Goal: Information Seeking & Learning: Learn about a topic

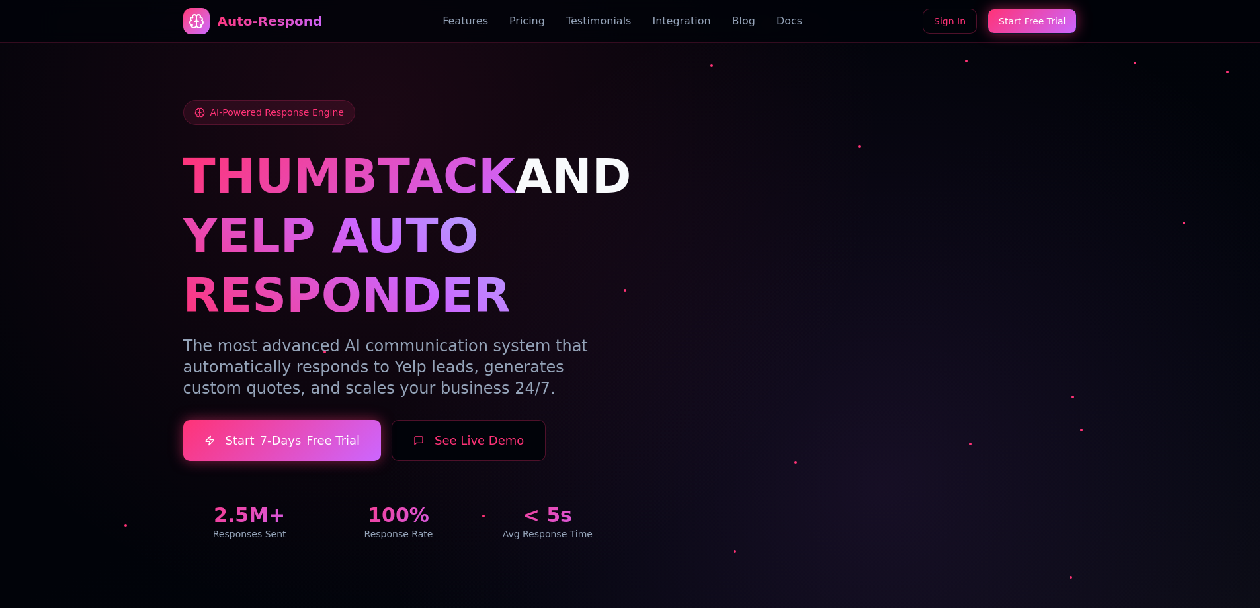
scroll to position [2314, 0]
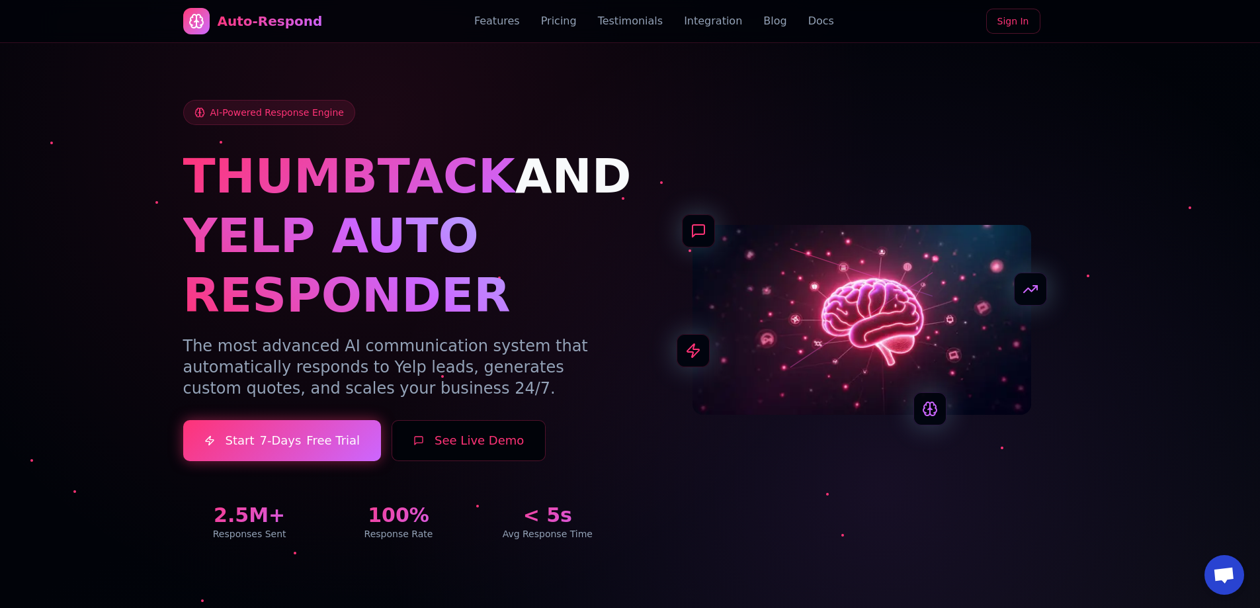
click at [1221, 576] on span "Open chat" at bounding box center [1224, 576] width 22 height 19
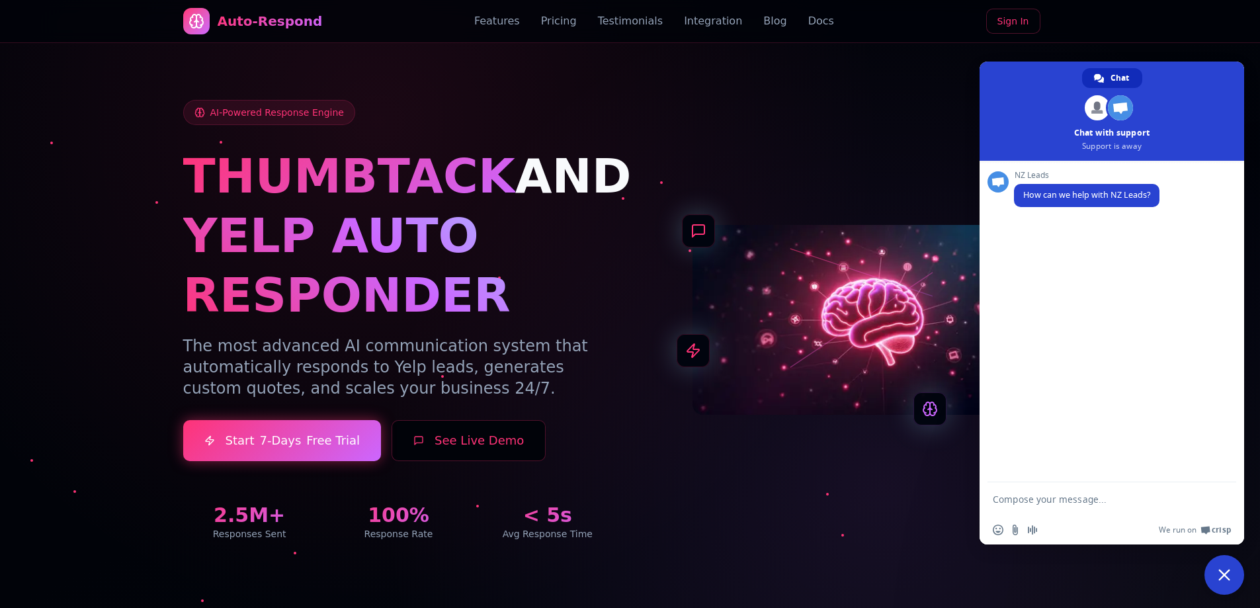
click at [1223, 575] on span "Close chat" at bounding box center [1224, 575] width 12 height 12
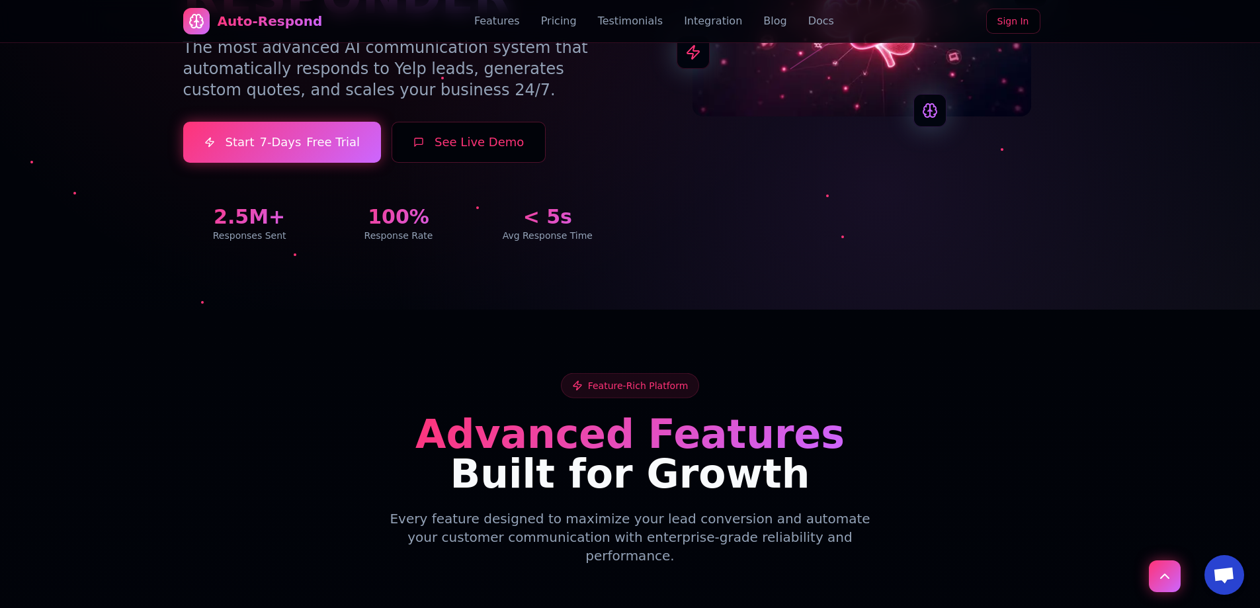
scroll to position [331, 0]
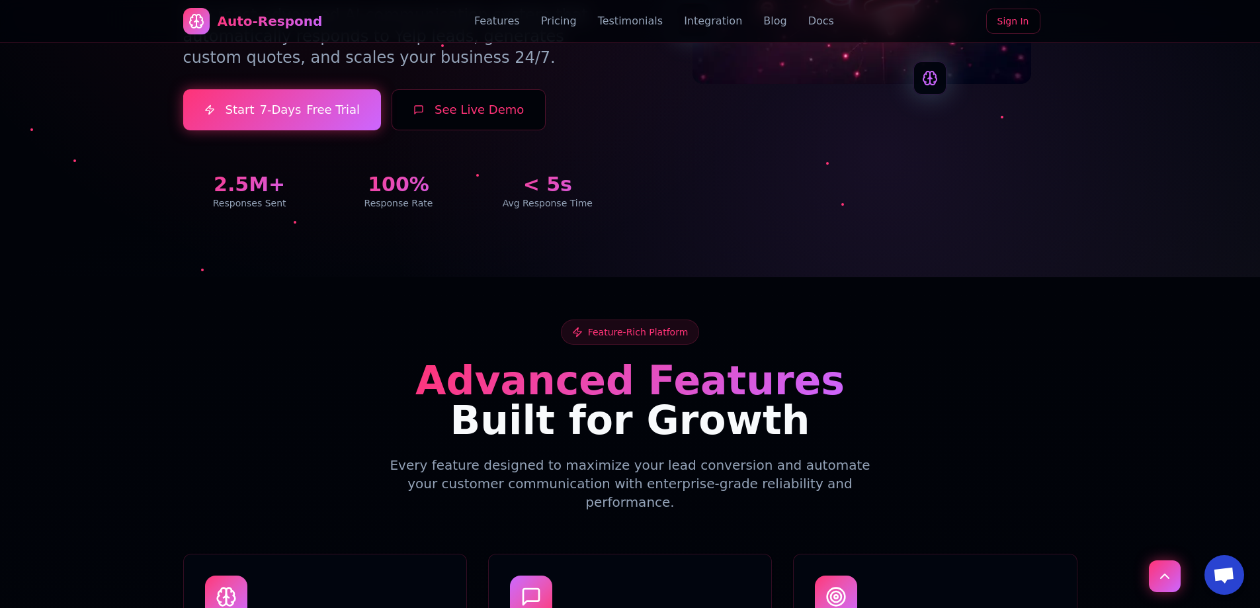
click at [442, 110] on button "See Live Demo" at bounding box center [468, 109] width 154 height 41
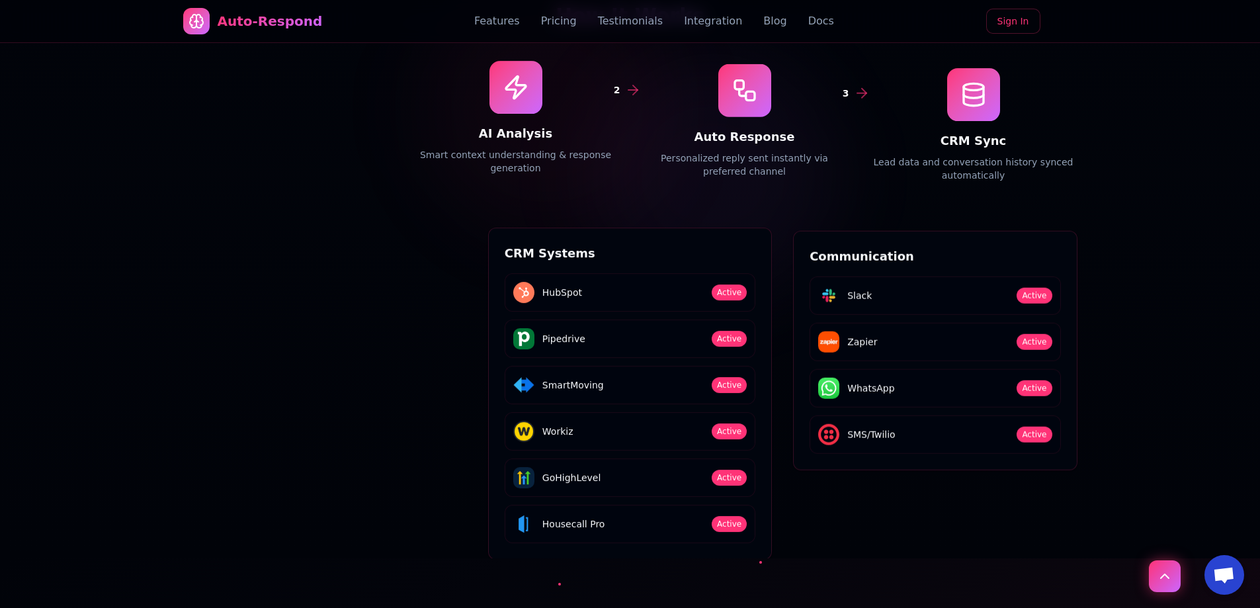
scroll to position [3769, 0]
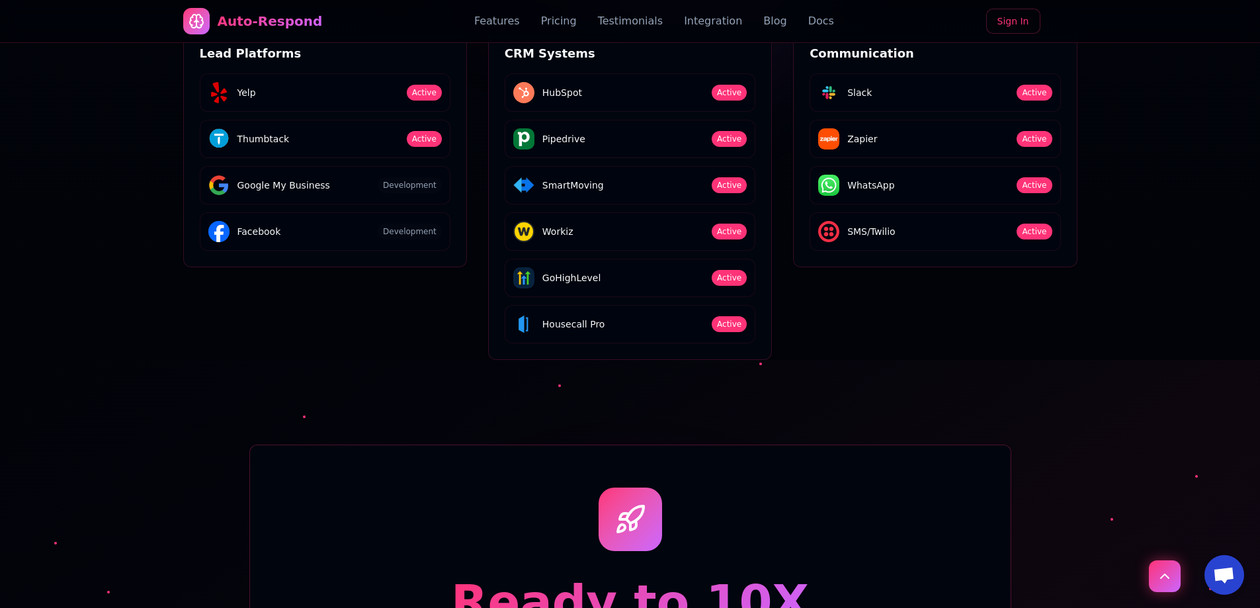
click at [555, 271] on span "GoHighLevel" at bounding box center [571, 277] width 59 height 13
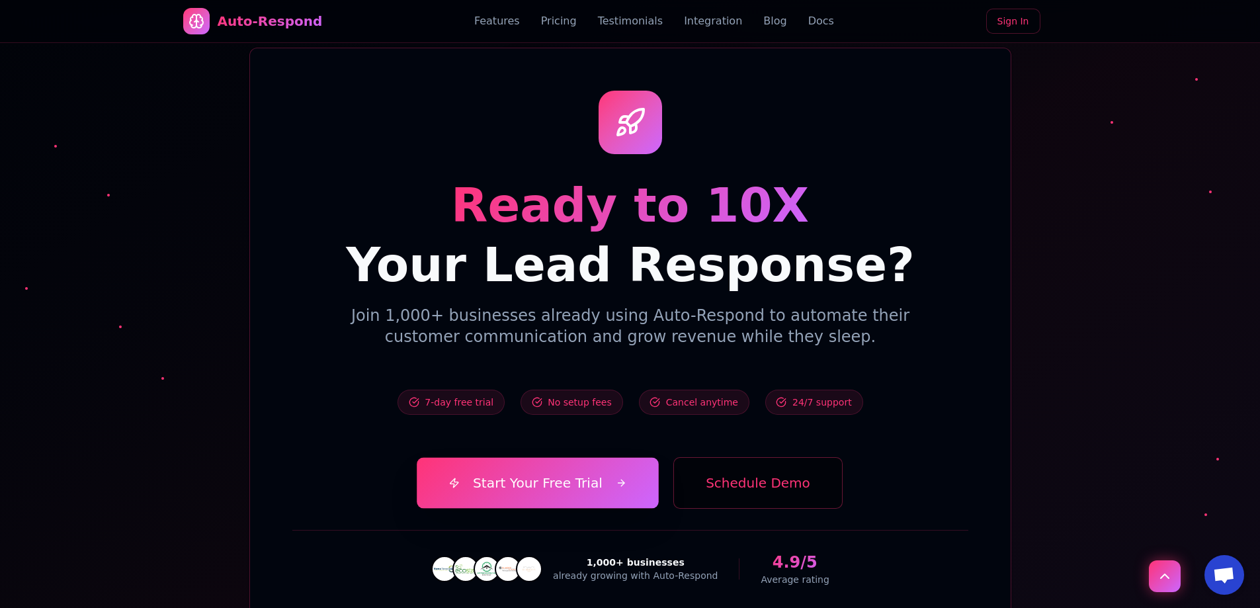
scroll to position [4232, 0]
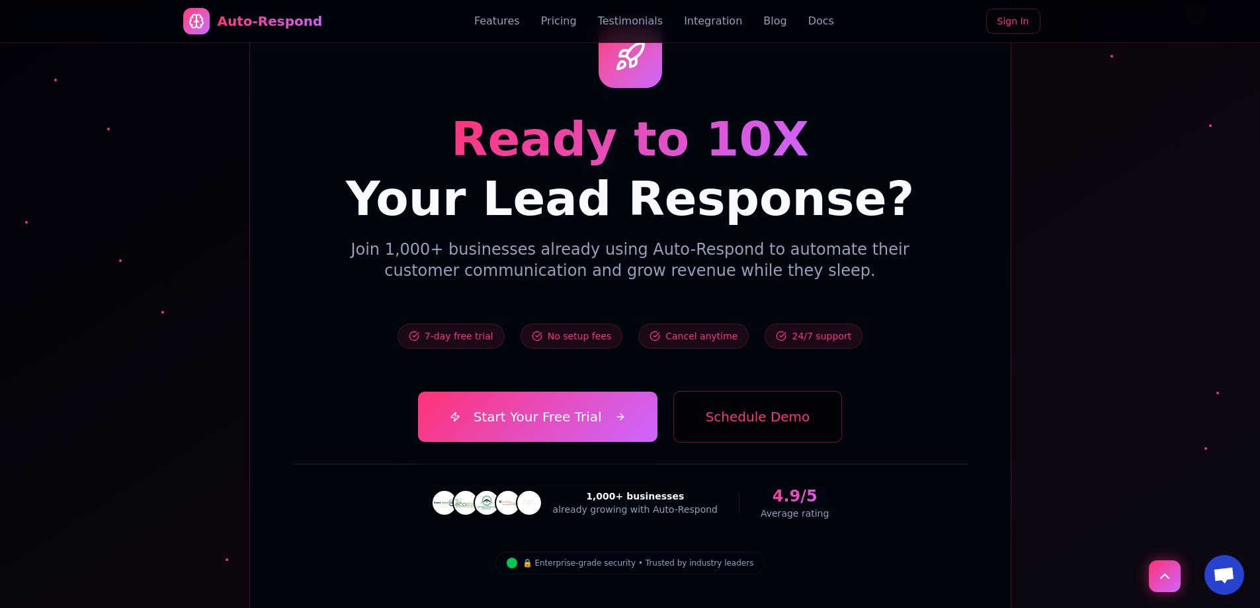
click at [750, 391] on button "Schedule Demo" at bounding box center [757, 417] width 169 height 52
click at [751, 391] on button "Schedule Demo" at bounding box center [757, 417] width 169 height 52
click at [518, 492] on img at bounding box center [507, 502] width 21 height 21
click at [494, 492] on img at bounding box center [486, 502] width 21 height 21
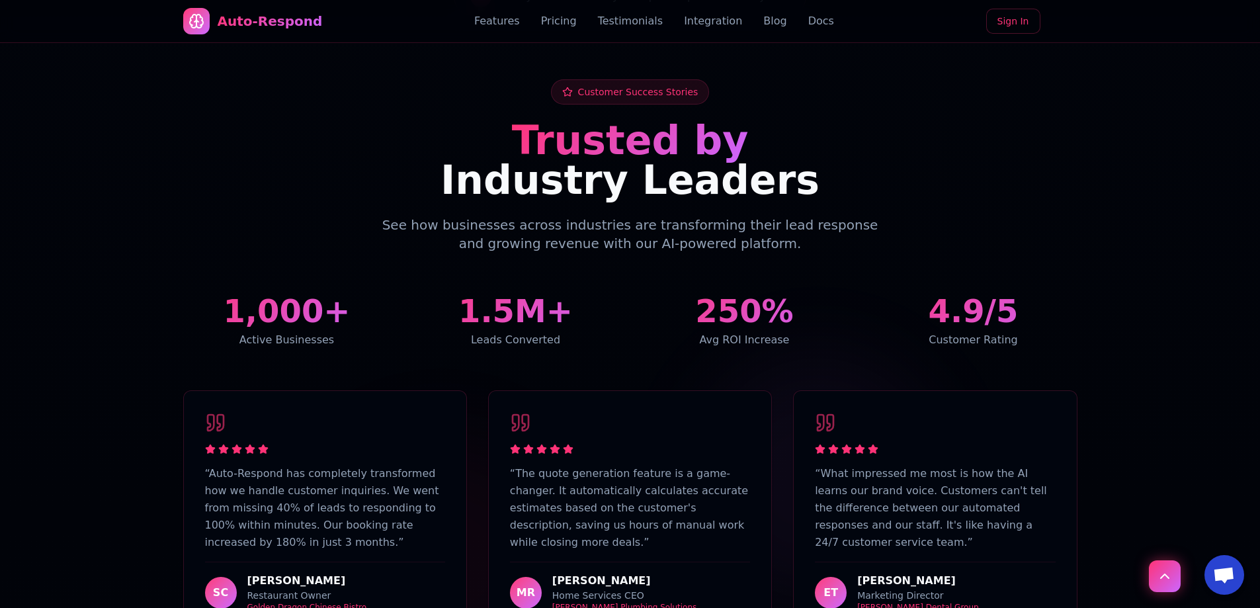
scroll to position [2446, 0]
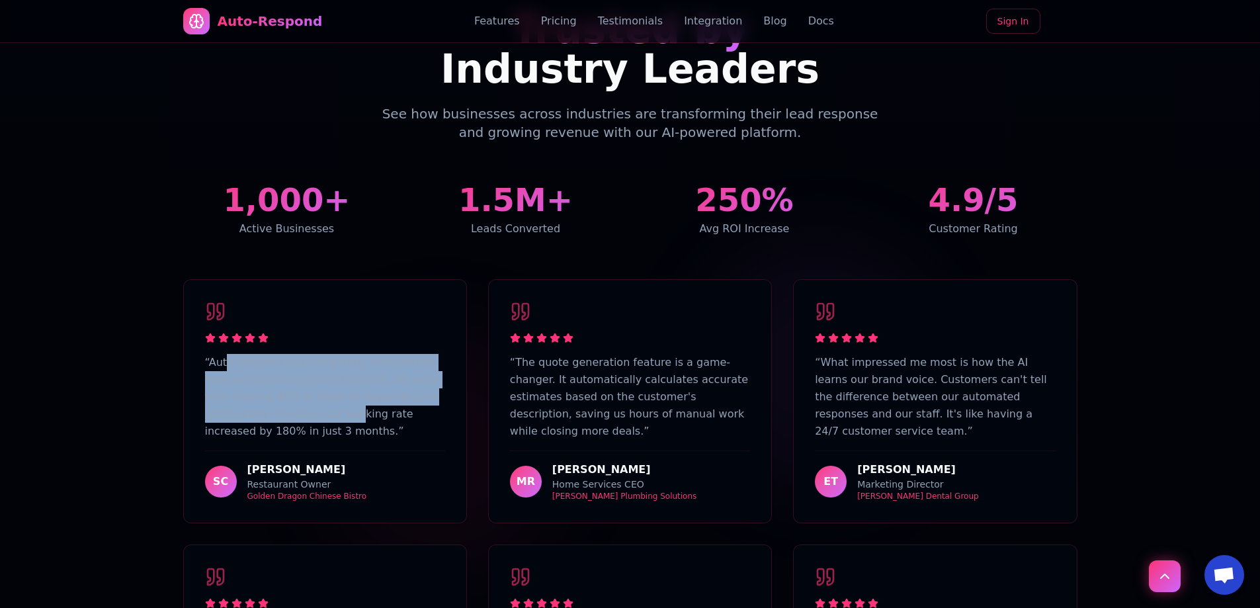
drag, startPoint x: 228, startPoint y: 296, endPoint x: 319, endPoint y: 374, distance: 119.6
click at [289, 361] on p "“ Auto-Respond has completely transformed how we handle customer inquiries. We …" at bounding box center [325, 397] width 240 height 86
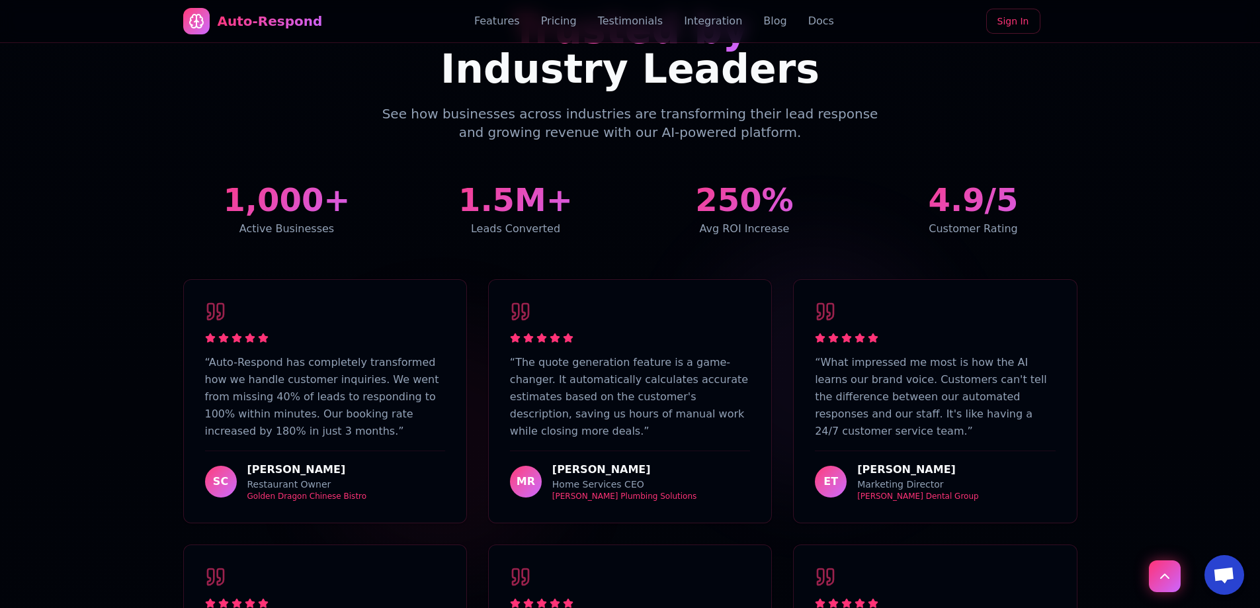
click at [329, 378] on p "“ Auto-Respond has completely transformed how we handle customer inquiries. We …" at bounding box center [325, 397] width 240 height 86
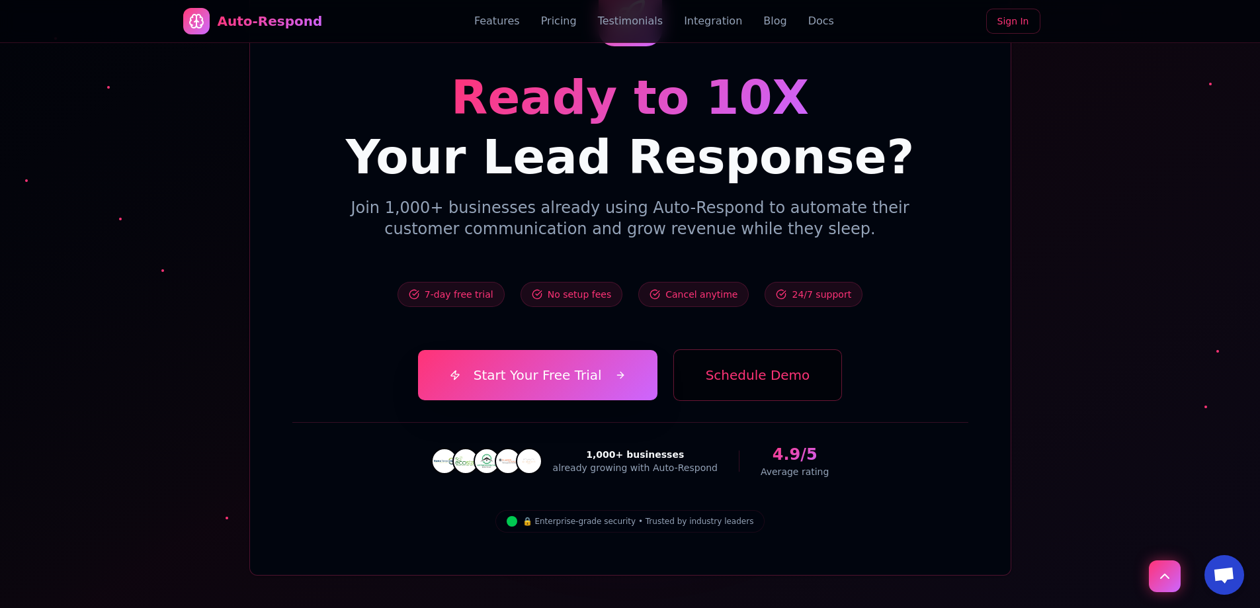
scroll to position [4242, 0]
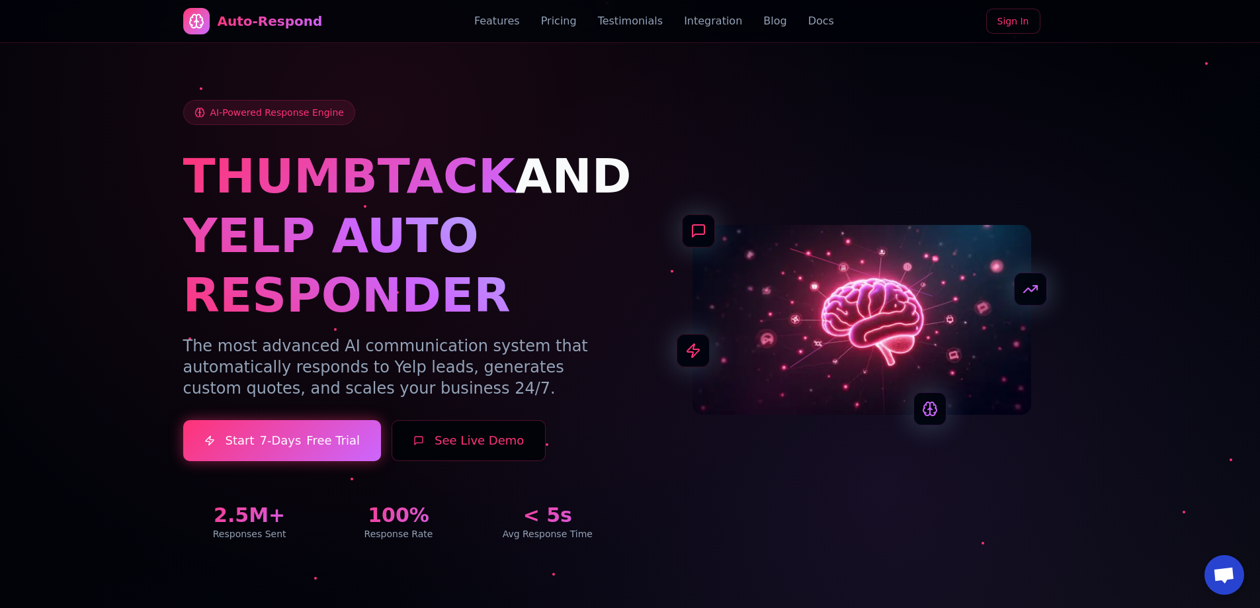
drag, startPoint x: 1237, startPoint y: 278, endPoint x: 1147, endPoint y: 37, distance: 256.9
click at [763, 19] on link "Blog" at bounding box center [774, 21] width 23 height 16
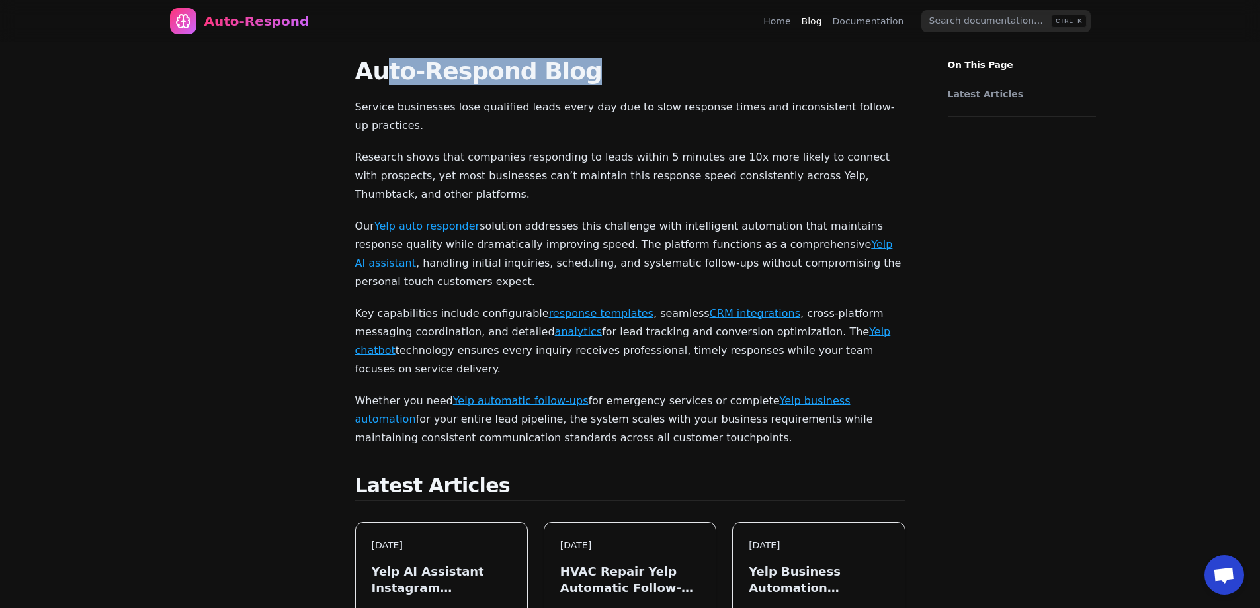
drag, startPoint x: 577, startPoint y: 70, endPoint x: 385, endPoint y: 77, distance: 191.9
click at [385, 77] on h1 "Auto-Respond Blog" at bounding box center [630, 71] width 550 height 26
click at [368, 84] on h1 "Auto-Respond Blog" at bounding box center [630, 71] width 550 height 26
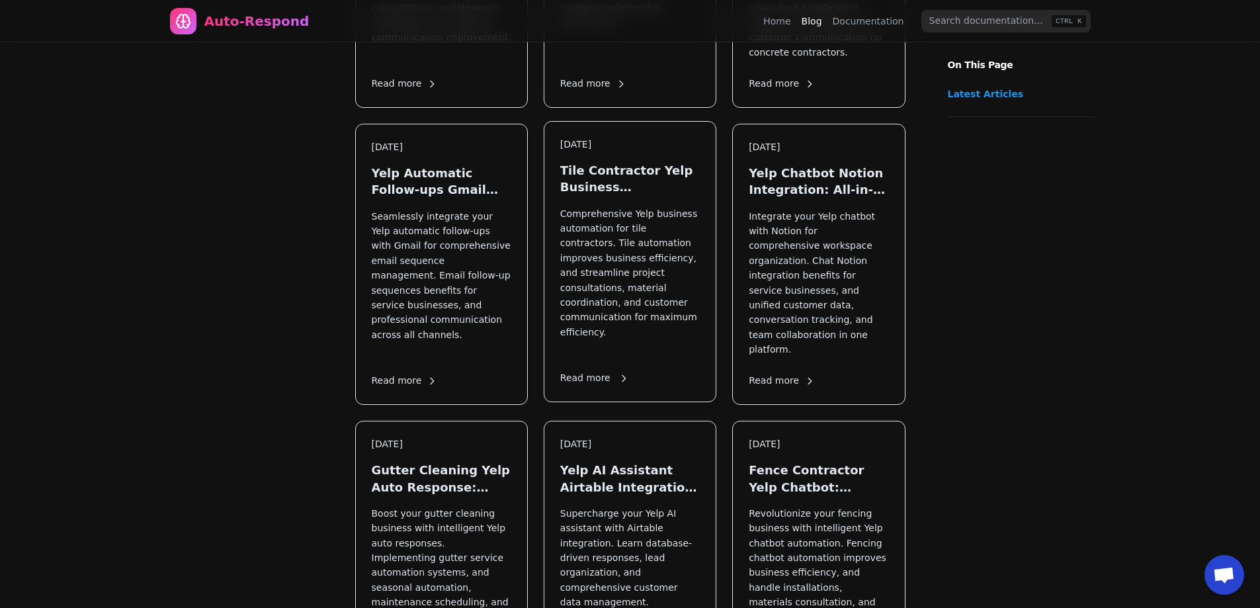
scroll to position [1190, 0]
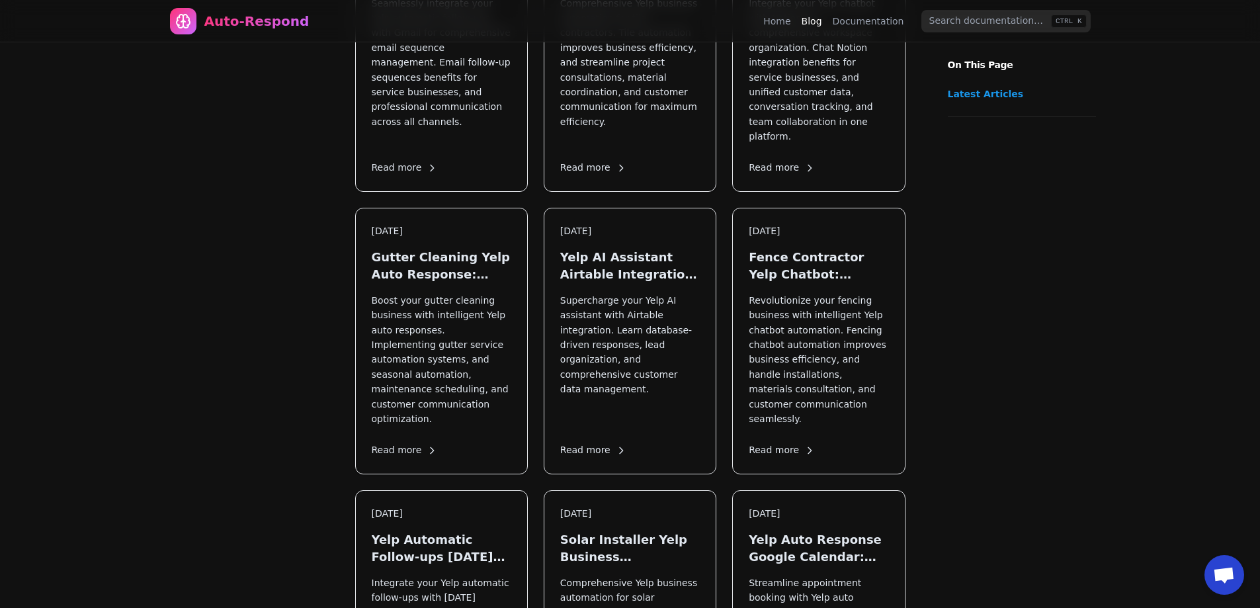
click at [1235, 578] on span "Open chat" at bounding box center [1224, 575] width 40 height 40
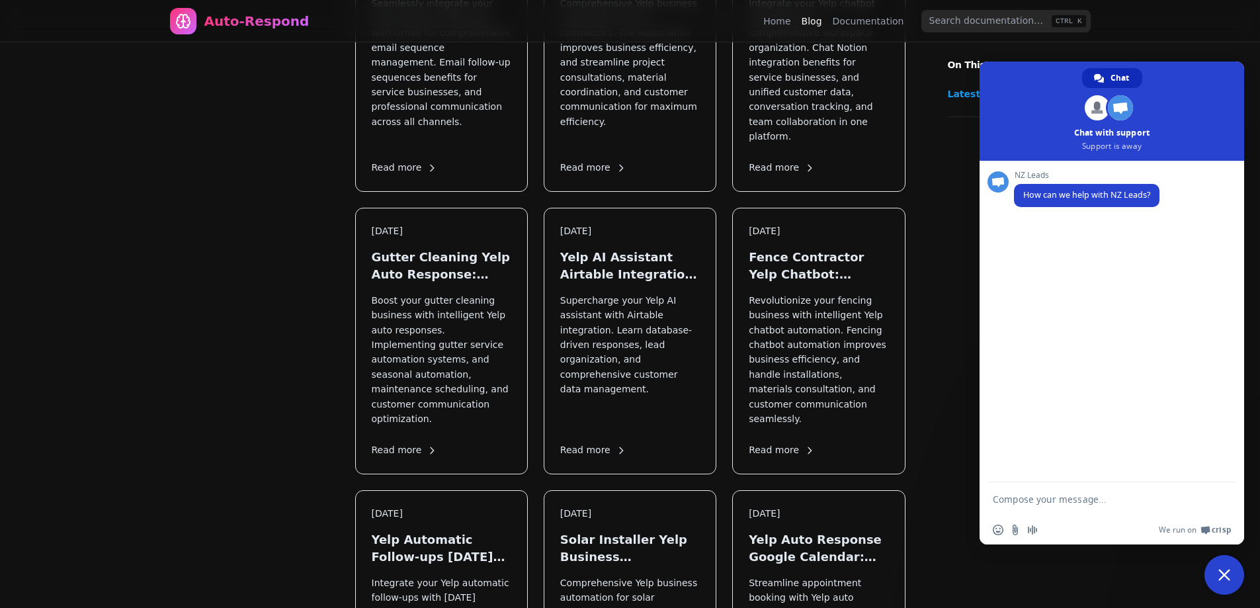
click at [945, 115] on ul "Latest Articles" at bounding box center [1021, 93] width 169 height 45
click at [882, 17] on link "Documentation" at bounding box center [867, 21] width 71 height 13
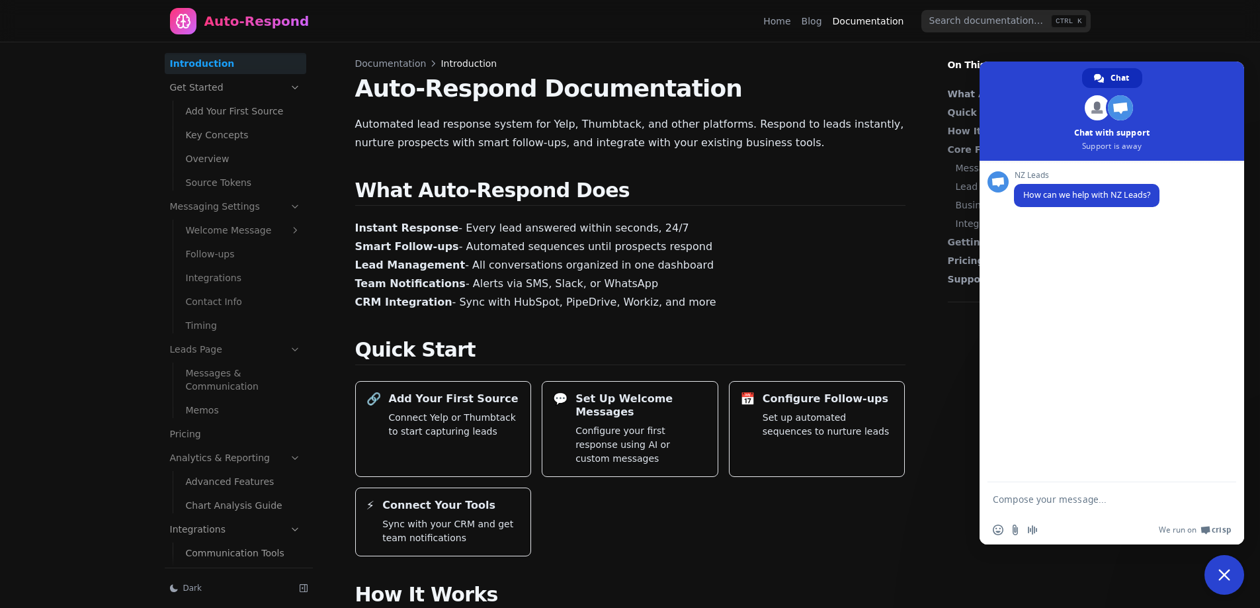
click at [1231, 583] on span "Close chat" at bounding box center [1224, 575] width 40 height 40
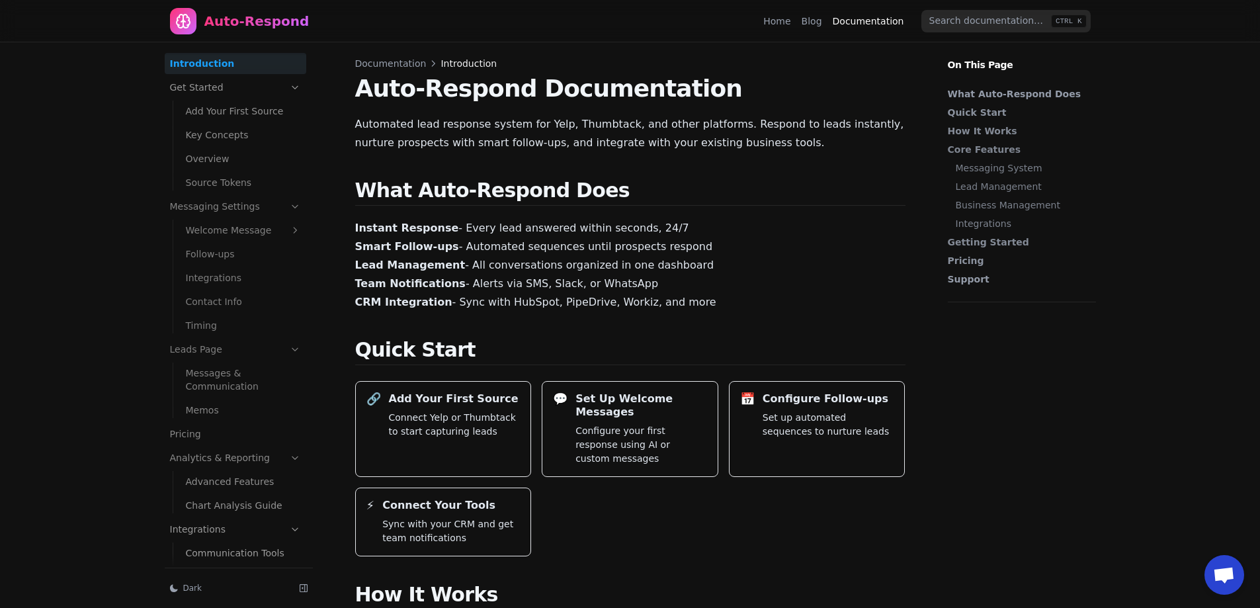
click at [811, 17] on link "Blog" at bounding box center [811, 21] width 20 height 13
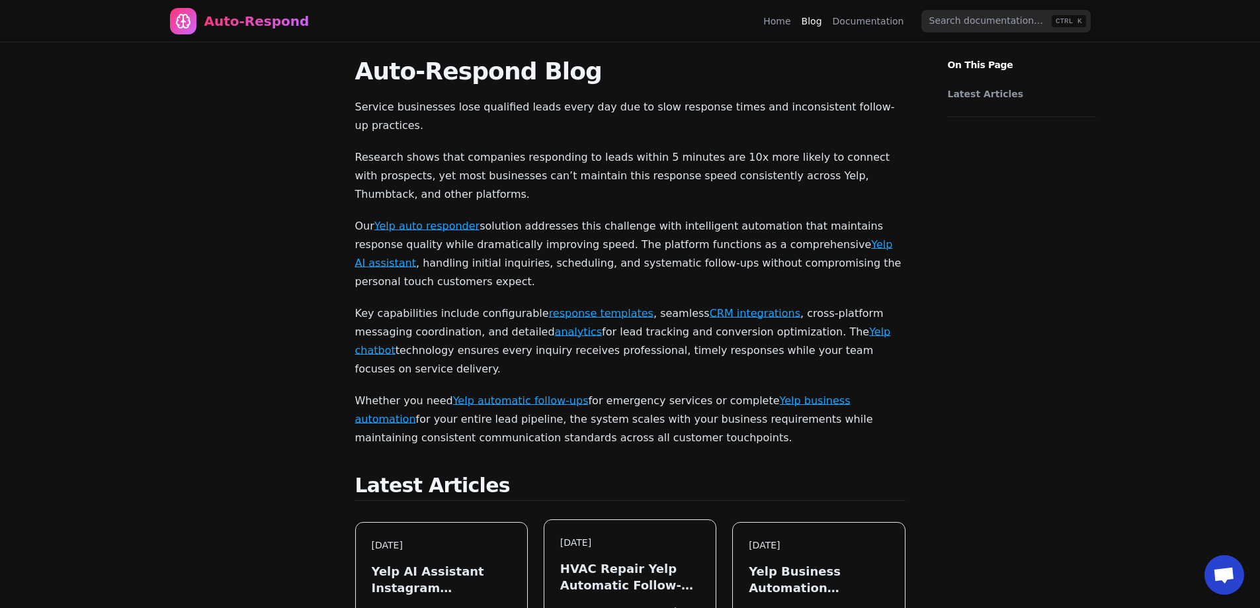
scroll to position [264, 0]
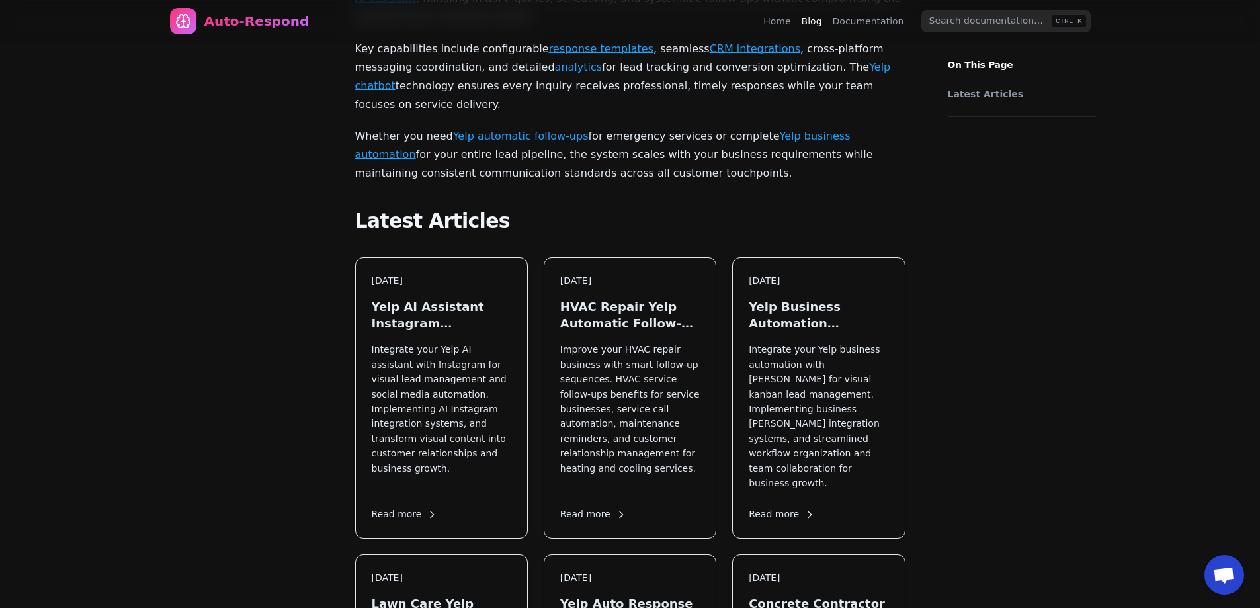
click at [504, 130] on link "Yelp automatic follow-ups" at bounding box center [521, 136] width 136 height 13
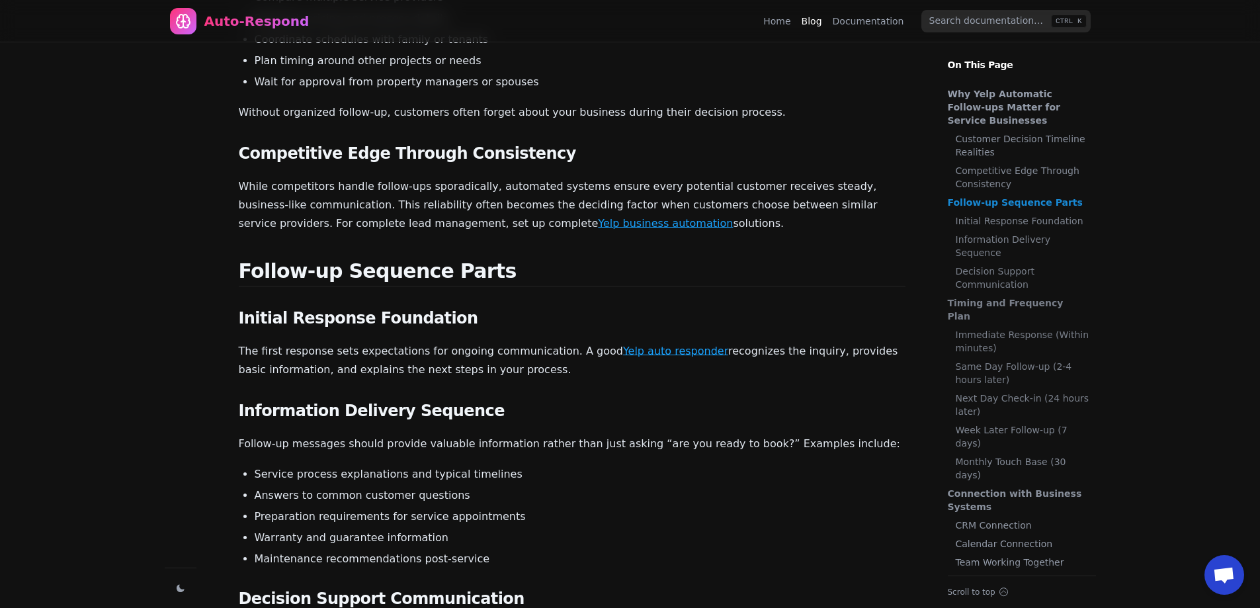
scroll to position [463, 0]
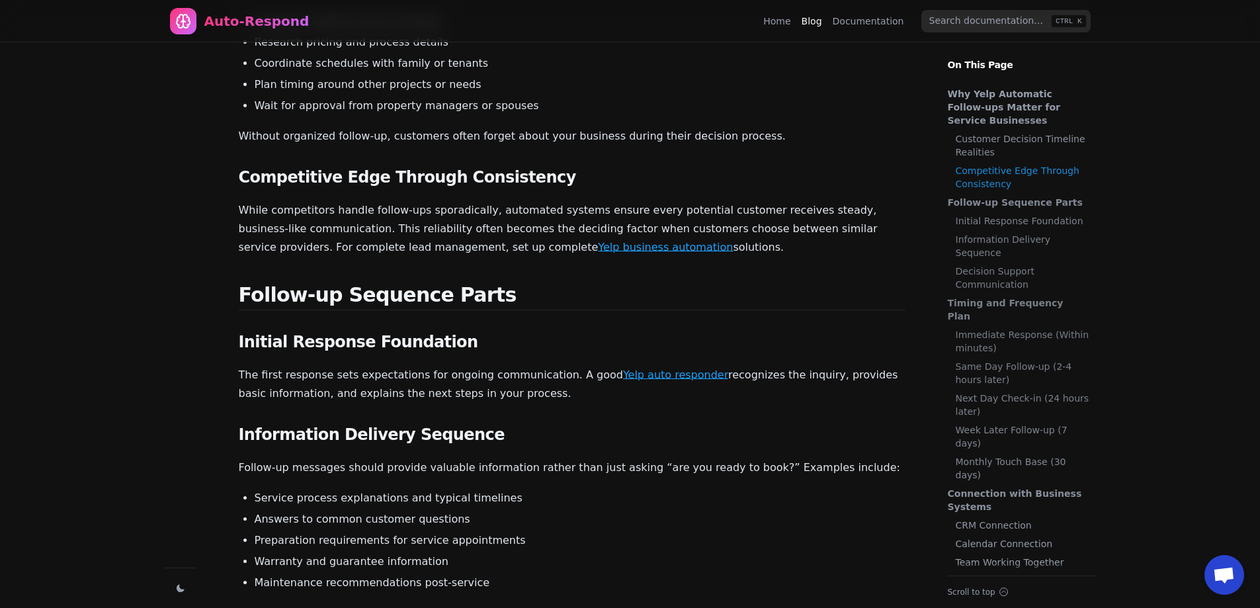
click at [632, 368] on link "Yelp auto responder" at bounding box center [675, 374] width 105 height 13
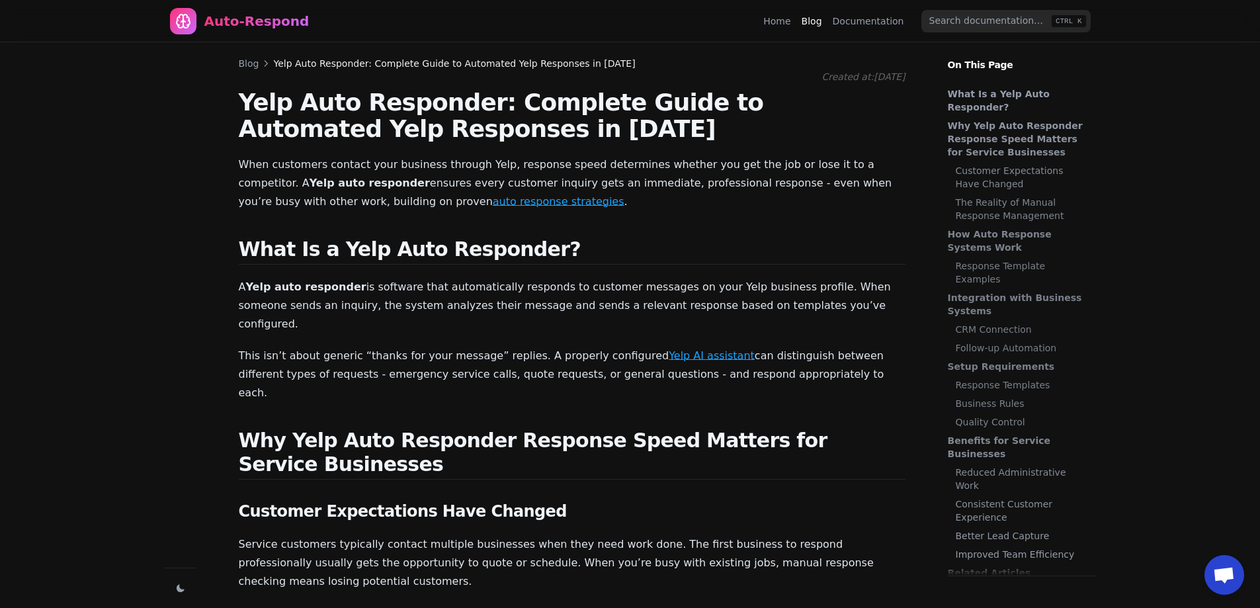
scroll to position [12152, 0]
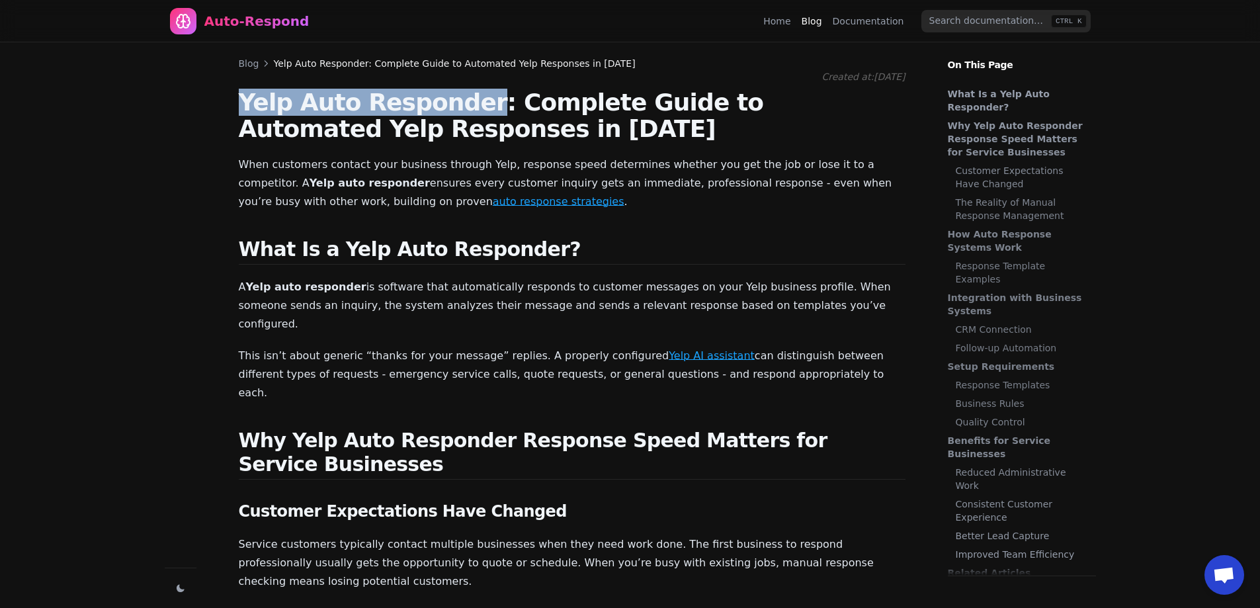
drag, startPoint x: 462, startPoint y: 103, endPoint x: 213, endPoint y: 106, distance: 248.6
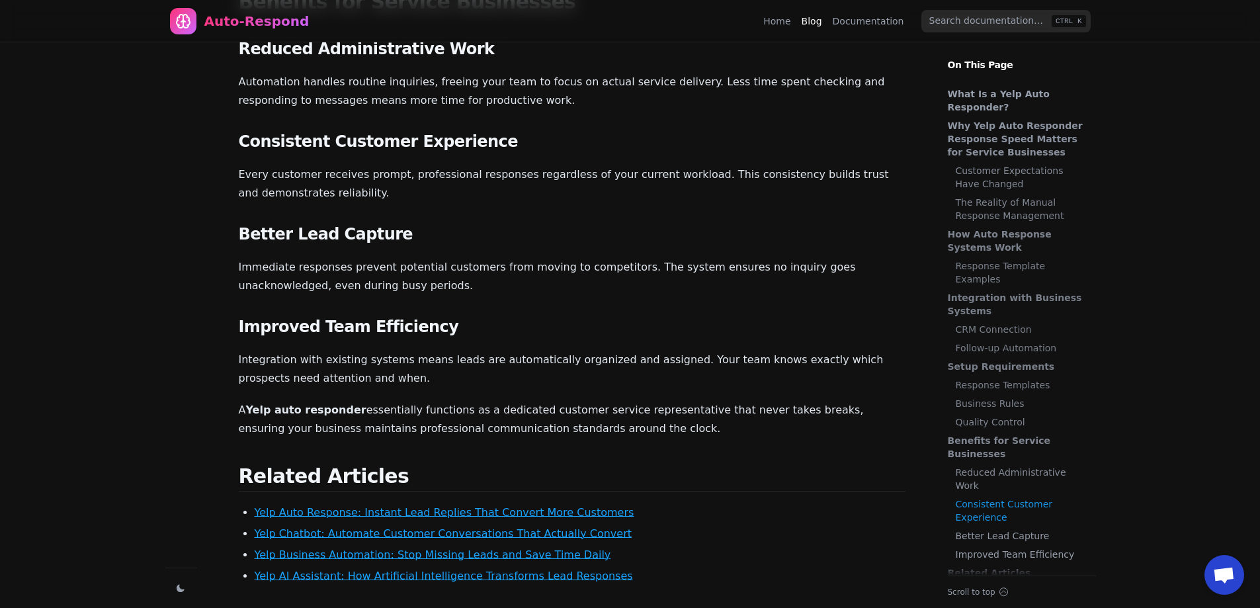
scroll to position [2230, 0]
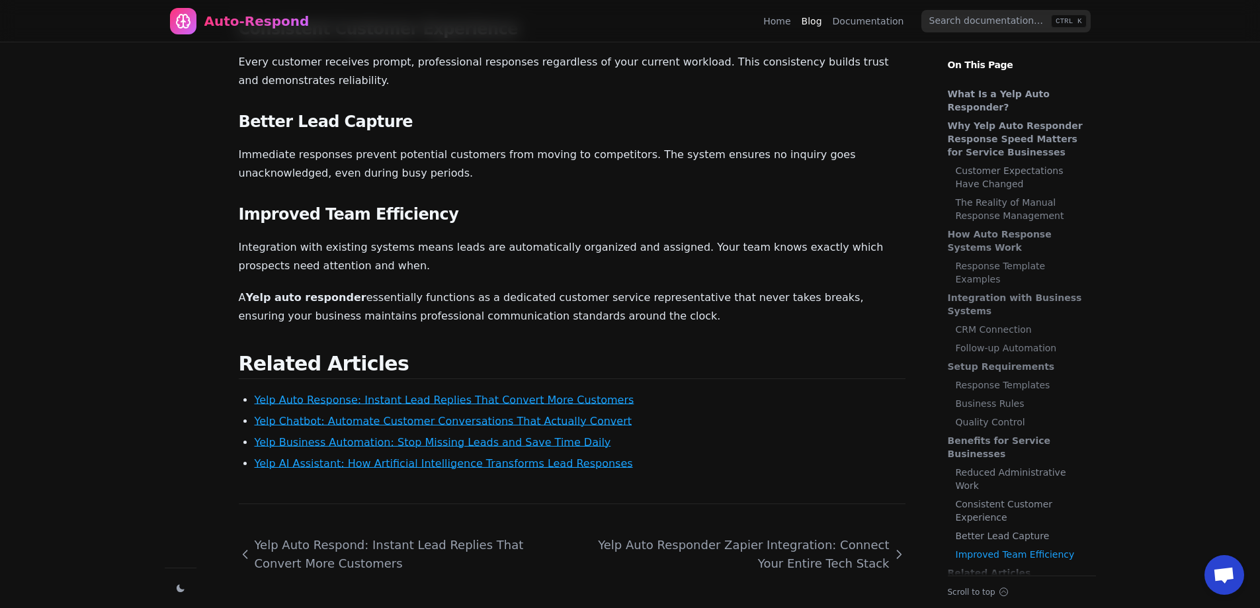
click at [414, 434] on li "Yelp Business Automation: Stop Missing Leads and Save Time Daily" at bounding box center [580, 442] width 651 height 16
click at [427, 436] on link "Yelp Business Automation: Stop Missing Leads and Save Time Daily" at bounding box center [433, 442] width 356 height 13
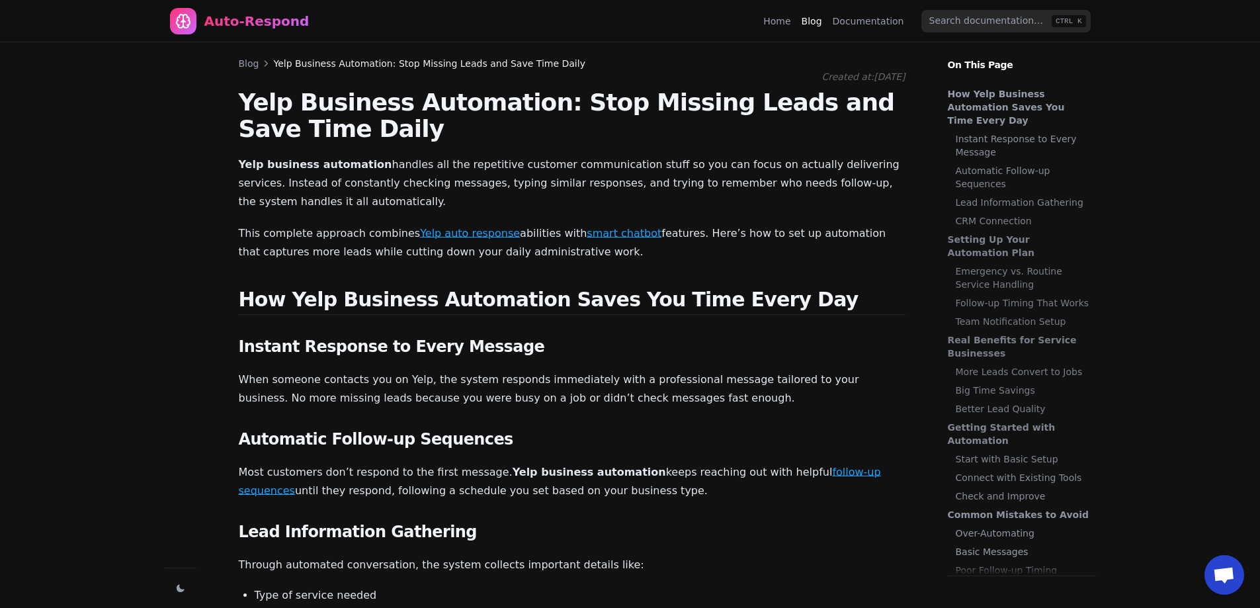
scroll to position [12152, 0]
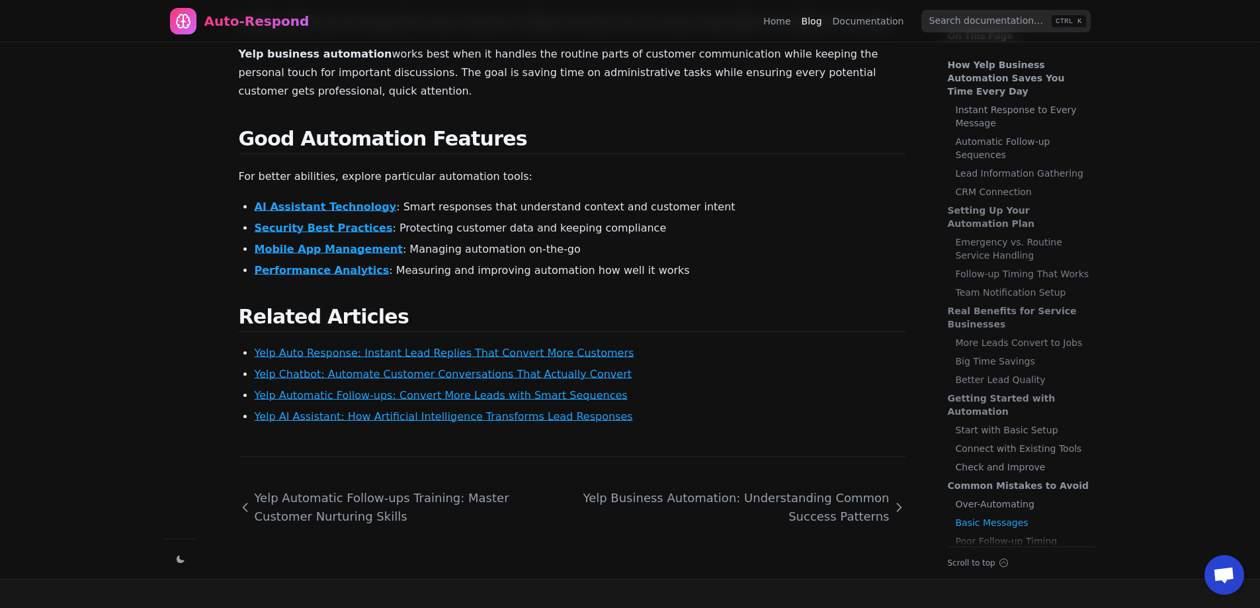
drag, startPoint x: 456, startPoint y: 397, endPoint x: 469, endPoint y: 502, distance: 105.9
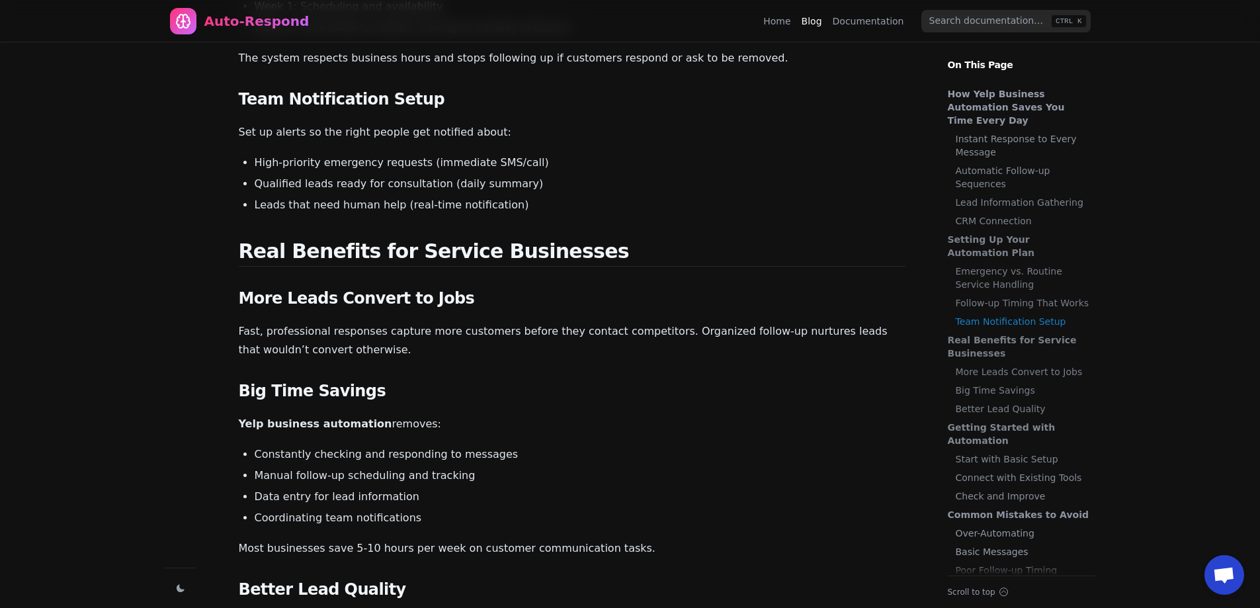
scroll to position [0, 0]
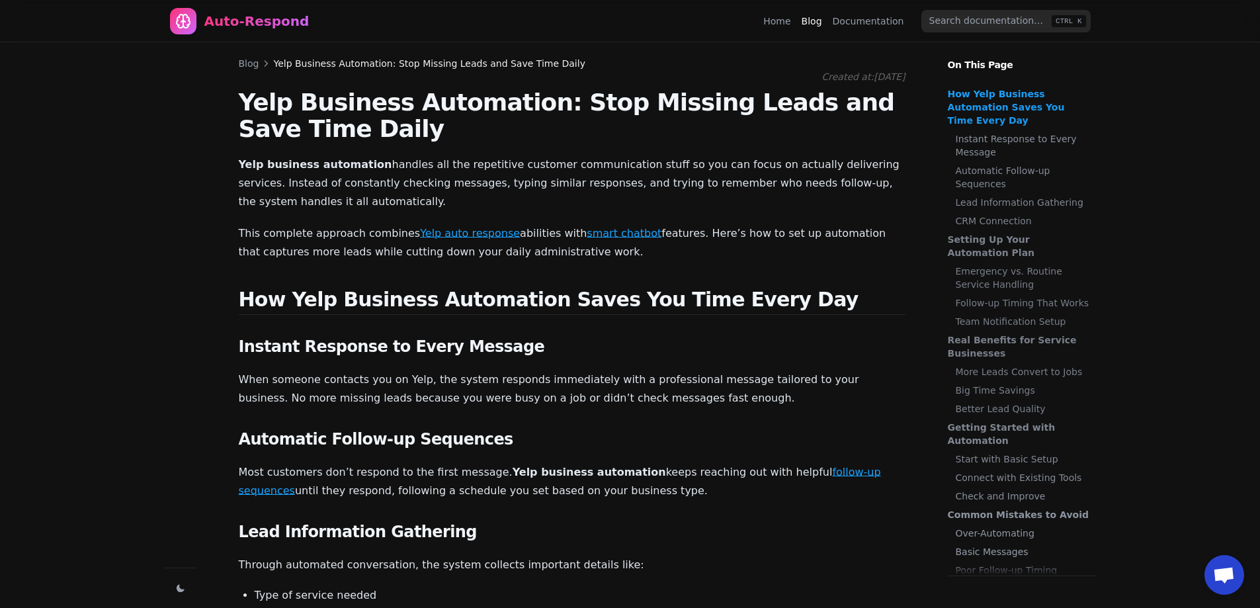
drag, startPoint x: 303, startPoint y: 255, endPoint x: 280, endPoint y: 2, distance: 253.6
click at [239, 65] on link "Blog" at bounding box center [249, 63] width 20 height 13
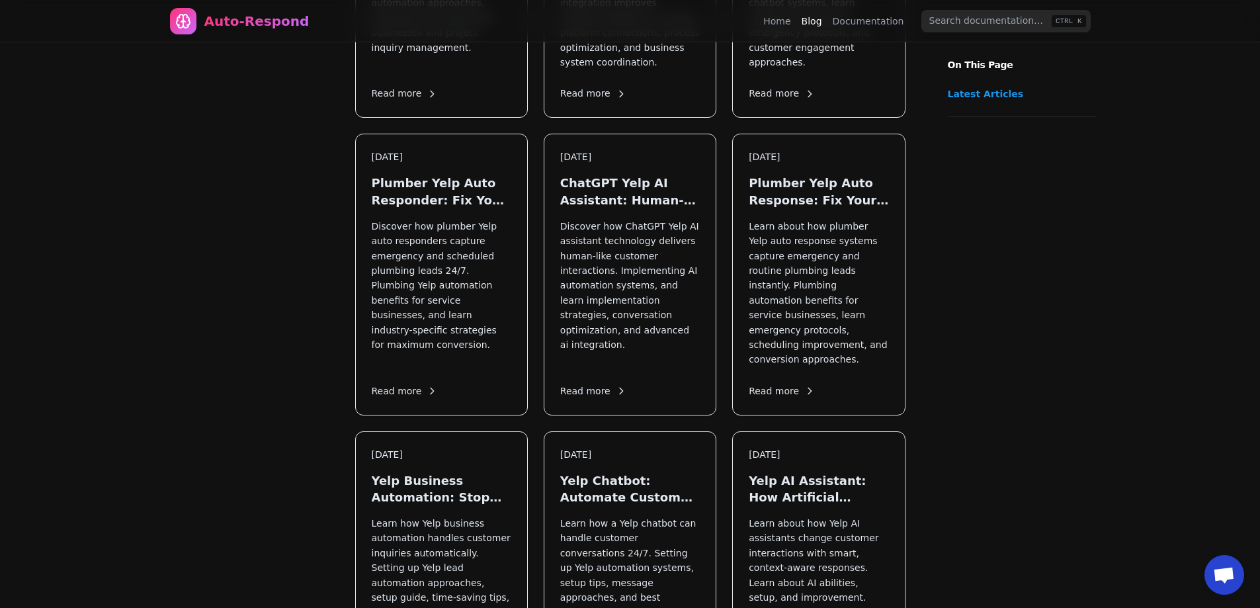
drag, startPoint x: 961, startPoint y: 224, endPoint x: 936, endPoint y: 590, distance: 366.5
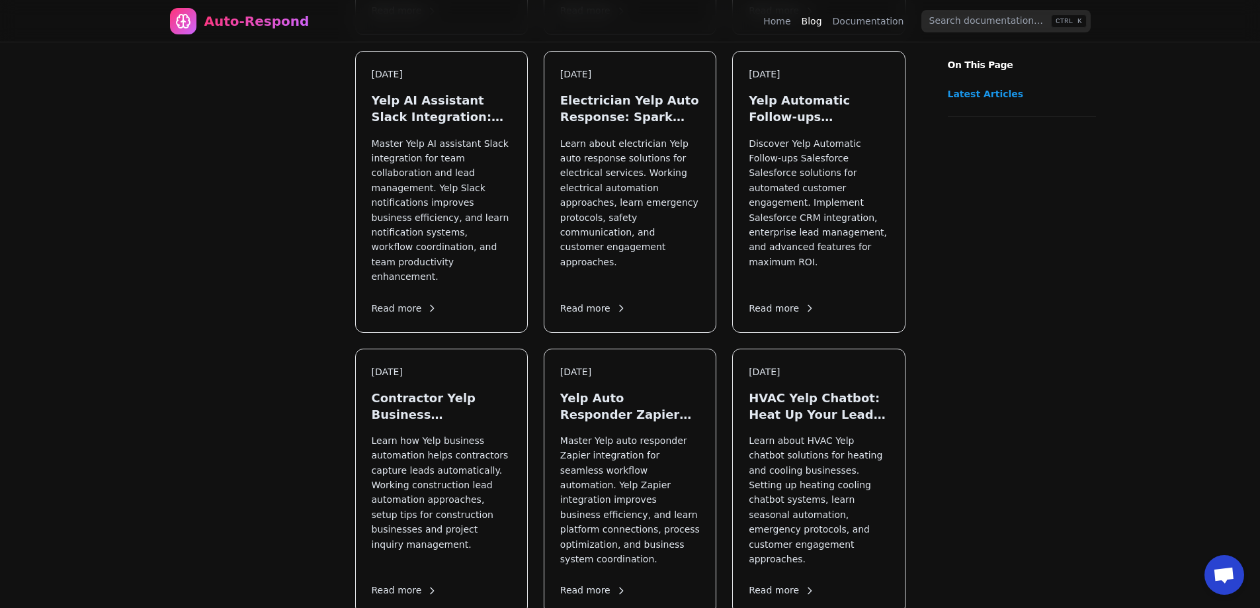
scroll to position [6401, 0]
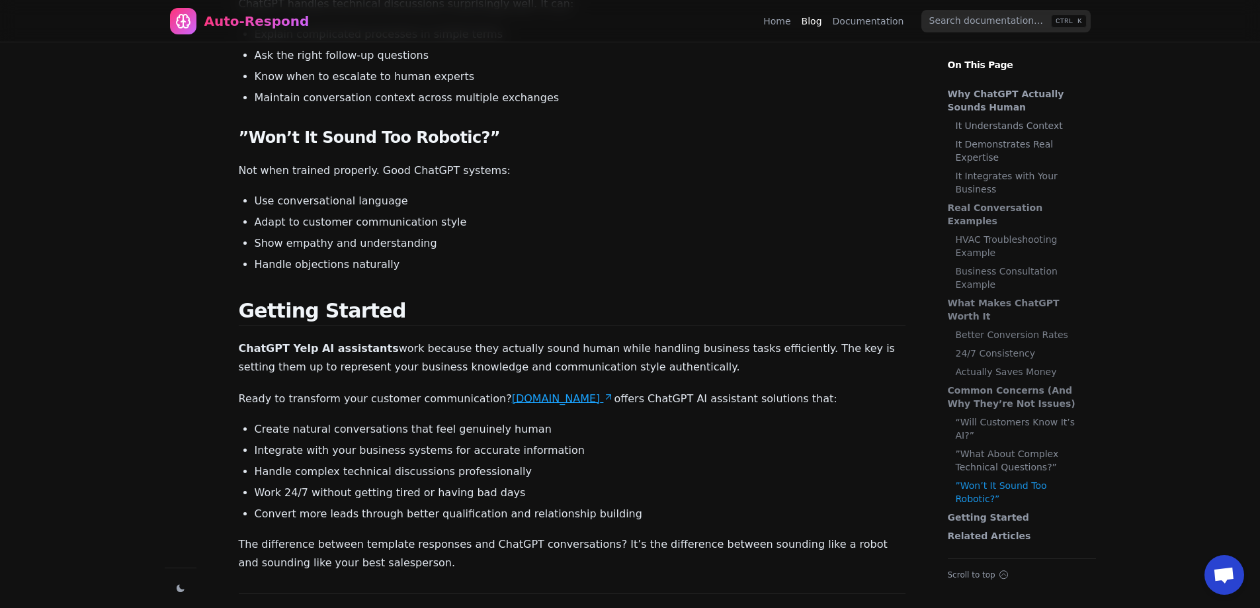
scroll to position [3077, 0]
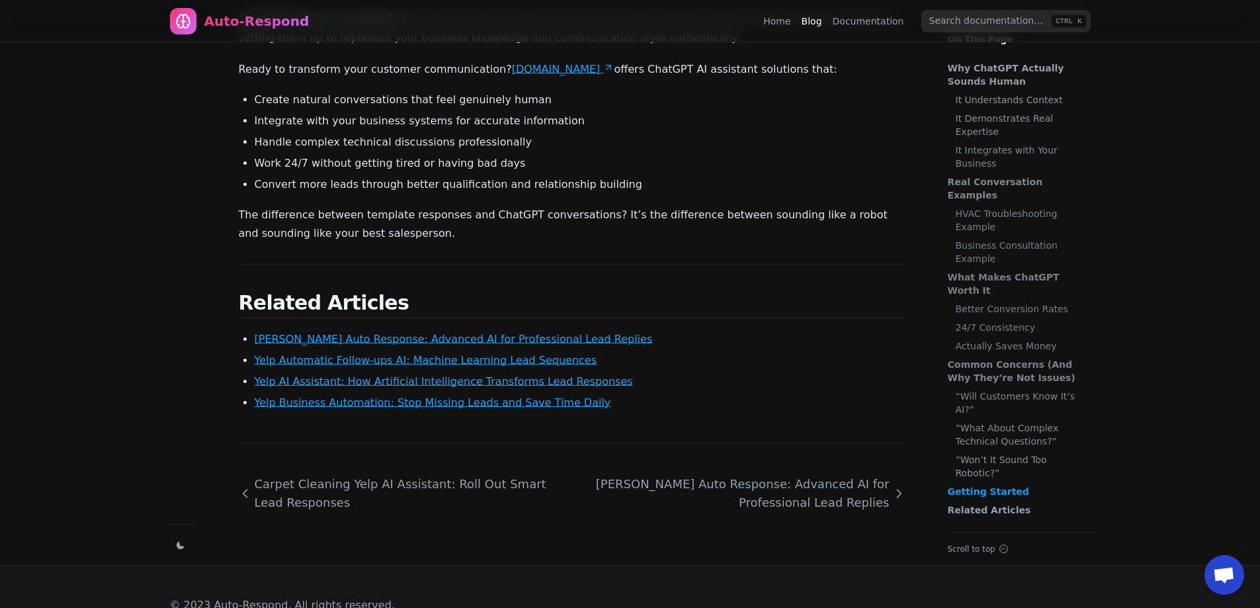
click at [317, 375] on link "Yelp AI Assistant: How Artificial Intelligence Transforms Lead Responses" at bounding box center [444, 381] width 378 height 13
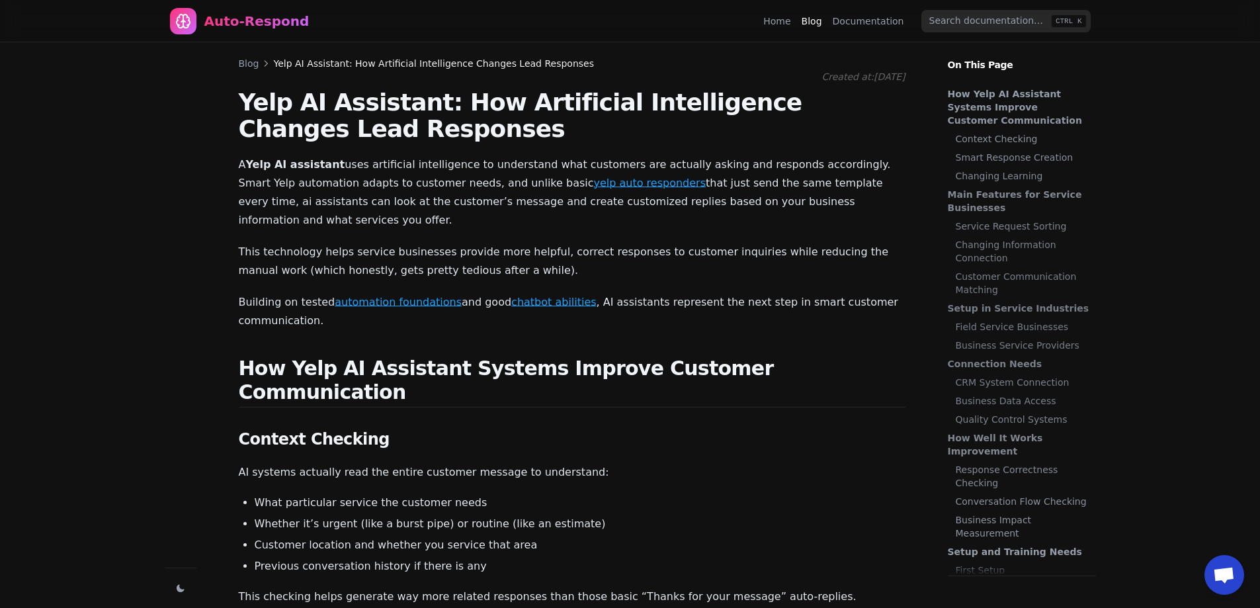
scroll to position [12152, 0]
click at [243, 65] on link "Blog" at bounding box center [249, 63] width 20 height 13
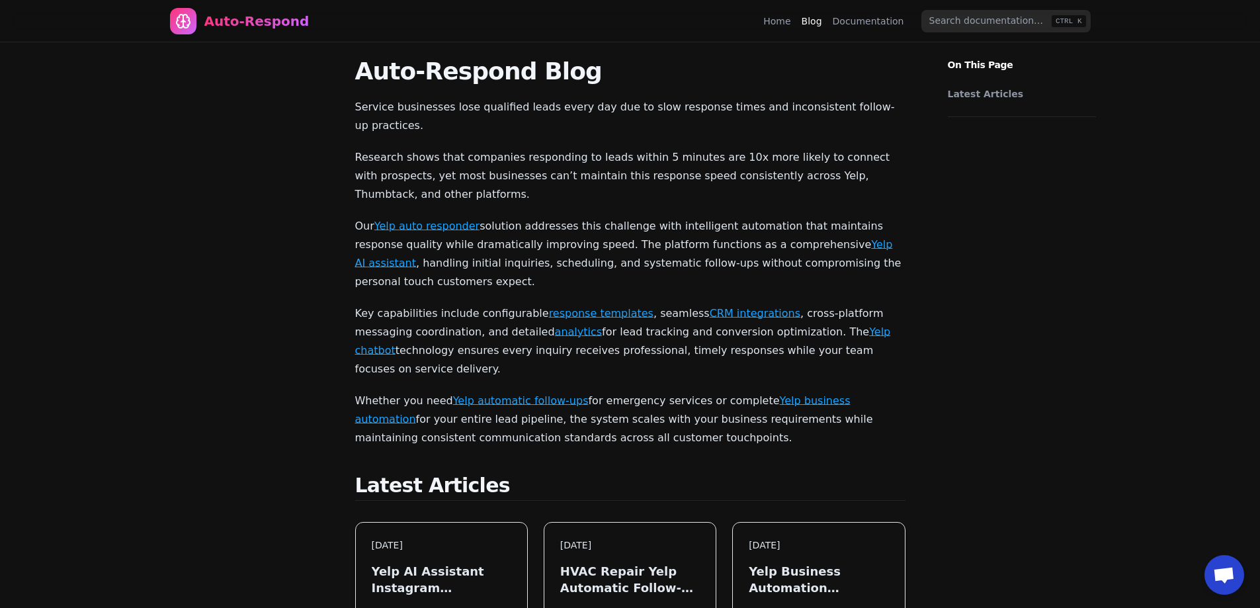
click at [734, 155] on p "Research shows that companies responding to leads within 5 minutes are 10x more…" at bounding box center [630, 176] width 550 height 56
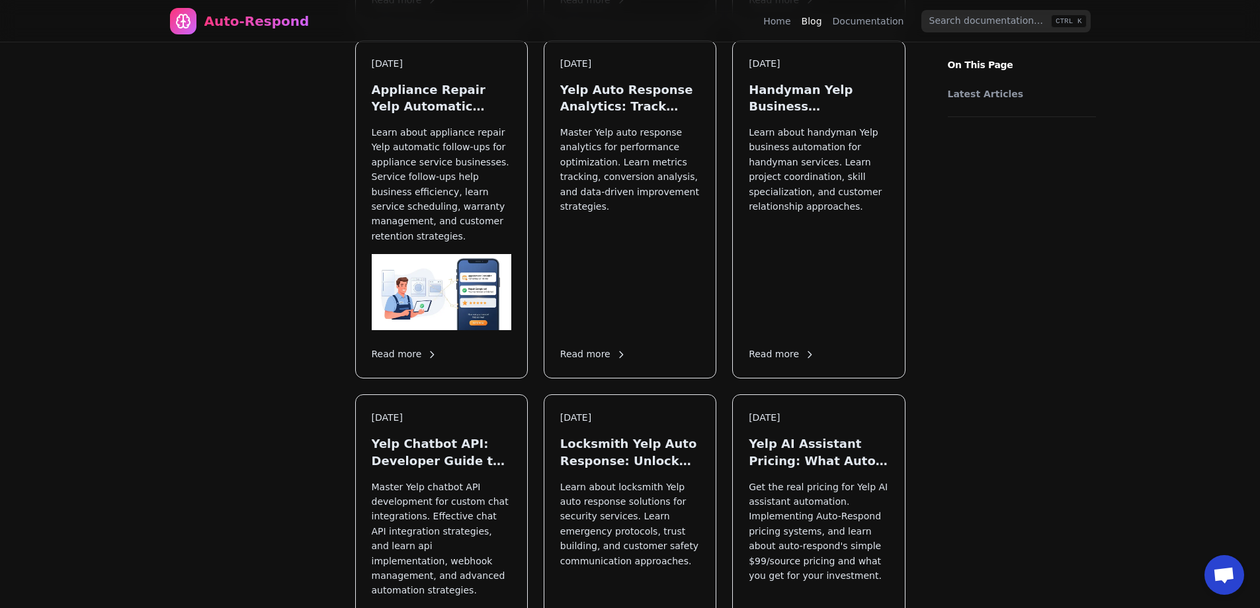
scroll to position [4033, 0]
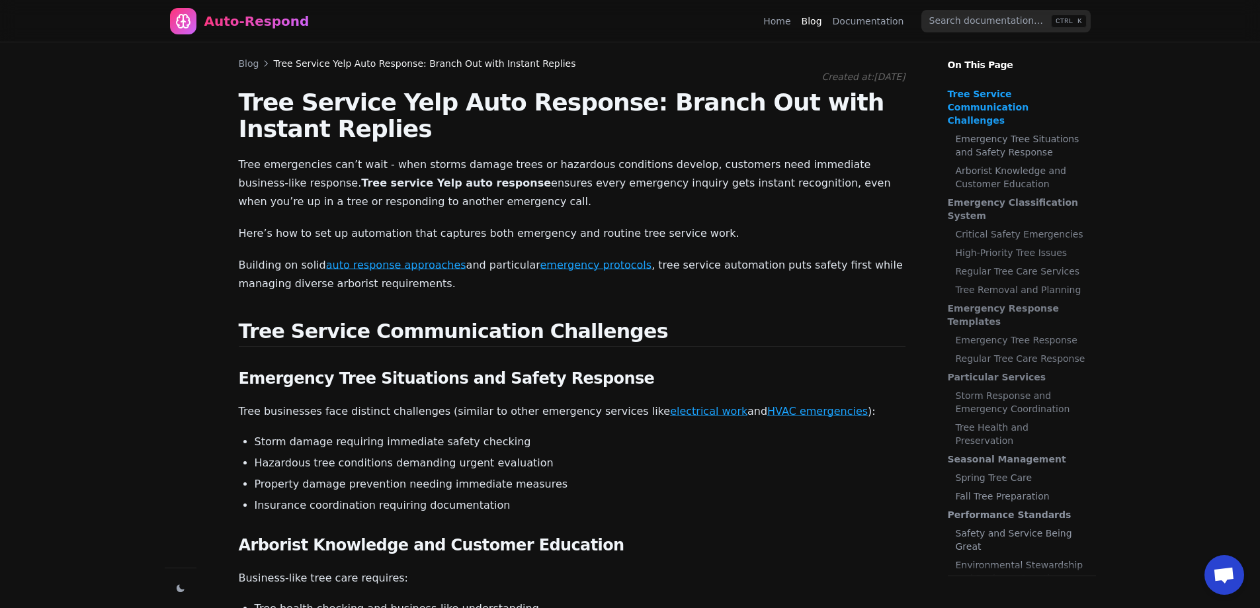
drag, startPoint x: 350, startPoint y: 20, endPoint x: 360, endPoint y: -61, distance: 81.9
drag, startPoint x: 592, startPoint y: 106, endPoint x: 706, endPoint y: 99, distance: 114.0
click at [706, 99] on h1 "Tree Service Yelp Auto Response: Branch Out with Instant Replies" at bounding box center [572, 115] width 666 height 53
drag, startPoint x: 774, startPoint y: 119, endPoint x: 440, endPoint y: 153, distance: 334.9
click at [772, 119] on h1 "Tree Service Yelp Auto Response: Branch Out with Instant Replies" at bounding box center [572, 115] width 666 height 53
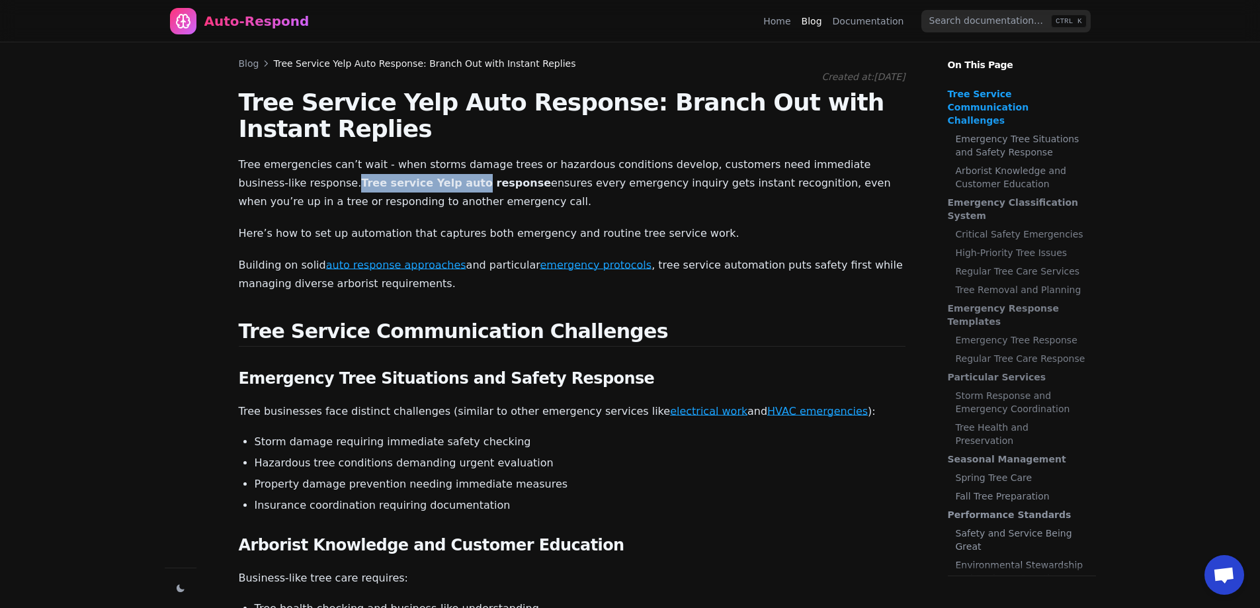
drag, startPoint x: 229, startPoint y: 186, endPoint x: 345, endPoint y: 186, distance: 115.7
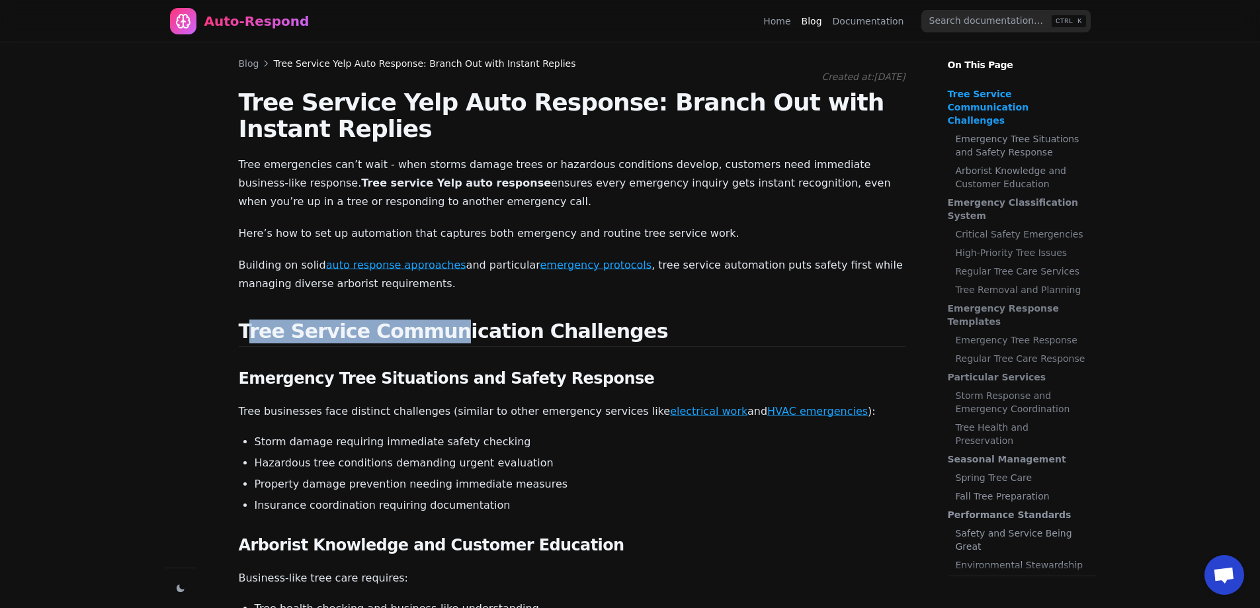
drag, startPoint x: 264, startPoint y: 333, endPoint x: 430, endPoint y: 318, distance: 165.9
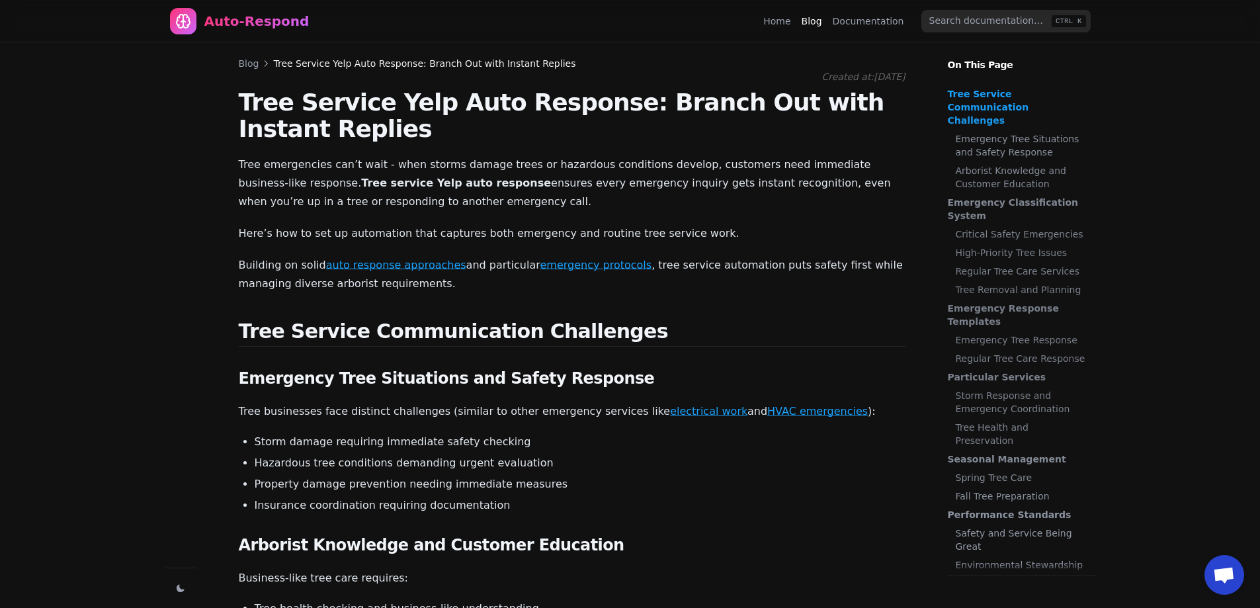
click at [468, 329] on h2 "Tree Service Communication Challenges" at bounding box center [572, 332] width 666 height 27
drag, startPoint x: 230, startPoint y: 383, endPoint x: 363, endPoint y: 368, distance: 133.8
click at [460, 370] on h3 "Emergency Tree Situations and Safety Response" at bounding box center [572, 378] width 666 height 21
drag, startPoint x: 241, startPoint y: 443, endPoint x: 233, endPoint y: 460, distance: 18.7
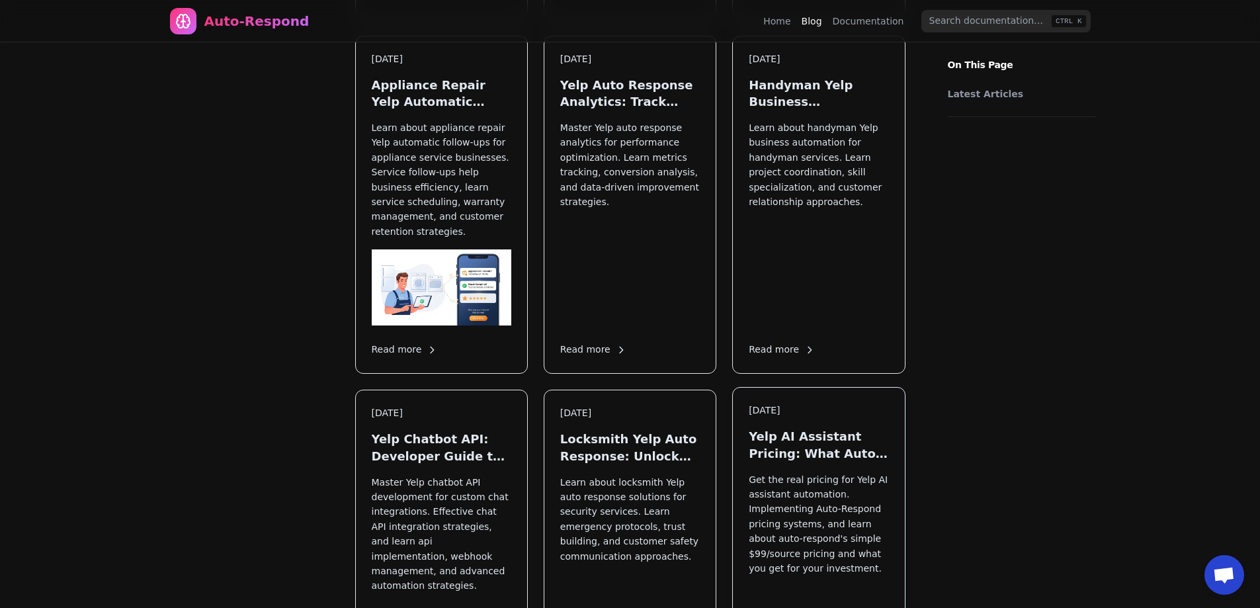
scroll to position [5157, 0]
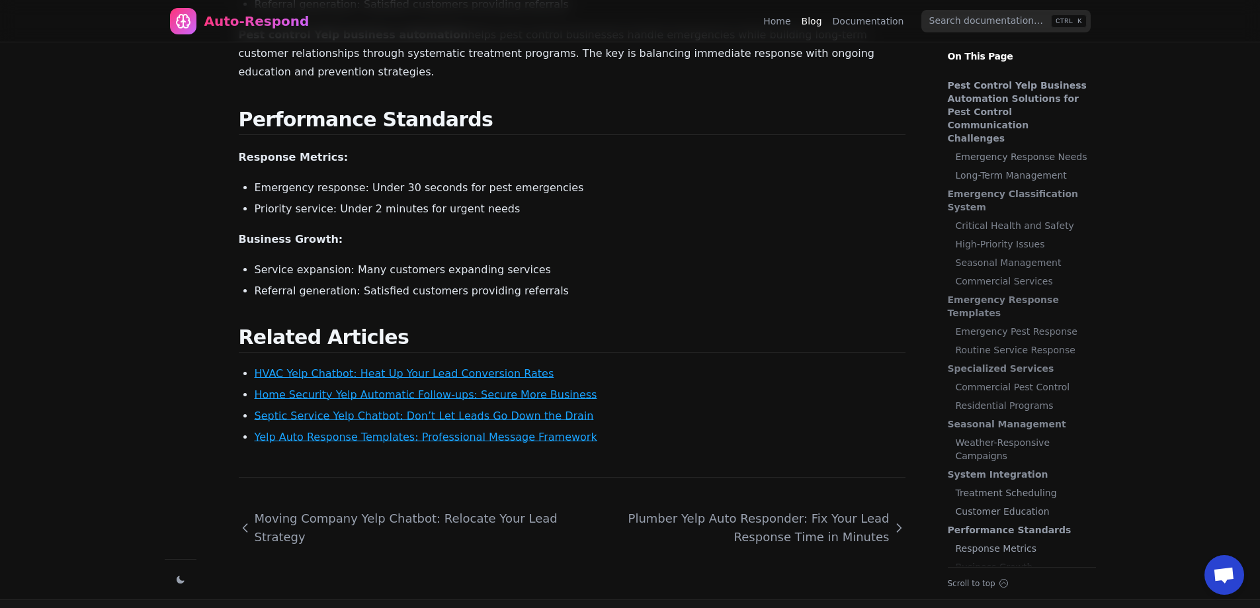
scroll to position [3739, 0]
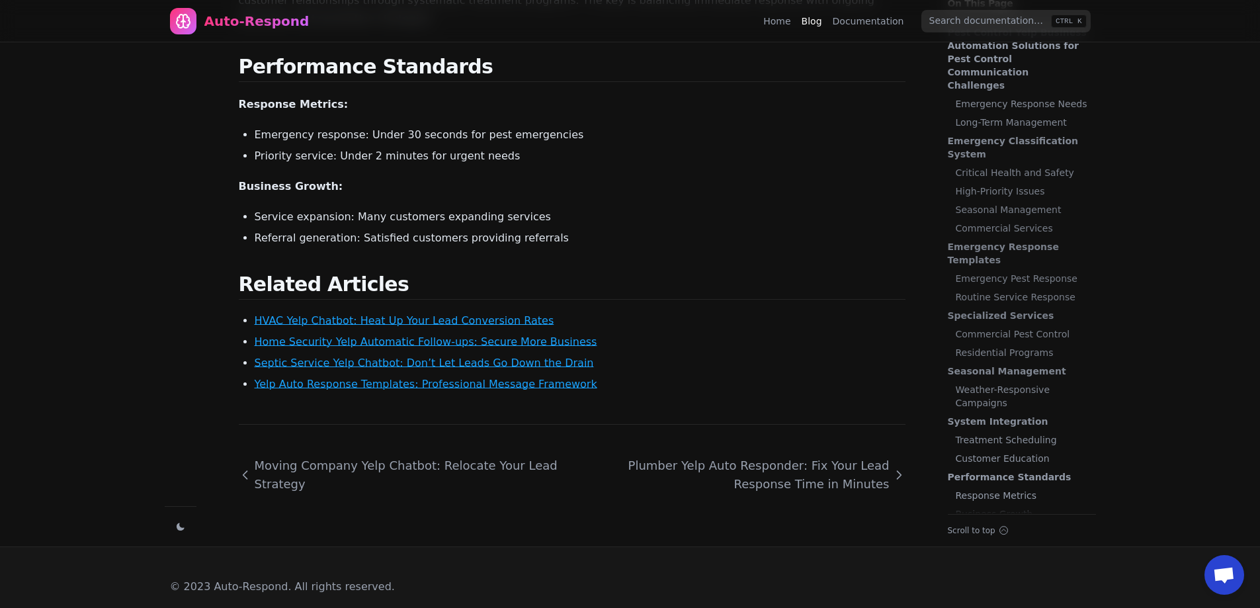
click at [525, 356] on link "Septic Service Yelp Chatbot: Don’t Let Leads Go Down the Drain" at bounding box center [424, 362] width 339 height 13
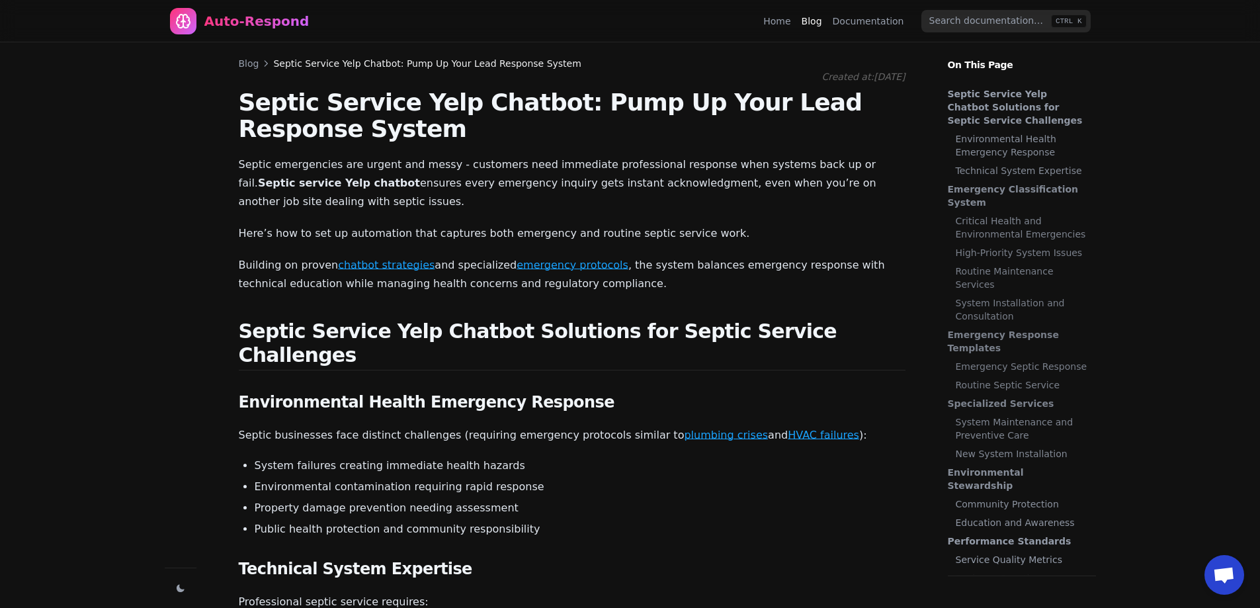
scroll to position [4675, 0]
click at [969, 28] on input "search" at bounding box center [1005, 21] width 169 height 22
type input "lawn"
click at [886, 134] on h1 "Septic Service Yelp Chatbot: Pump Up Your Lead Response System" at bounding box center [572, 115] width 666 height 53
drag, startPoint x: 1033, startPoint y: 26, endPoint x: 747, endPoint y: -30, distance: 291.0
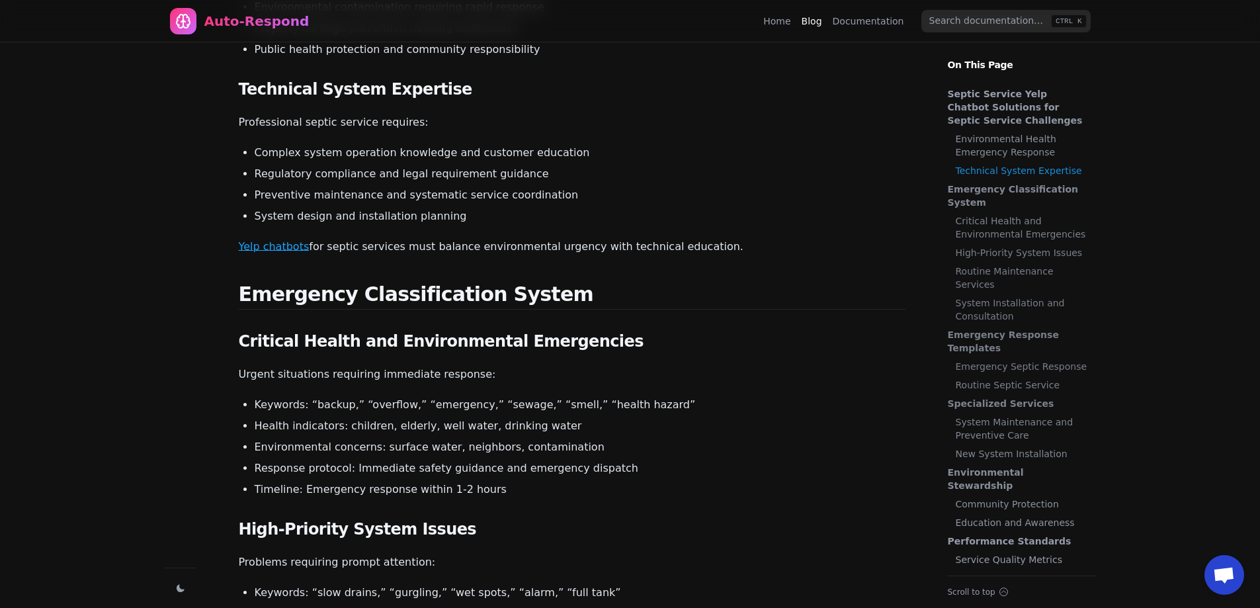
scroll to position [685, 0]
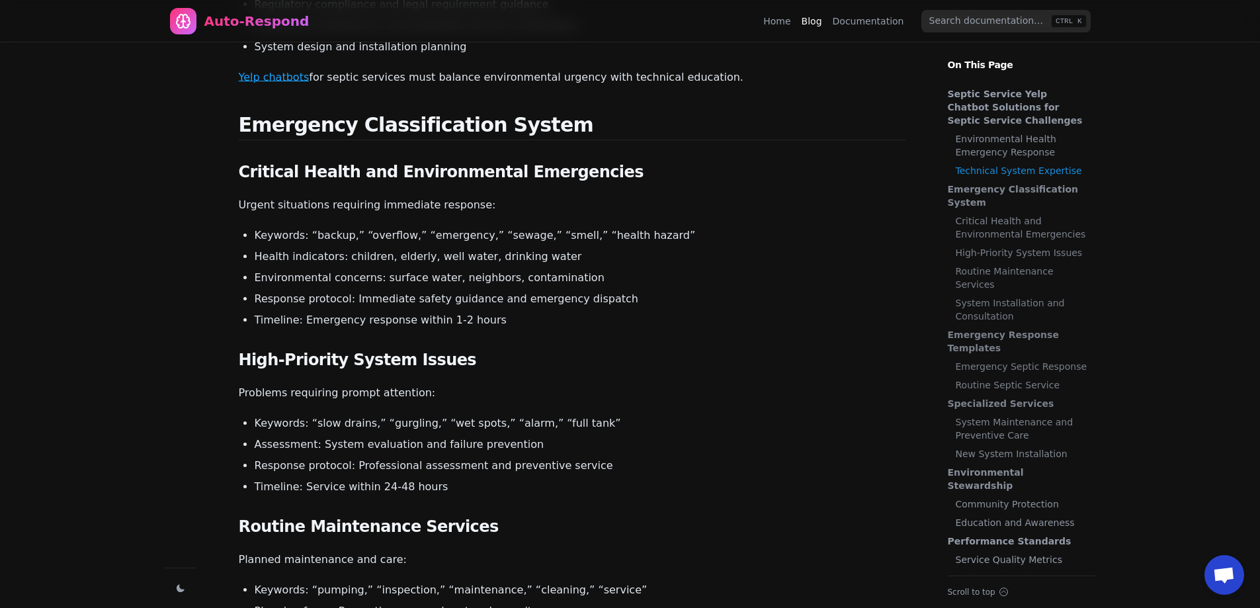
drag, startPoint x: 423, startPoint y: 419, endPoint x: 427, endPoint y: 405, distance: 13.8
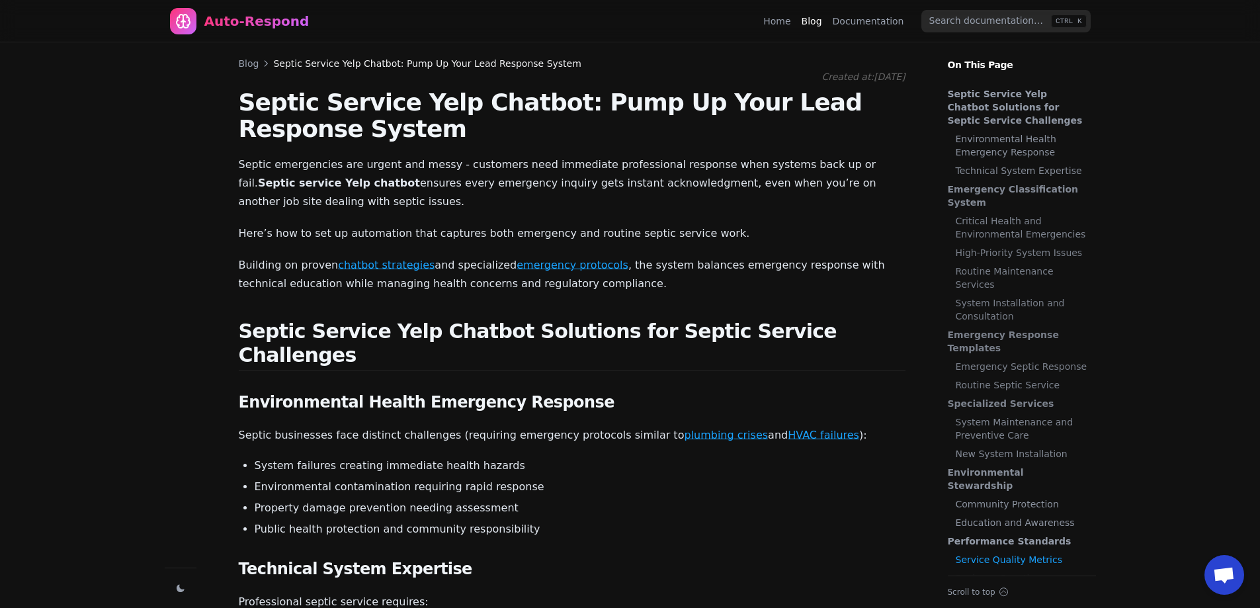
scroll to position [5289, 0]
click at [690, 256] on p "Building on proven chatbot strategies and specialized emergency protocols , the…" at bounding box center [572, 274] width 666 height 37
click at [715, 224] on p "Here’s how to set up automation that captures both emergency and routine septic…" at bounding box center [572, 233] width 666 height 19
click at [538, 140] on h1 "Septic Service Yelp Chatbot: Pump Up Your Lead Response System" at bounding box center [572, 115] width 666 height 53
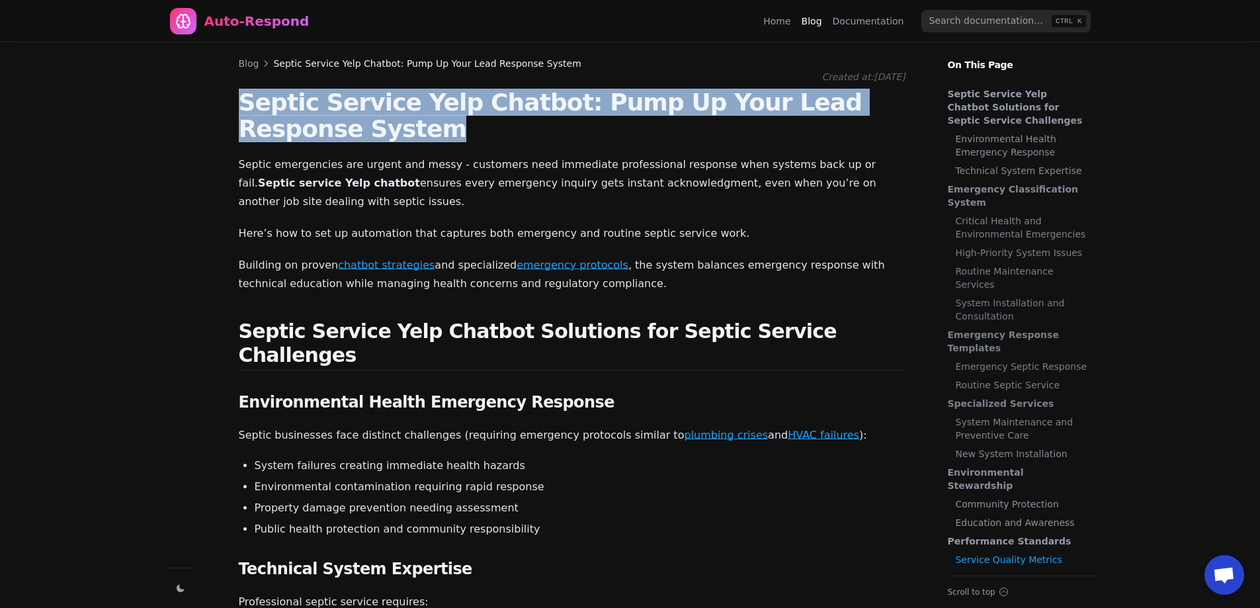
drag, startPoint x: 236, startPoint y: 103, endPoint x: 403, endPoint y: 140, distance: 171.2
click at [277, 137] on h1 "Septic Service Yelp Chatbot: Pump Up Your Lead Response System" at bounding box center [572, 115] width 666 height 53
drag, startPoint x: 238, startPoint y: 115, endPoint x: 323, endPoint y: 139, distance: 87.9
click at [323, 139] on h1 "Septic Service Yelp Chatbot: Pump Up Your Lead Response System" at bounding box center [572, 115] width 666 height 53
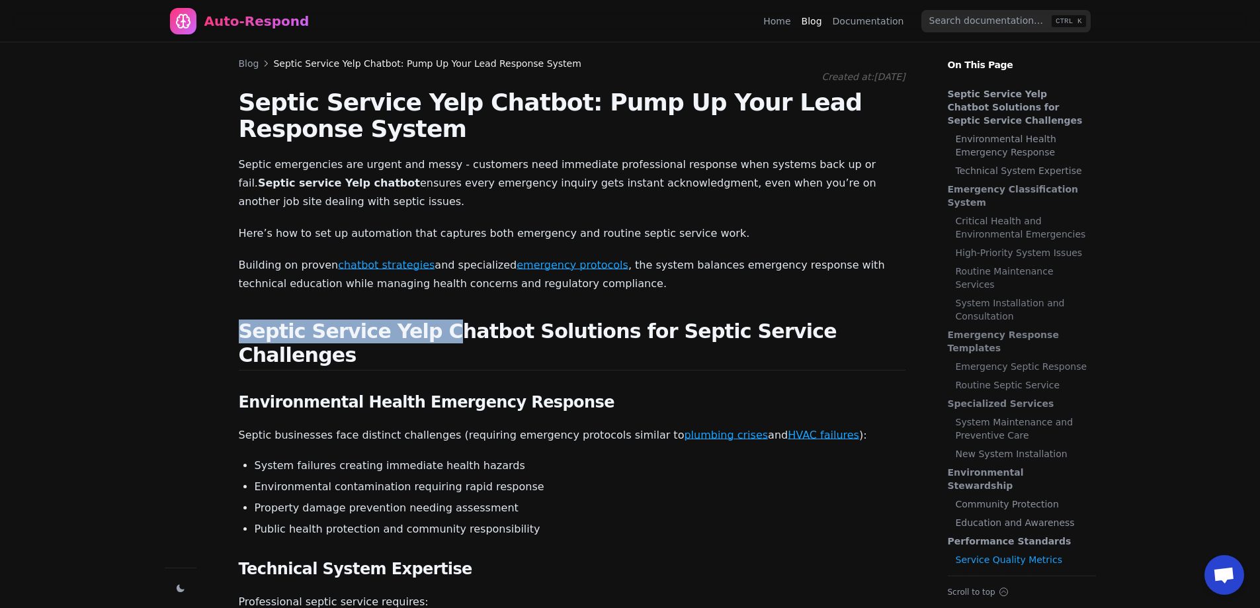
drag, startPoint x: 243, startPoint y: 321, endPoint x: 408, endPoint y: 327, distance: 164.7
click at [411, 326] on h2 "Septic Service Yelp Chatbot Solutions for Septic Service Challenges" at bounding box center [572, 344] width 666 height 51
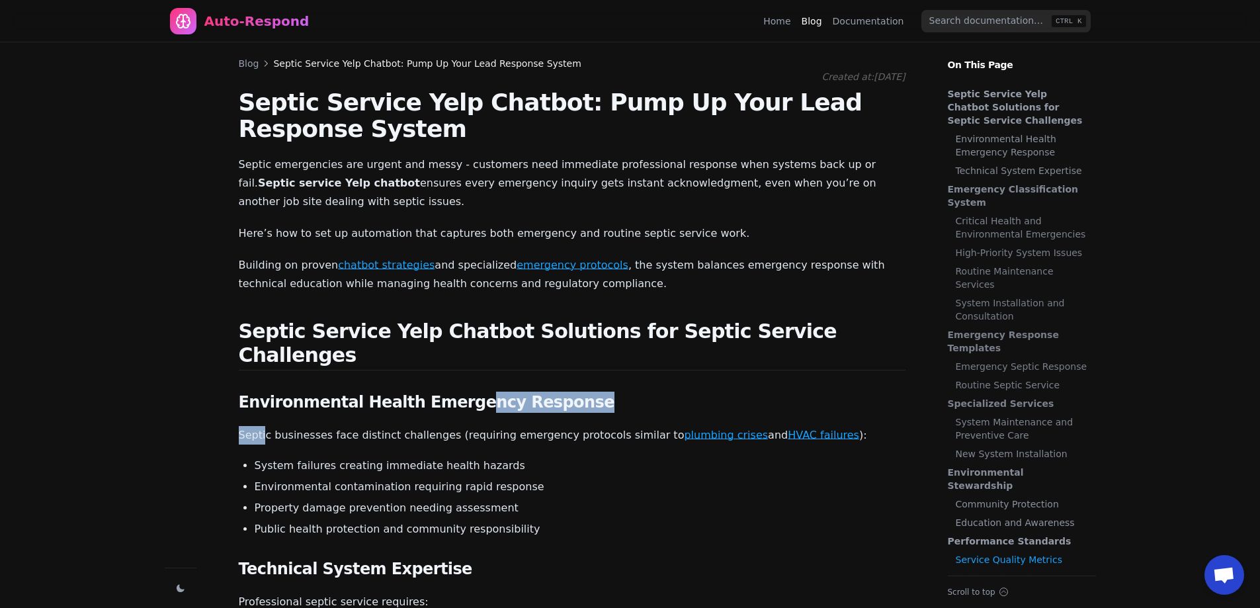
drag, startPoint x: 302, startPoint y: 373, endPoint x: 330, endPoint y: 456, distance: 87.8
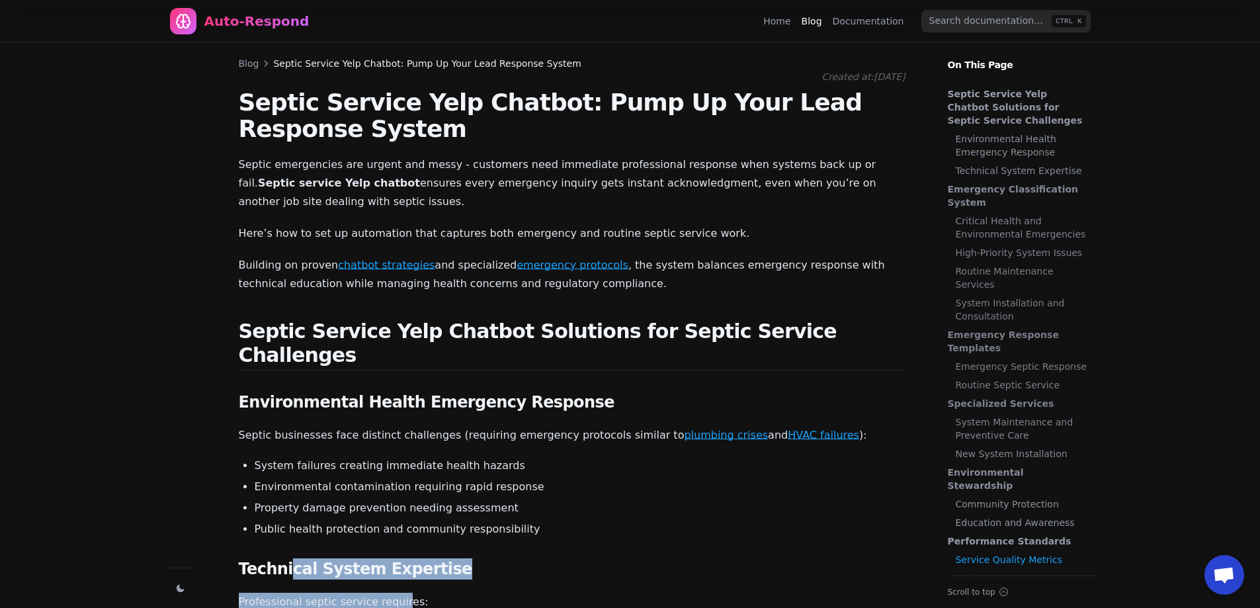
drag, startPoint x: 316, startPoint y: 540, endPoint x: 392, endPoint y: 545, distance: 76.2
click at [448, 500] on li "Property damage prevention needing assessment" at bounding box center [580, 508] width 651 height 16
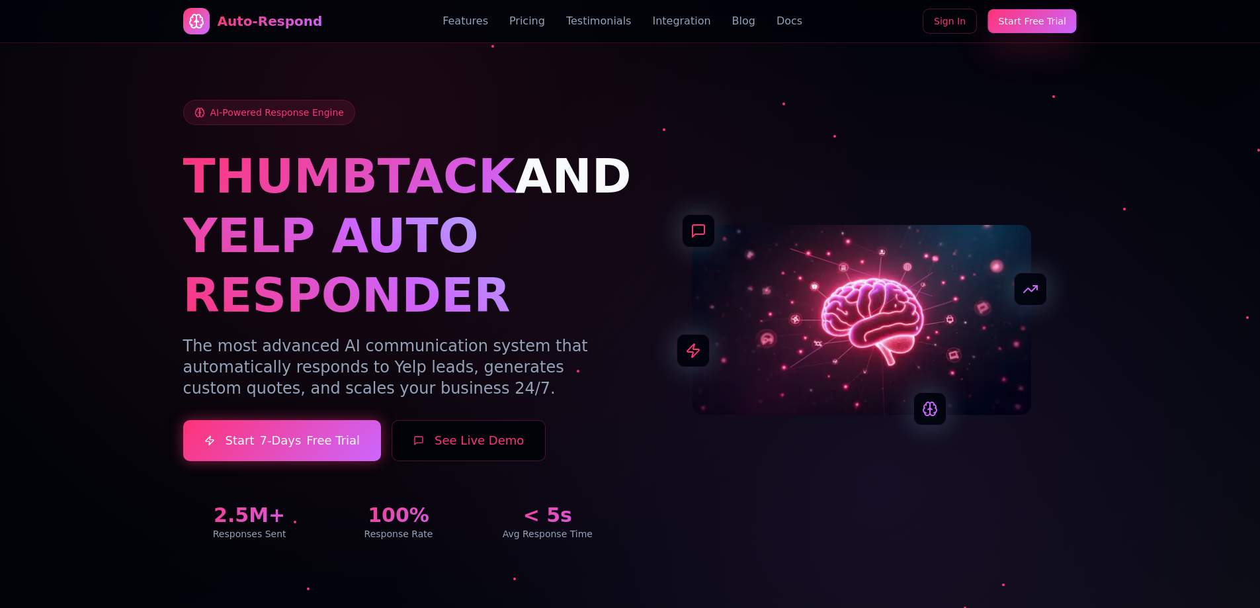
click at [1022, 26] on link "Start Free Trial" at bounding box center [1031, 21] width 91 height 25
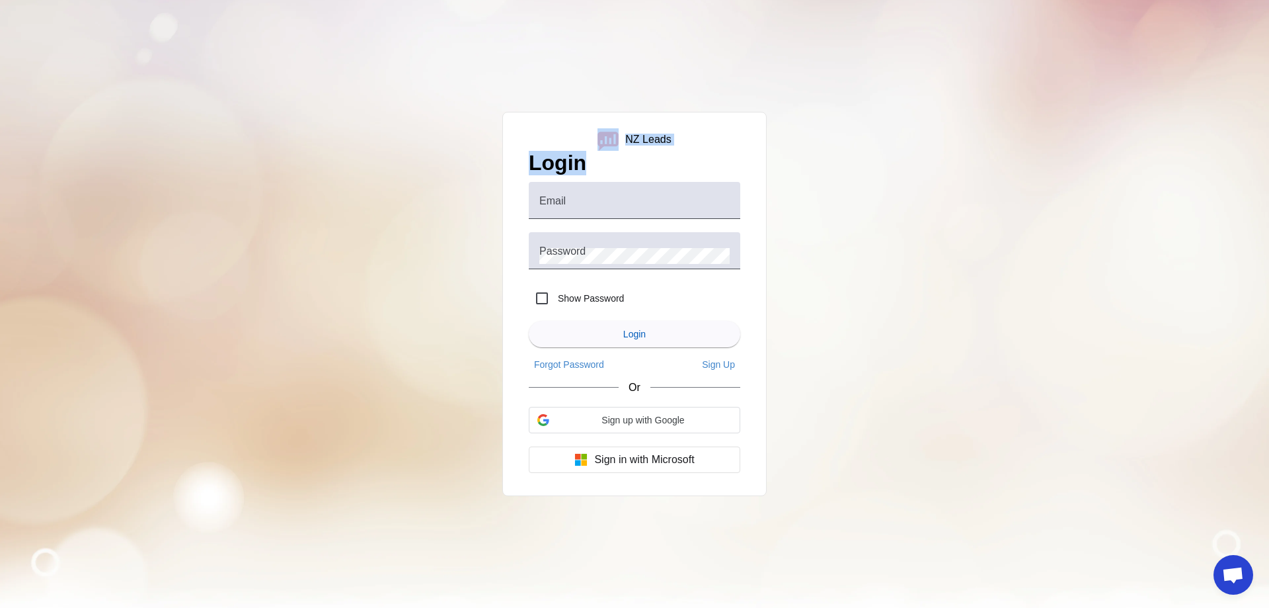
drag, startPoint x: 687, startPoint y: 135, endPoint x: 617, endPoint y: 140, distance: 70.2
click at [617, 140] on div "NZ Leads Login Email Password Show Password Login Forgot Password Sign Up Or Si…" at bounding box center [635, 304] width 264 height 384
click at [711, 129] on div "NZ Leads Login Email Password Show Password Login Forgot Password Sign Up Or Si…" at bounding box center [635, 304] width 264 height 384
drag, startPoint x: 706, startPoint y: 136, endPoint x: 630, endPoint y: 144, distance: 76.5
click at [630, 144] on div "NZ Leads Login Email Password Show Password Login Forgot Password Sign Up Or Si…" at bounding box center [635, 304] width 264 height 384
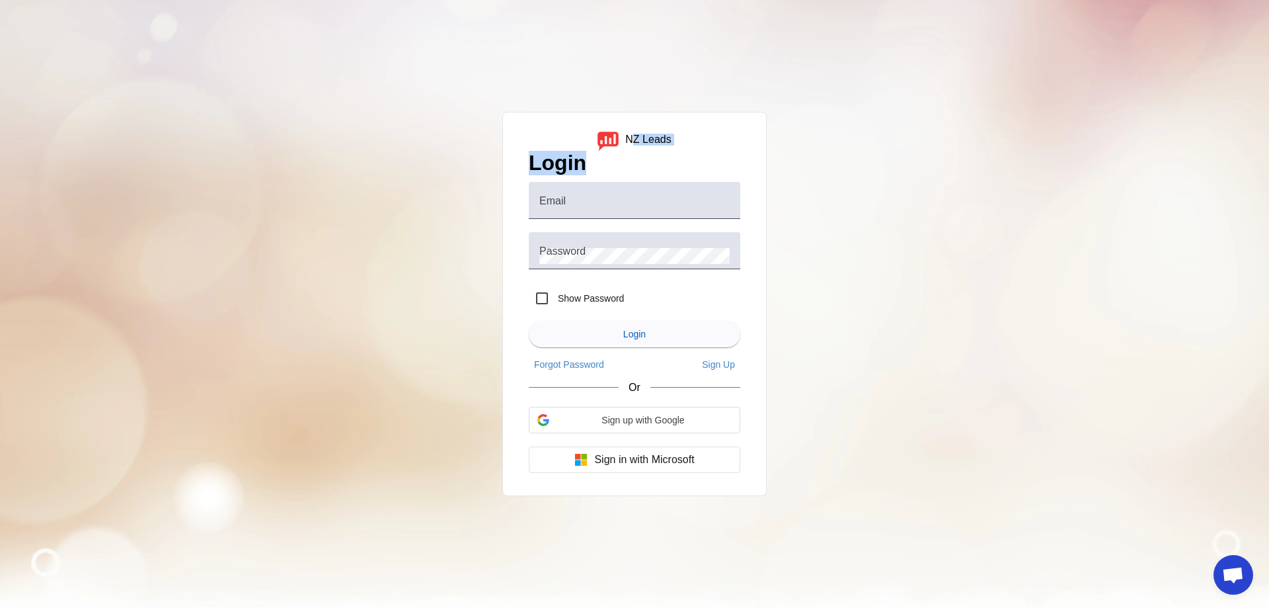
click at [738, 146] on div "NZ Leads Login Email Password Show Password Login Forgot Password Sign Up Or Si…" at bounding box center [635, 304] width 264 height 384
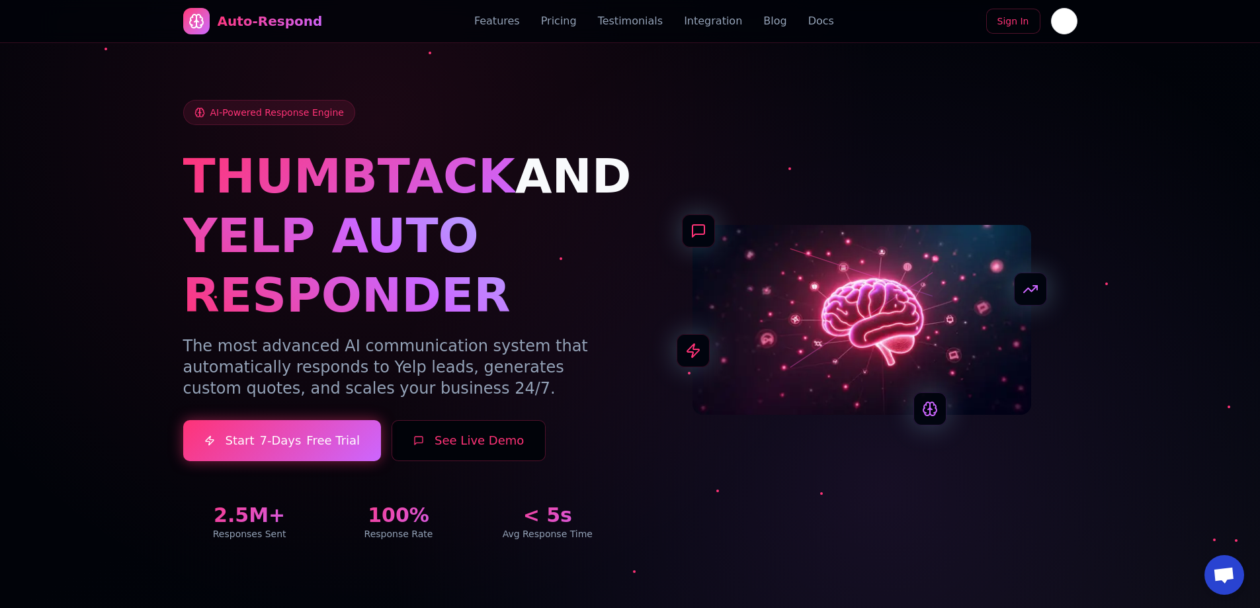
click at [391, 110] on div "AI-Powered Response Engine THUMBTACK AND YELP AUTO RESPONDER The most advanced …" at bounding box center [398, 320] width 431 height 440
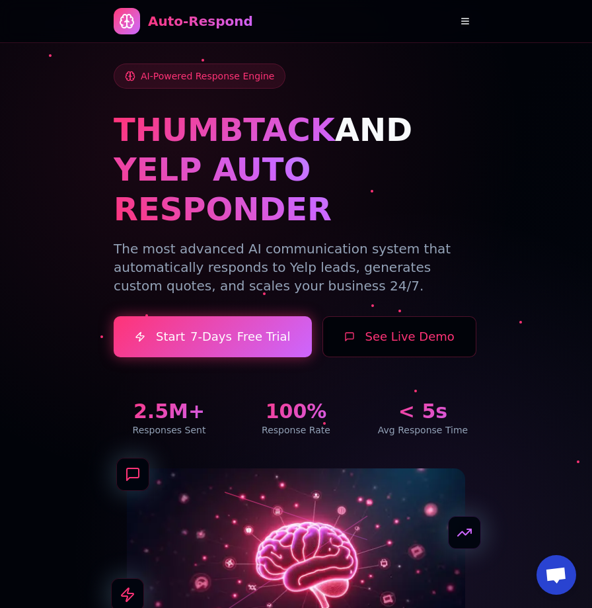
click at [454, 30] on button at bounding box center [465, 21] width 26 height 26
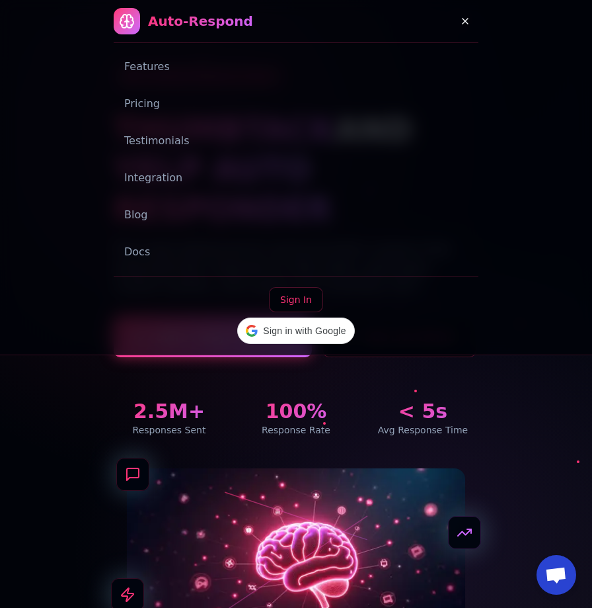
click at [145, 213] on link "Blog" at bounding box center [296, 215] width 365 height 26
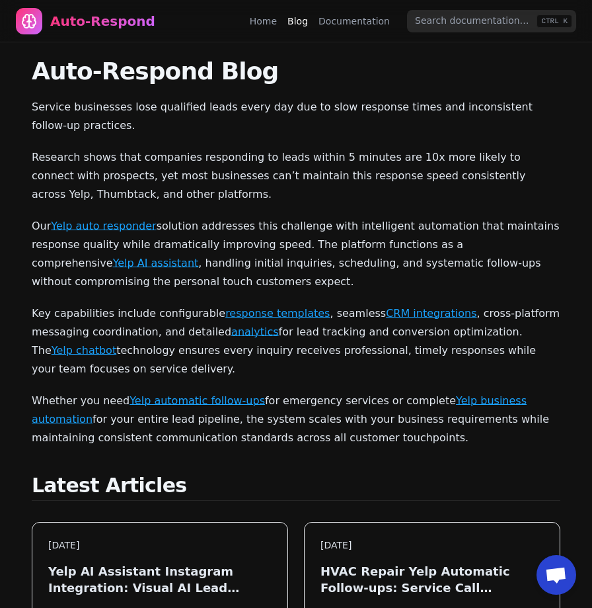
click at [96, 28] on div "Auto-Respond" at bounding box center [102, 21] width 105 height 19
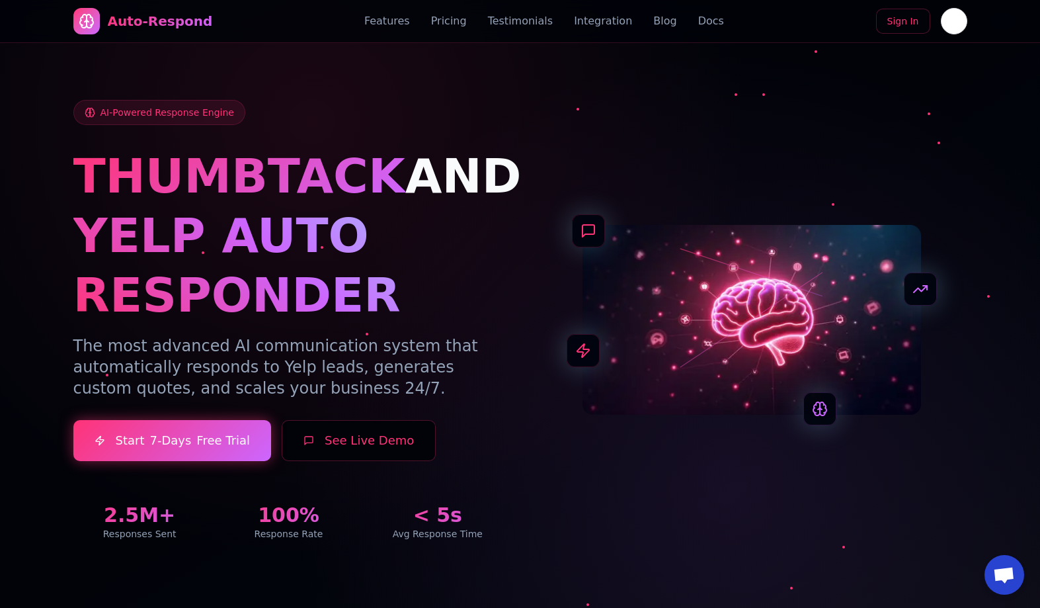
click at [653, 21] on link "Blog" at bounding box center [664, 21] width 23 height 16
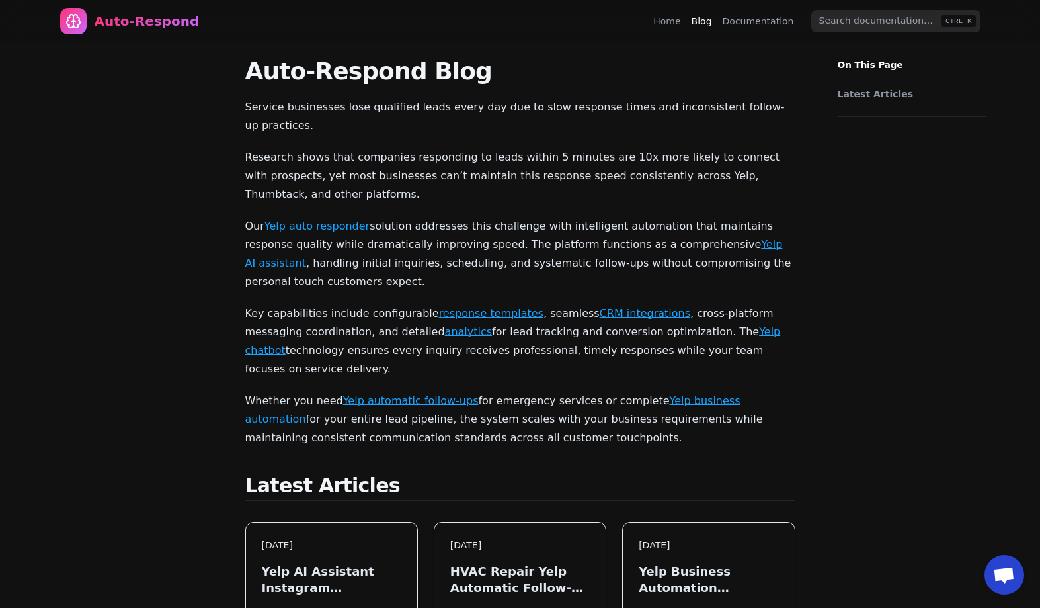
click at [77, 27] on icon "Home page" at bounding box center [76, 21] width 7 height 13
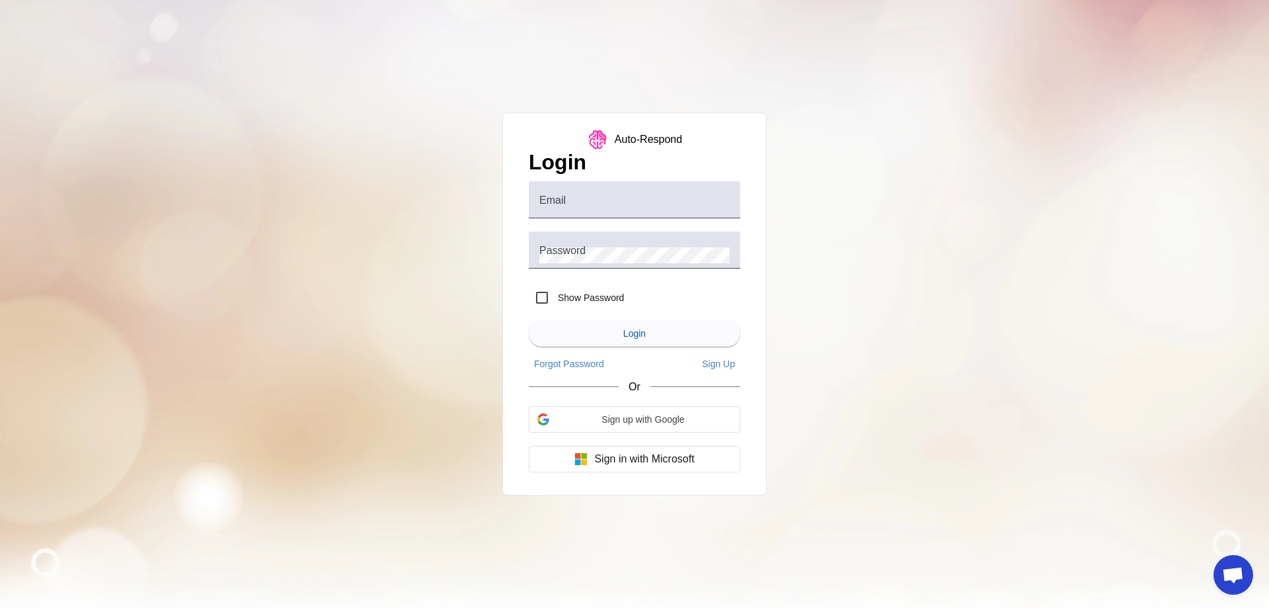
drag, startPoint x: 623, startPoint y: 140, endPoint x: 524, endPoint y: 96, distance: 108.4
click at [524, 96] on div "Auto-Respond Login Email Password Show Password Login Forgot Password Sign Up O…" at bounding box center [634, 304] width 1269 height 608
drag, startPoint x: 518, startPoint y: 112, endPoint x: 767, endPoint y: 138, distance: 250.0
click at [743, 140] on div "Auto-Respond Login Email Password Show Password Login Forgot Password Sign Up O…" at bounding box center [635, 303] width 264 height 383
click at [806, 136] on div "Auto-Respond Login Email Password Show Password Login Forgot Password Sign Up O…" at bounding box center [634, 304] width 1269 height 608
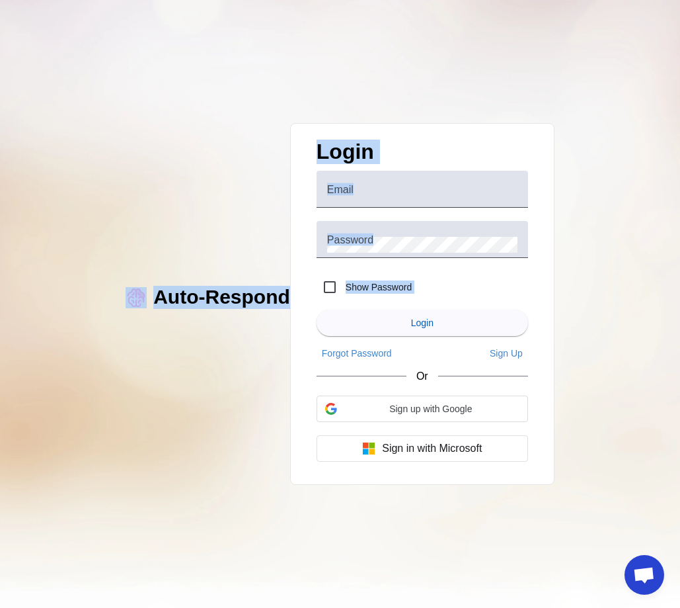
drag, startPoint x: 200, startPoint y: 60, endPoint x: 622, endPoint y: 337, distance: 504.3
click at [622, 337] on div "Auto-Respond Login Email Password Show Password Login Forgot Password Sign Up O…" at bounding box center [340, 304] width 680 height 608
click at [616, 334] on div "Auto-Respond Login Email Password Show Password Login Forgot Password Sign Up O…" at bounding box center [340, 304] width 680 height 608
drag, startPoint x: 182, startPoint y: 100, endPoint x: 251, endPoint y: 107, distance: 68.5
click at [251, 107] on div "Auto-Respond Login Email Password Show Password Login Forgot Password Sign Up O…" at bounding box center [340, 304] width 680 height 608
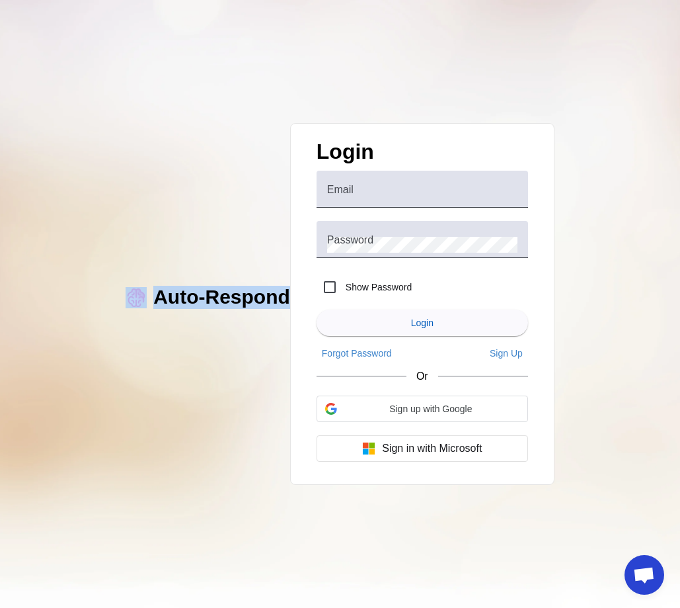
click at [250, 86] on div "Auto-Respond Login Email Password Show Password Login Forgot Password Sign Up O…" at bounding box center [340, 304] width 680 height 608
click at [555, 188] on div "Auto-Respond Login Email Password Show Password Login Forgot Password Sign Up O…" at bounding box center [340, 304] width 680 height 608
drag, startPoint x: 162, startPoint y: 67, endPoint x: 239, endPoint y: 120, distance: 93.5
click at [239, 120] on div "Auto-Respond Login Email Password Show Password Login Forgot Password Sign Up O…" at bounding box center [340, 304] width 680 height 608
click at [263, 92] on div "Auto-Respond Login Email Password Show Password Login Forgot Password Sign Up O…" at bounding box center [340, 304] width 680 height 608
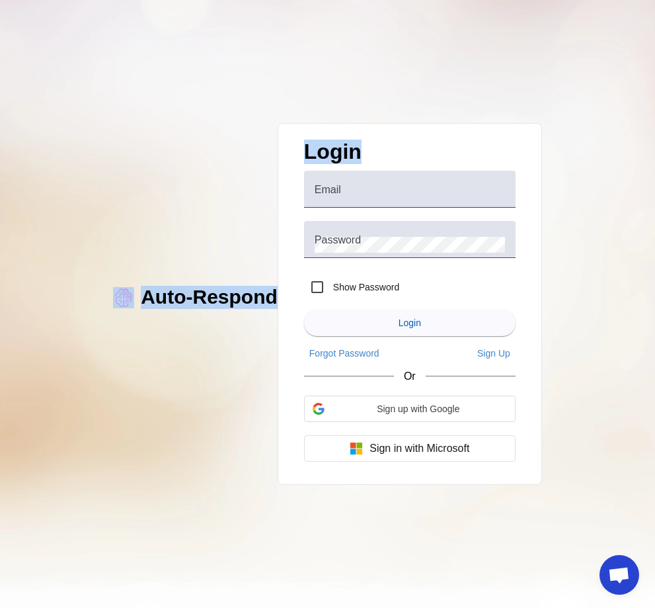
drag, startPoint x: 226, startPoint y: 112, endPoint x: 465, endPoint y: 131, distance: 239.4
click at [469, 135] on div "Auto-Respond Login Email Password Show Password Login Forgot Password Sign Up O…" at bounding box center [327, 304] width 655 height 608
click at [465, 131] on div "Auto-Respond Login Email Password Show Password Login Forgot Password Sign Up O…" at bounding box center [327, 304] width 655 height 608
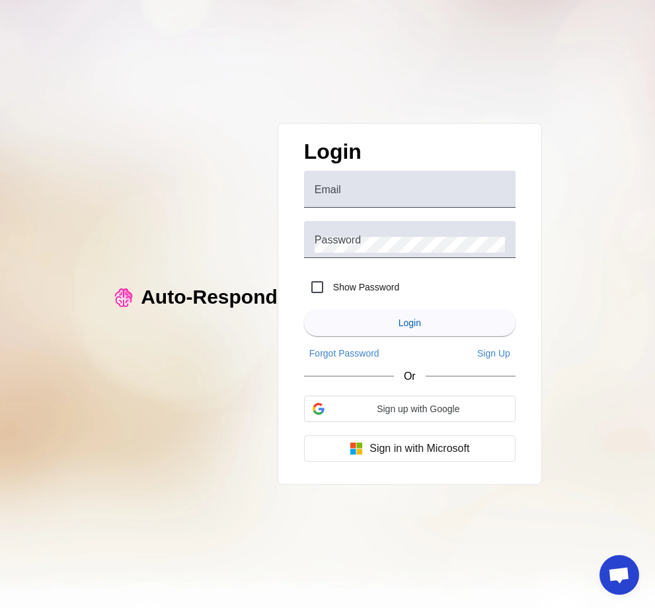
click at [278, 286] on div "Auto-Respond" at bounding box center [209, 297] width 137 height 23
click at [134, 287] on img at bounding box center [123, 297] width 21 height 21
click at [278, 286] on div "Auto-Respond" at bounding box center [209, 297] width 137 height 23
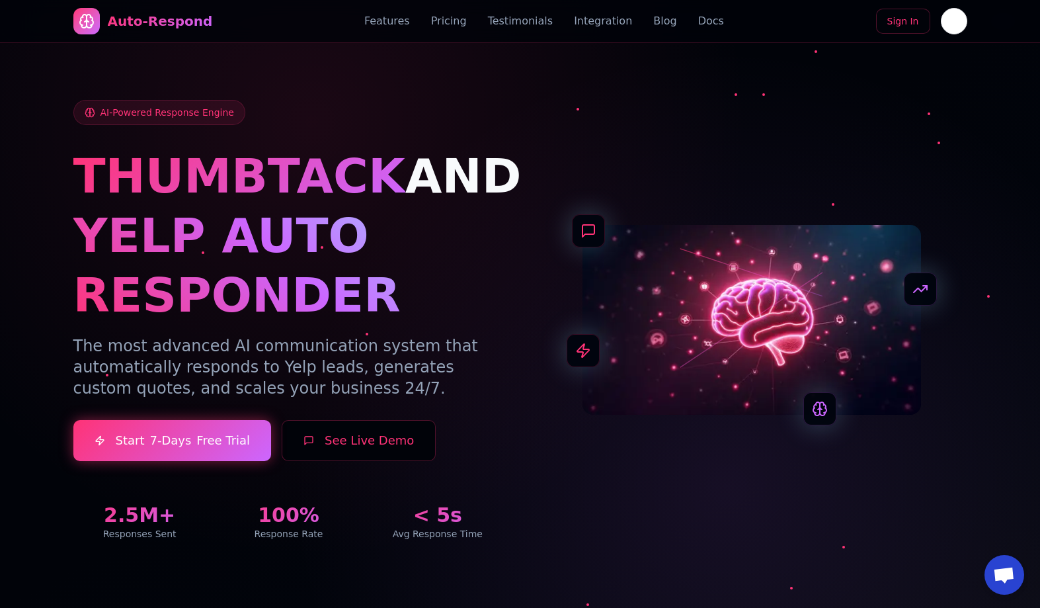
click at [95, 7] on div "Auto-Respond Features Pricing Testimonials Integration Blog Docs Sign In Sign i…" at bounding box center [520, 21] width 894 height 42
click at [91, 24] on icon at bounding box center [86, 21] width 16 height 16
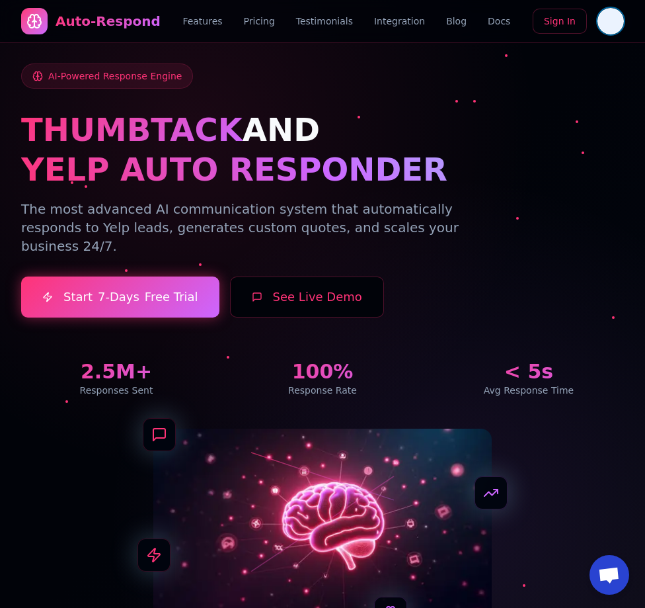
click at [611, 24] on div at bounding box center [604, 21] width 13 height 13
drag, startPoint x: 470, startPoint y: 58, endPoint x: 532, endPoint y: 46, distance: 63.2
click at [494, 55] on div "AI-Powered Response Engine THUMBTACK AND YELP AUTO RESPONDER The most advanced …" at bounding box center [322, 325] width 635 height 651
click at [581, 7] on div "Auto-Respond Features Pricing Testimonials Integration Blog Docs Sign In" at bounding box center [322, 21] width 603 height 42
click at [579, 20] on link "Sign In" at bounding box center [560, 21] width 54 height 25
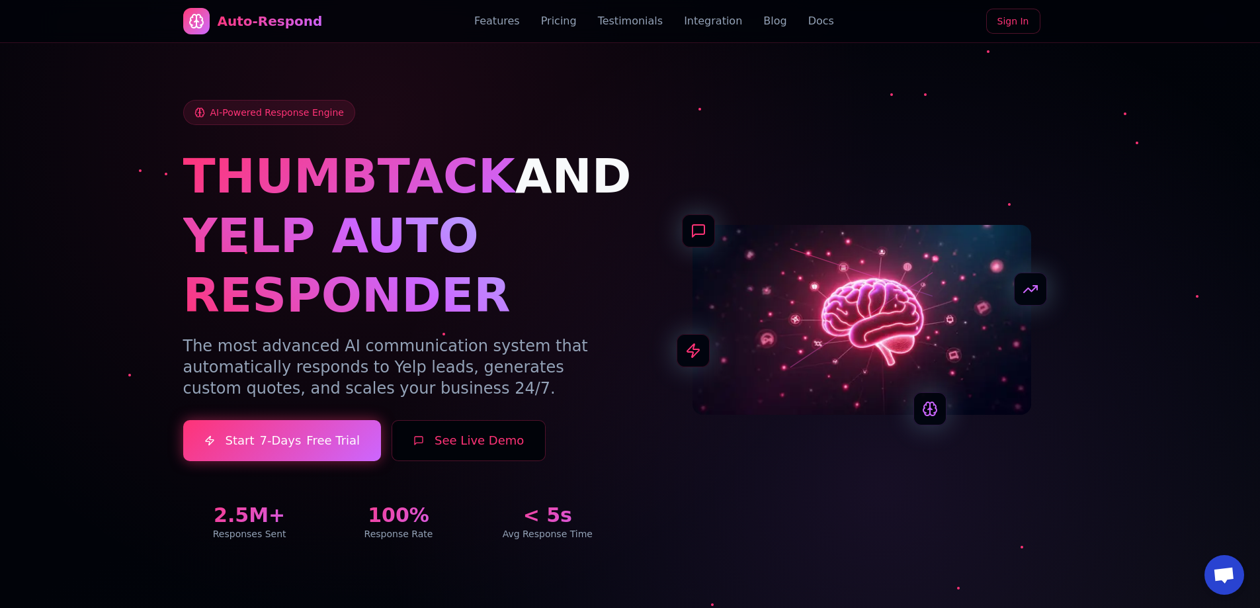
click at [645, 22] on link "Blog" at bounding box center [774, 21] width 23 height 16
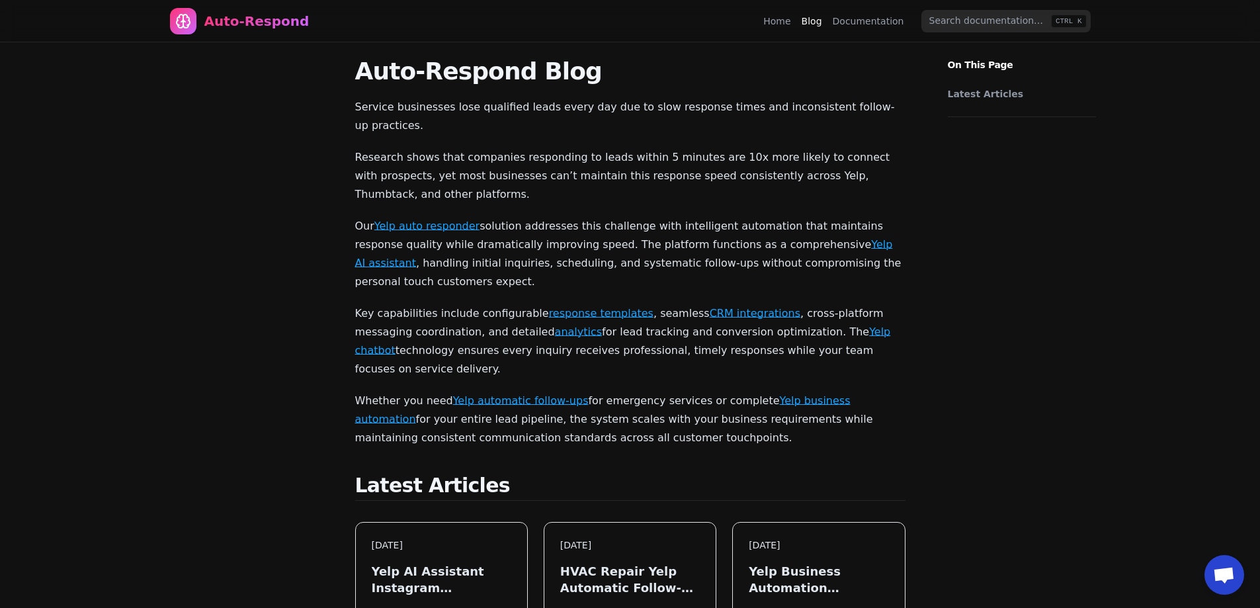
click at [781, 28] on div "Home Blog Documentation" at bounding box center [836, 21] width 147 height 21
click at [784, 23] on link "Home" at bounding box center [776, 21] width 27 height 13
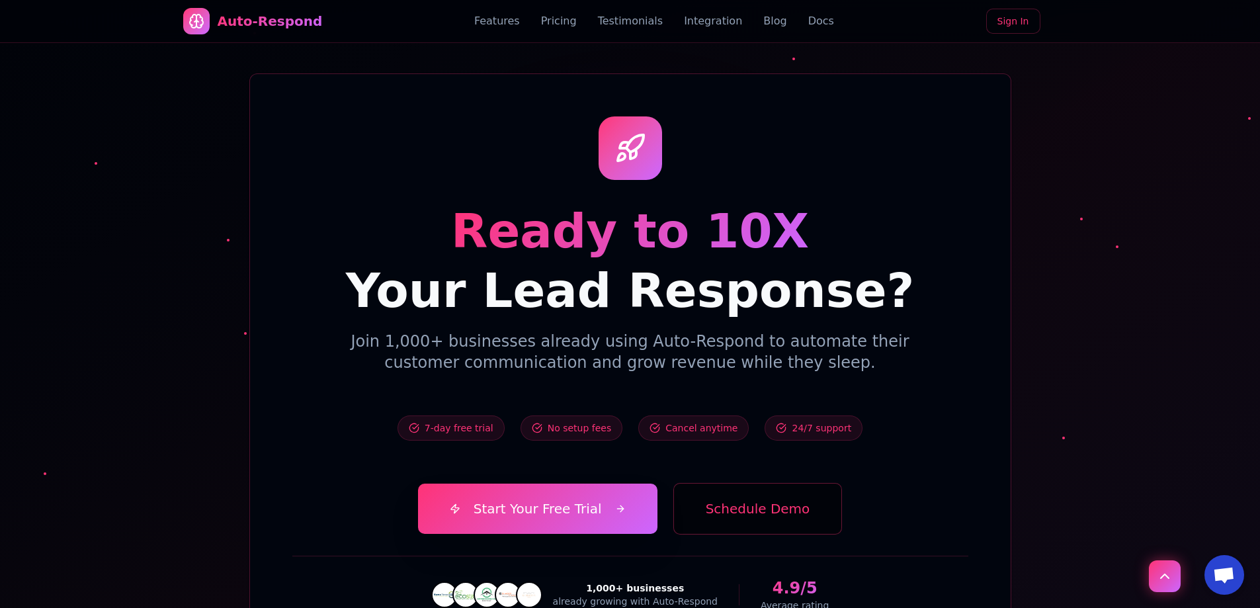
scroll to position [4757, 0]
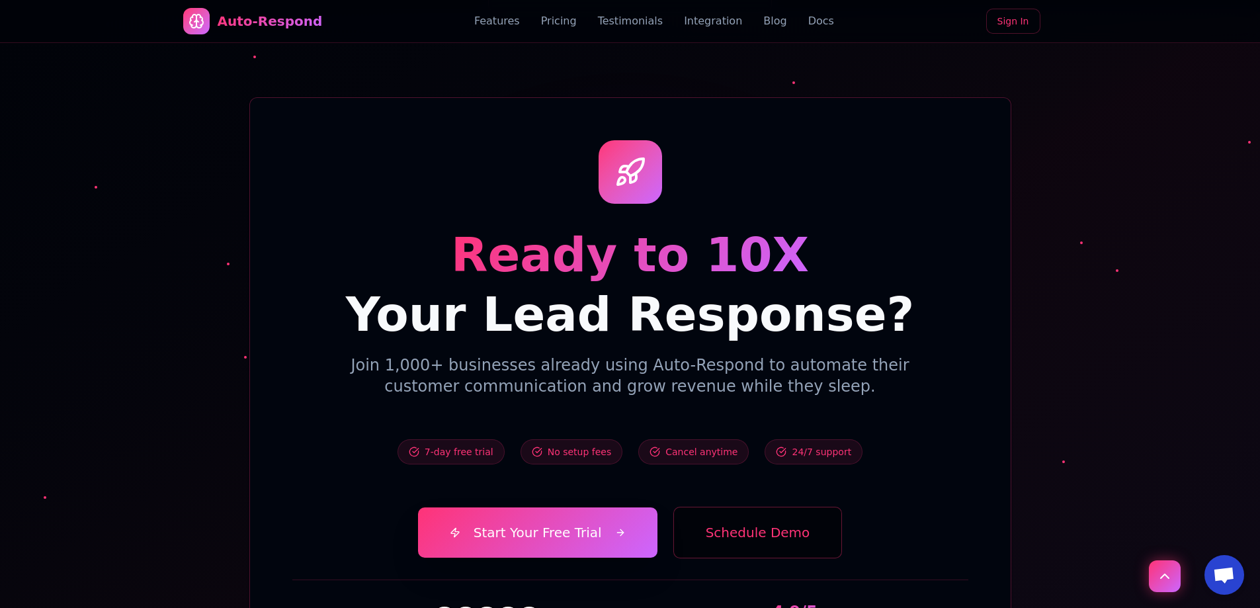
click at [739, 506] on button "Schedule Demo" at bounding box center [757, 532] width 169 height 52
click at [772, 506] on button "Schedule Demo" at bounding box center [757, 532] width 169 height 52
click at [1173, 574] on button "Scroll to top" at bounding box center [1164, 576] width 32 height 32
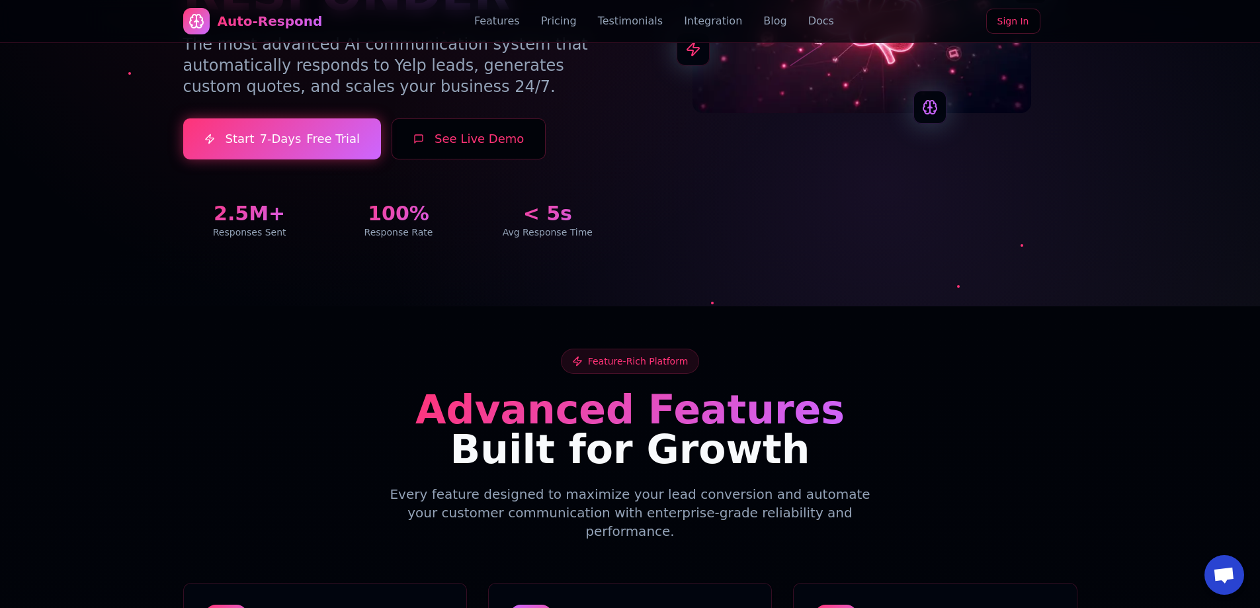
scroll to position [331, 0]
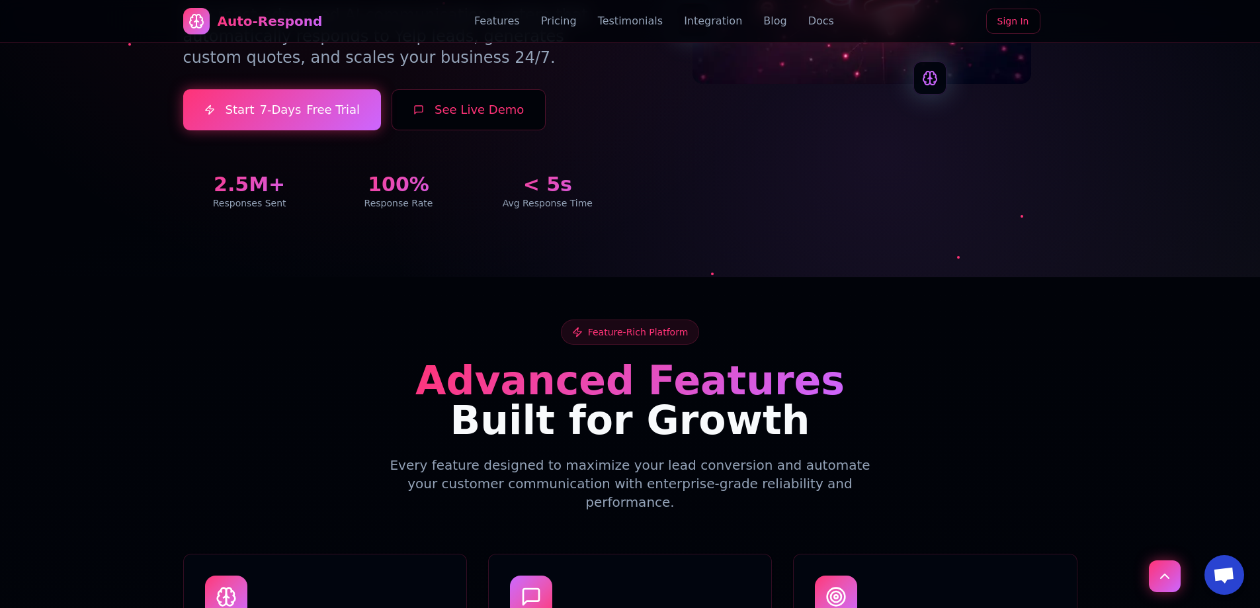
click at [1166, 584] on button "Scroll to top" at bounding box center [1164, 576] width 32 height 32
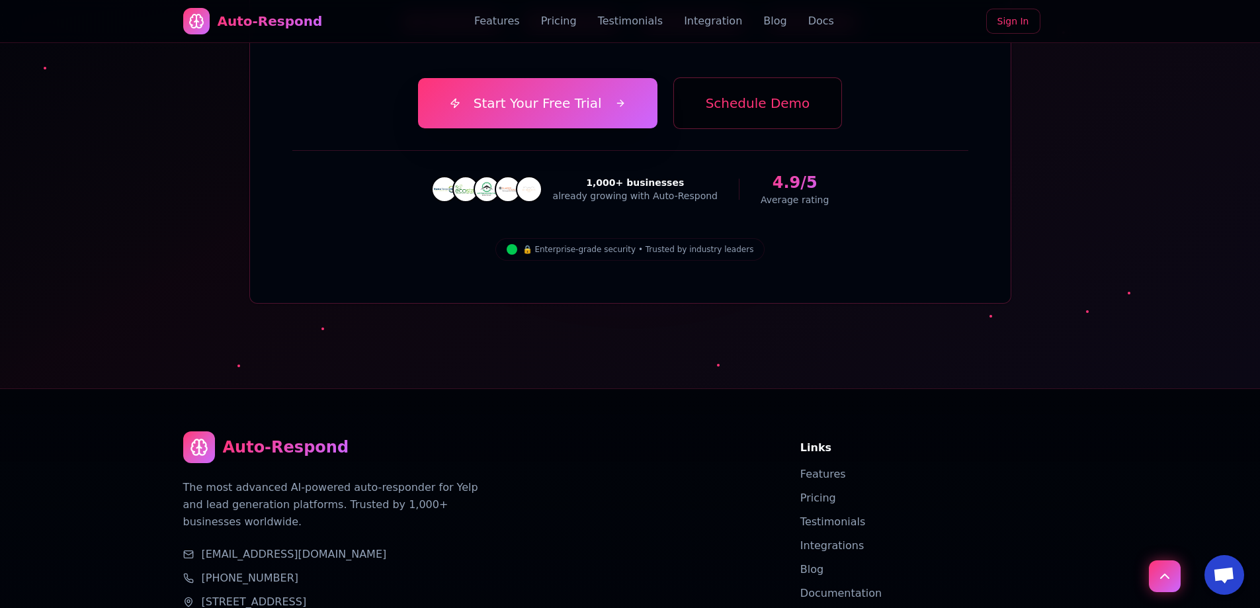
scroll to position [5286, 0]
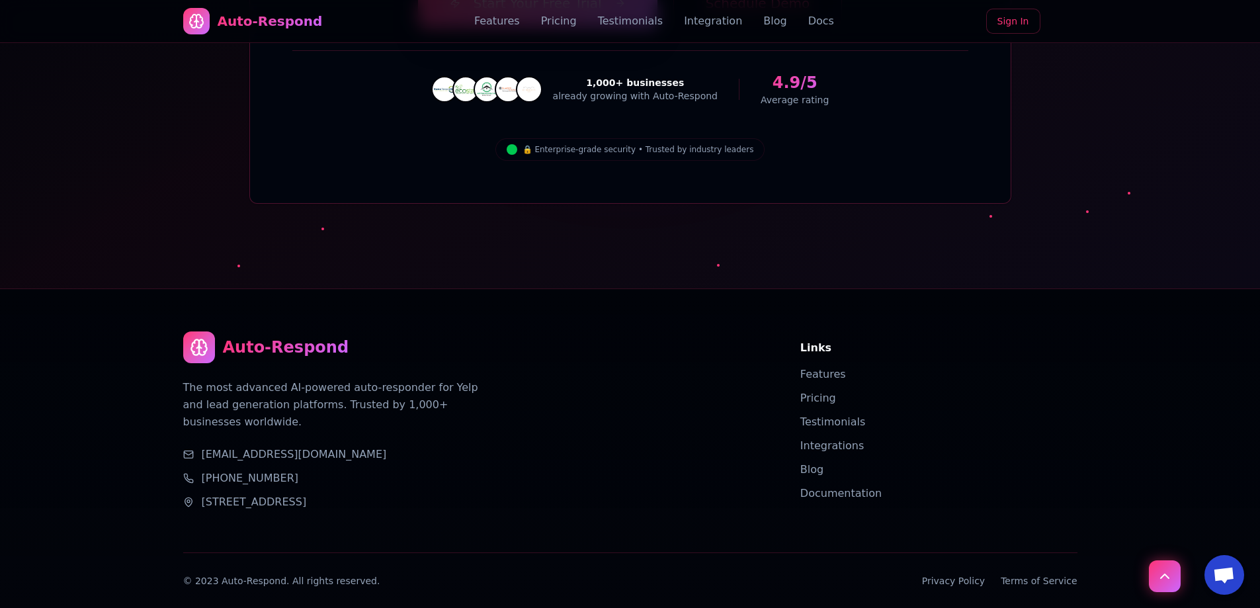
click at [206, 494] on link "857 N ORANGE DR LOS ANGELES, CA 90038" at bounding box center [254, 502] width 105 height 16
drag, startPoint x: 427, startPoint y: 427, endPoint x: 221, endPoint y: 427, distance: 205.6
click at [223, 494] on div "857 N ORANGE DR LOS ANGELES, CA 90038" at bounding box center [475, 502] width 585 height 16
click at [214, 494] on link "857 N ORANGE DR LOS ANGELES, CA 90038" at bounding box center [254, 502] width 105 height 16
click at [188, 497] on icon at bounding box center [187, 501] width 7 height 9
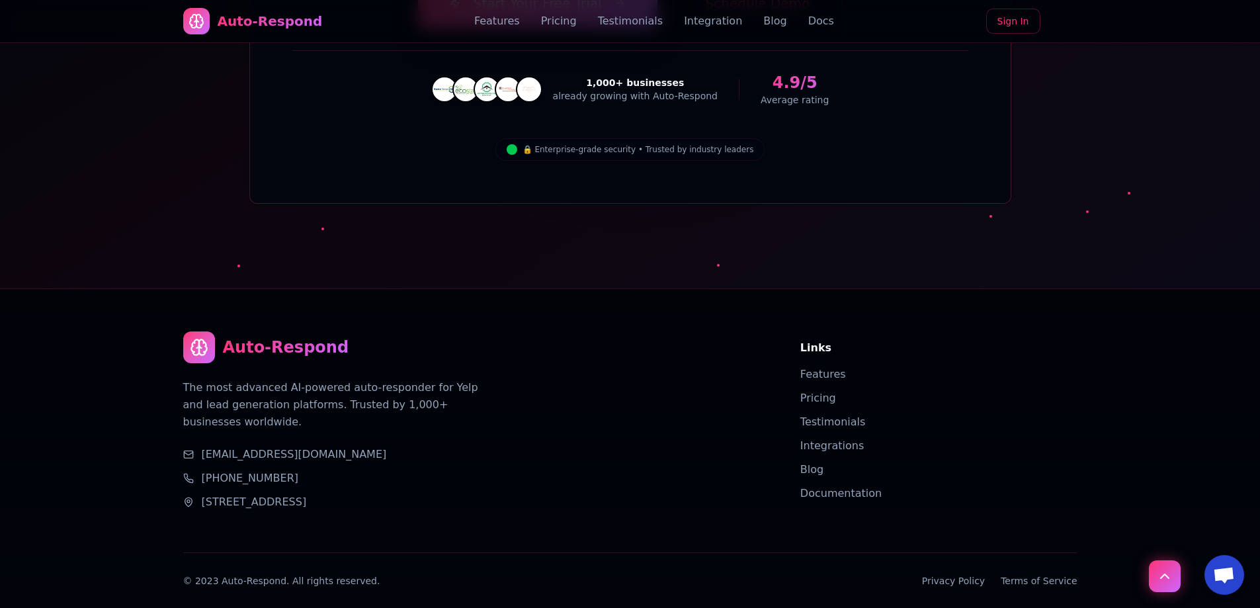
click at [218, 494] on link "857 N ORANGE DR LOS ANGELES, CA 90038" at bounding box center [254, 502] width 105 height 16
click at [203, 494] on link "857 N ORANGE DR LOS ANGELES, CA 90038" at bounding box center [254, 502] width 105 height 16
click at [184, 497] on icon at bounding box center [188, 502] width 11 height 11
click at [222, 494] on link "857 N ORANGE DR LOS ANGELES, CA 90038" at bounding box center [254, 502] width 105 height 16
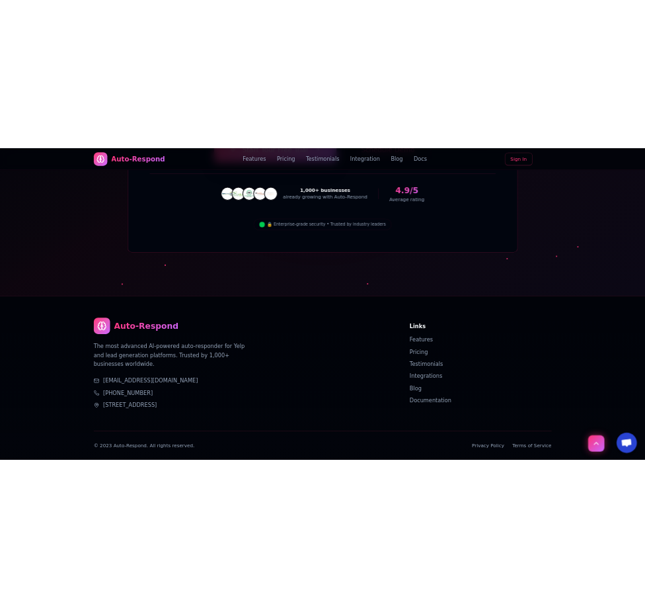
scroll to position [5535, 0]
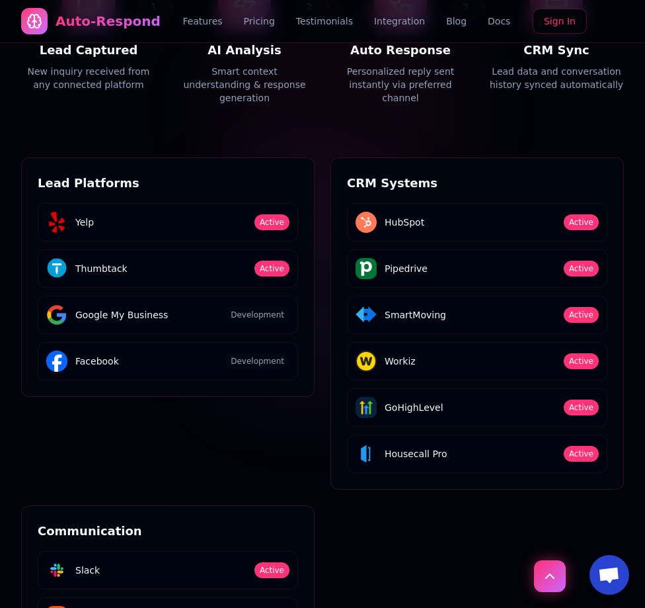
drag, startPoint x: 570, startPoint y: 504, endPoint x: 543, endPoint y: 503, distance: 26.5
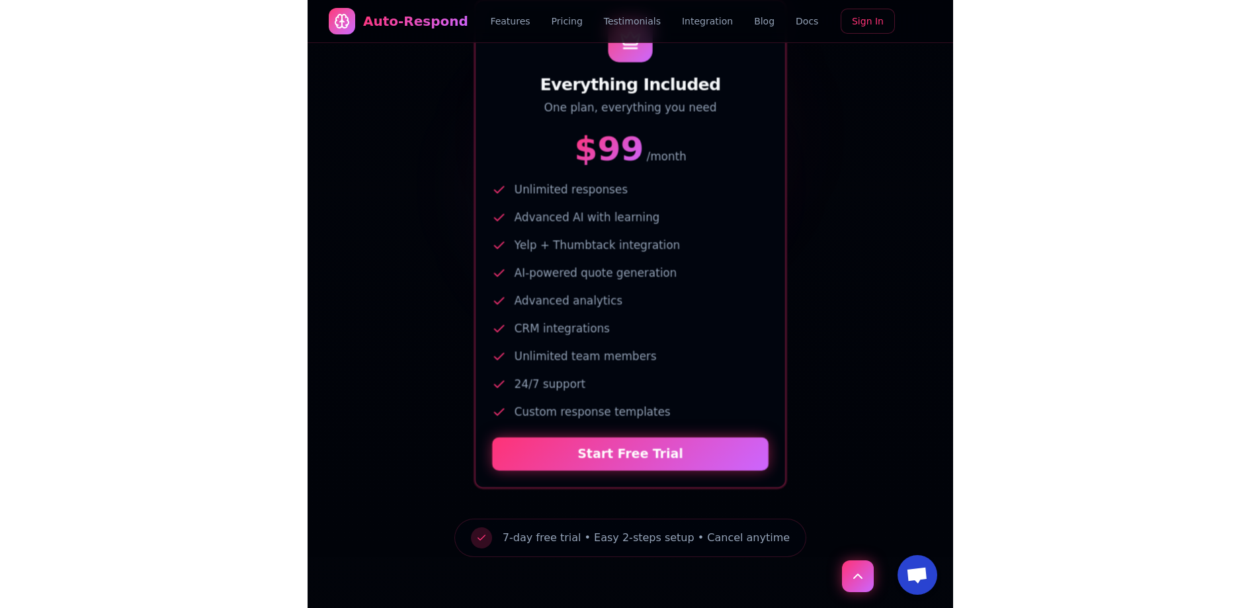
scroll to position [0, 0]
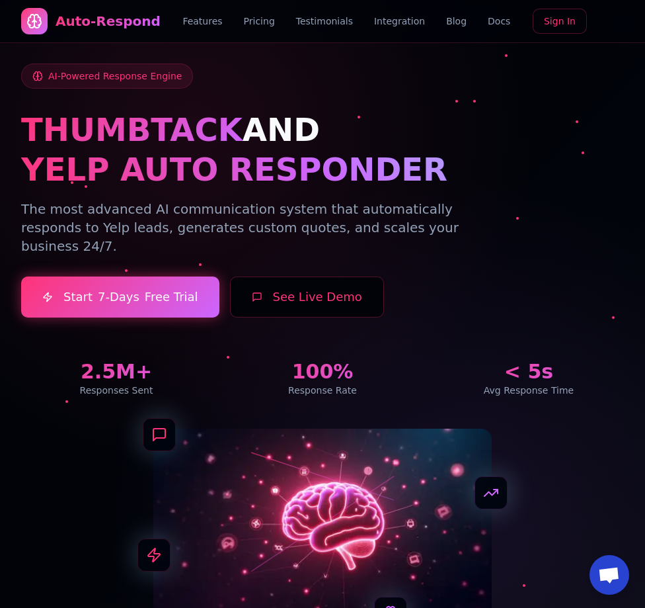
drag, startPoint x: 367, startPoint y: 393, endPoint x: 301, endPoint y: -73, distance: 470.8
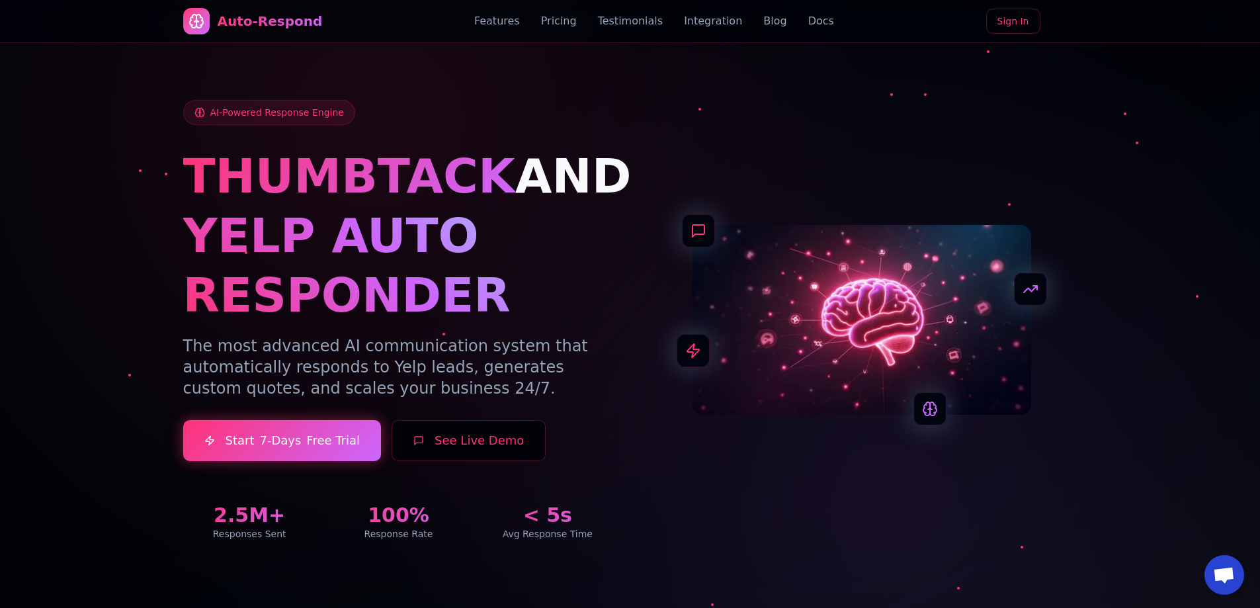
click at [1083, 63] on div "AI-Powered Response Engine THUMBTACK AND YELP AUTO RESPONDER The most advanced …" at bounding box center [630, 304] width 926 height 536
drag, startPoint x: 408, startPoint y: 449, endPoint x: 522, endPoint y: 444, distance: 114.5
click at [500, 441] on button "See Live Demo" at bounding box center [468, 440] width 154 height 41
drag, startPoint x: 522, startPoint y: 444, endPoint x: 427, endPoint y: 445, distance: 95.2
click at [427, 445] on button "See Live Demo" at bounding box center [468, 440] width 154 height 41
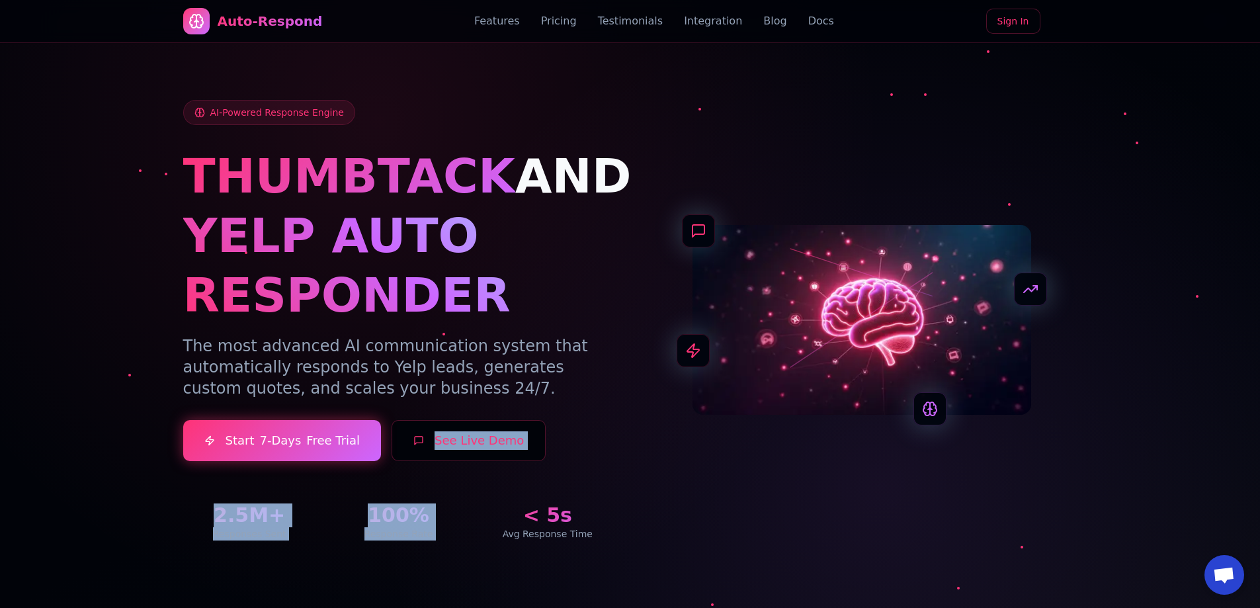
drag, startPoint x: 503, startPoint y: 410, endPoint x: 527, endPoint y: 479, distance: 72.8
click at [527, 479] on div "AI-Powered Response Engine THUMBTACK AND YELP AUTO RESPONDER The most advanced …" at bounding box center [398, 320] width 431 height 440
click at [528, 486] on div "2.5M+ Responses Sent 100% Response Rate < 5s Avg Response Time" at bounding box center [398, 511] width 431 height 58
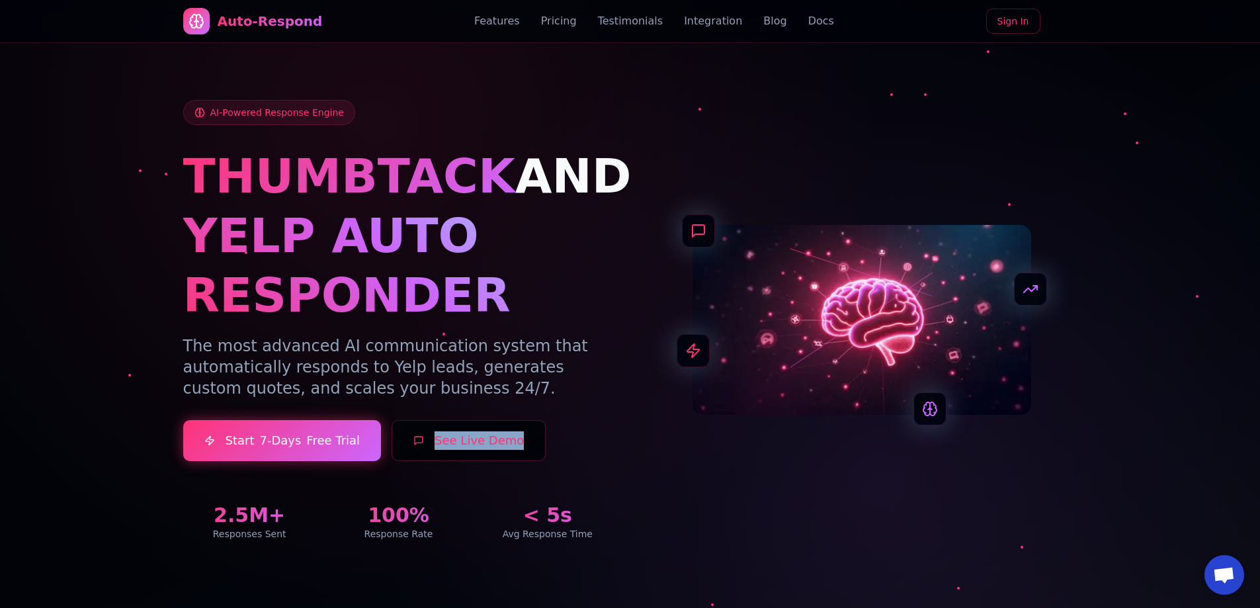
drag, startPoint x: 515, startPoint y: 442, endPoint x: 506, endPoint y: 447, distance: 10.7
click at [506, 447] on div "Start 7-Days Free Trial See Live Demo" at bounding box center [398, 440] width 431 height 41
click at [534, 451] on div "Start 7-Days Free Trial See Live Demo" at bounding box center [398, 440] width 431 height 41
click at [524, 454] on div "Start 7-Days Free Trial See Live Demo" at bounding box center [398, 440] width 431 height 41
click at [506, 447] on button "See Live Demo" at bounding box center [468, 440] width 154 height 41
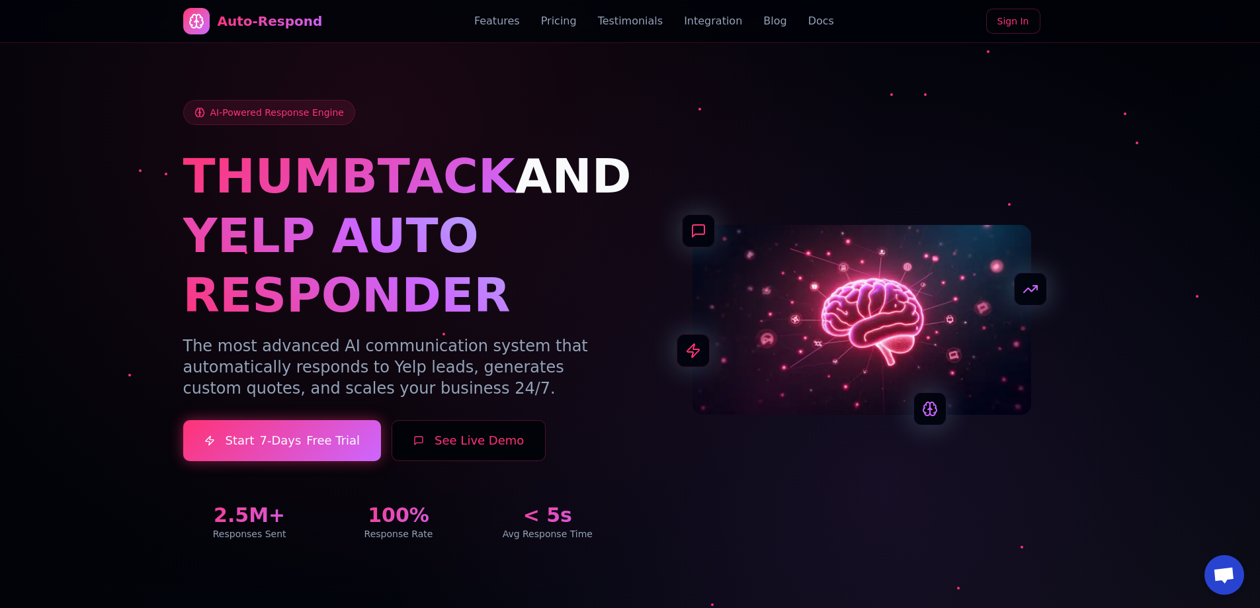
drag, startPoint x: 509, startPoint y: 442, endPoint x: 395, endPoint y: 436, distance: 113.9
click at [395, 436] on button "See Live Demo" at bounding box center [468, 440] width 154 height 41
drag, startPoint x: 473, startPoint y: 448, endPoint x: 525, endPoint y: 442, distance: 52.7
click at [525, 442] on div "Start 7-Days Free Trial See Live Demo" at bounding box center [398, 440] width 431 height 41
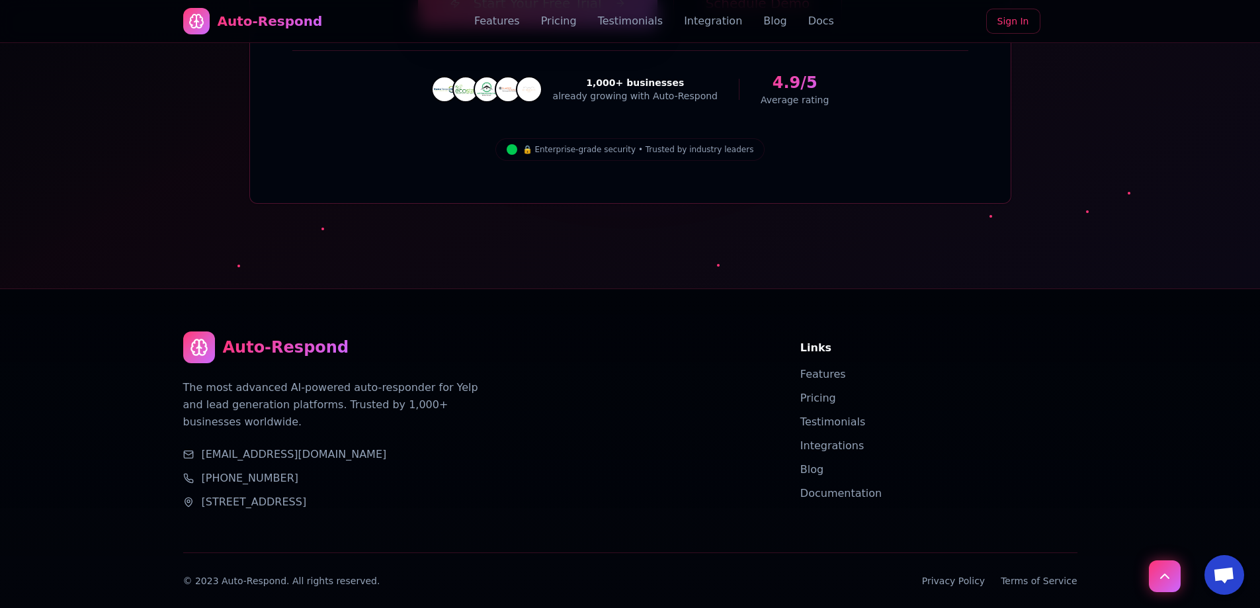
drag, startPoint x: 618, startPoint y: 205, endPoint x: 685, endPoint y: 307, distance: 122.3
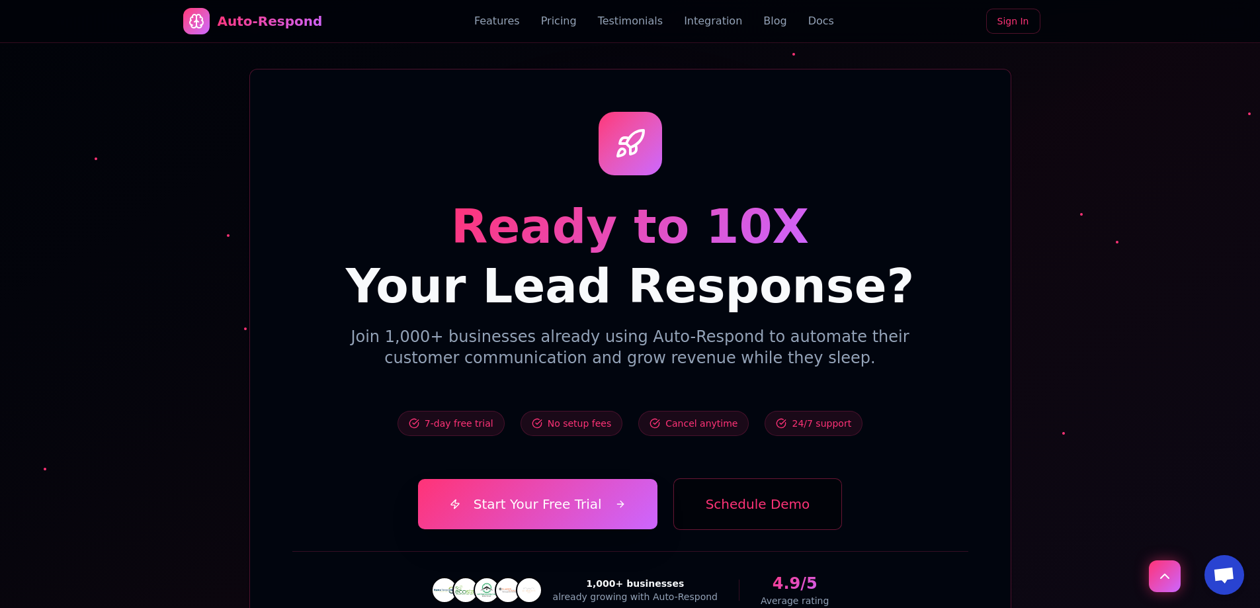
scroll to position [4955, 0]
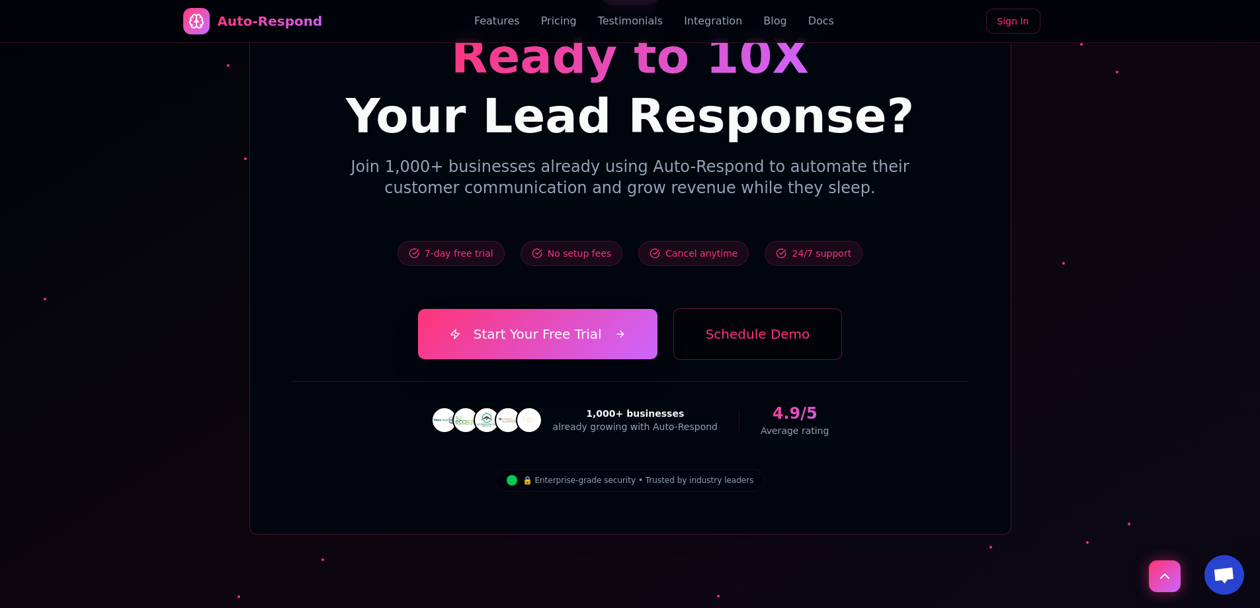
drag, startPoint x: 690, startPoint y: 261, endPoint x: 475, endPoint y: 141, distance: 246.0
click at [791, 308] on button "Schedule Demo" at bounding box center [757, 334] width 169 height 52
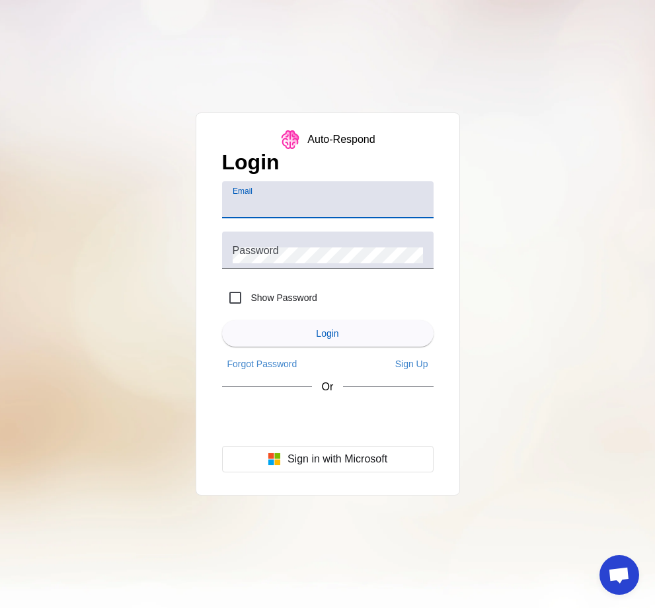
click at [314, 139] on div "Auto-Respond" at bounding box center [340, 140] width 67 height 12
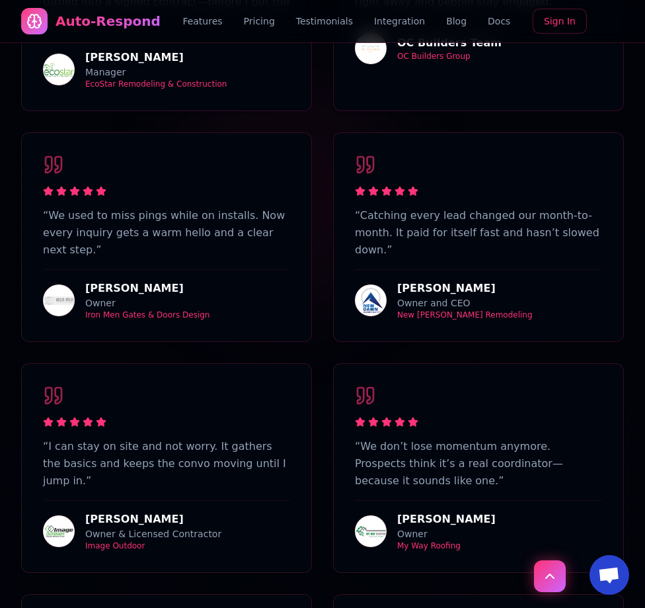
scroll to position [5535, 0]
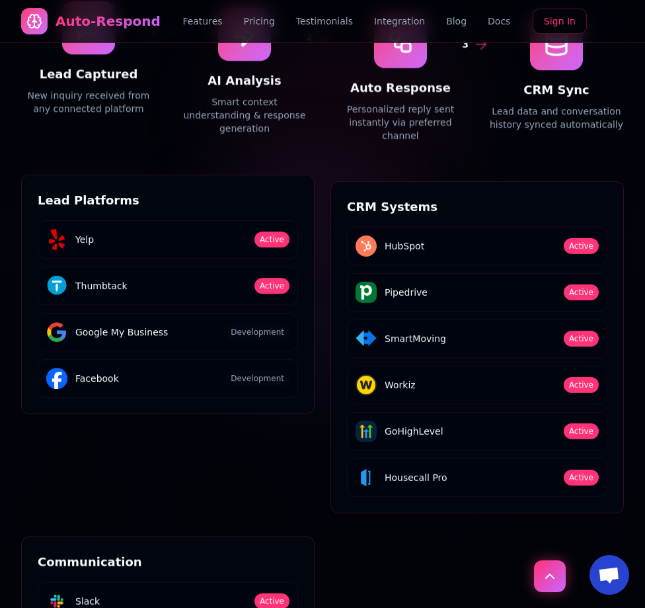
drag, startPoint x: 261, startPoint y: 153, endPoint x: 234, endPoint y: 498, distance: 346.2
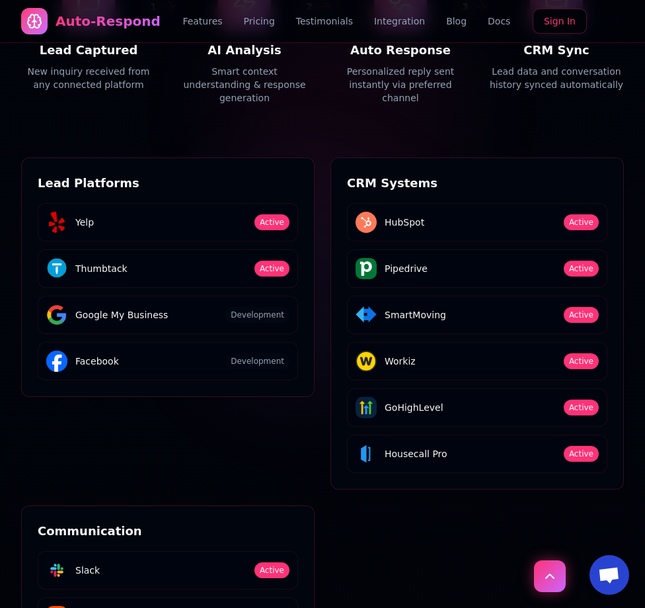
drag, startPoint x: 44, startPoint y: 507, endPoint x: 23, endPoint y: 510, distance: 21.3
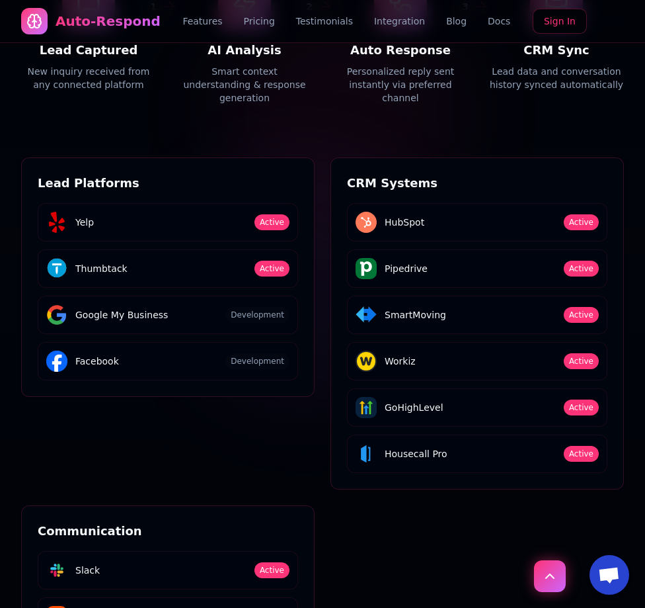
drag, startPoint x: 24, startPoint y: 508, endPoint x: 46, endPoint y: 508, distance: 21.8
drag, startPoint x: 46, startPoint y: 502, endPoint x: 27, endPoint y: 504, distance: 18.6
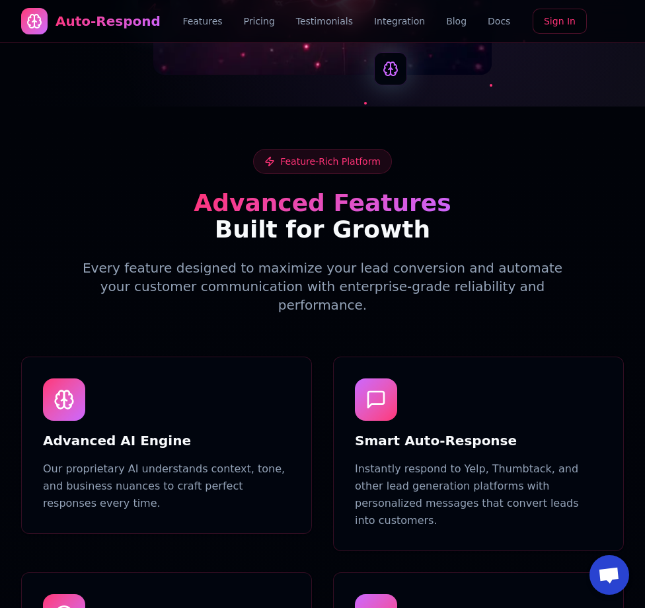
scroll to position [0, 0]
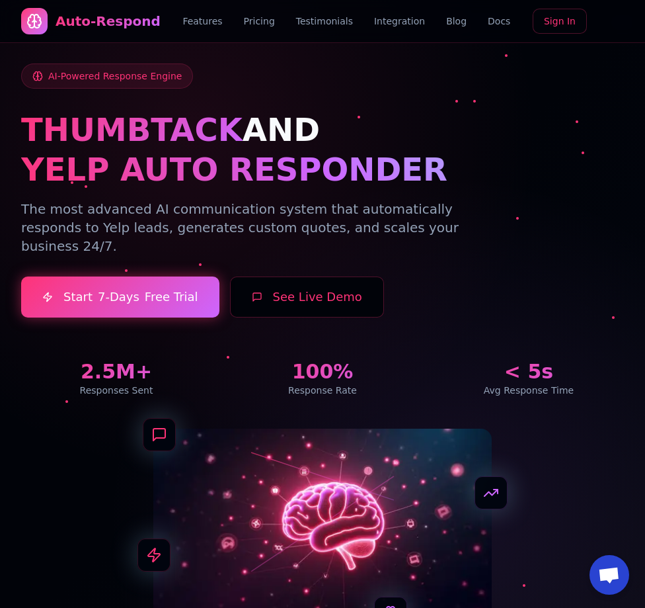
drag, startPoint x: 196, startPoint y: 483, endPoint x: 478, endPoint y: 9, distance: 551.4
click at [446, 24] on link "Blog" at bounding box center [456, 21] width 20 height 13
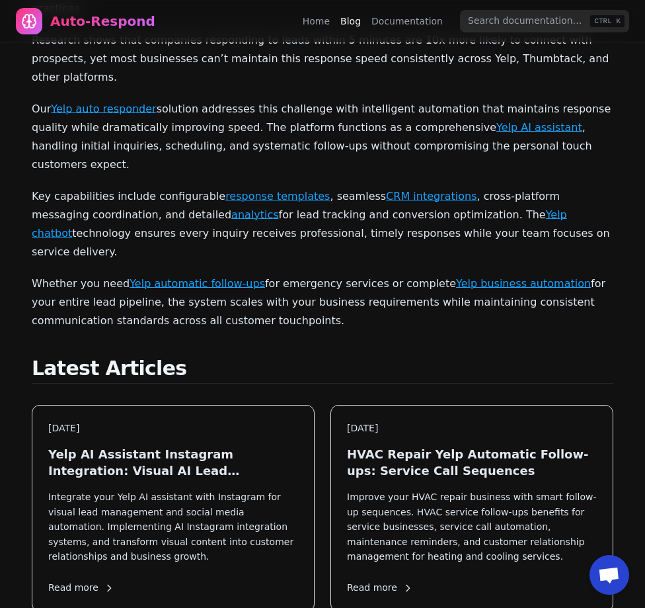
scroll to position [397, 0]
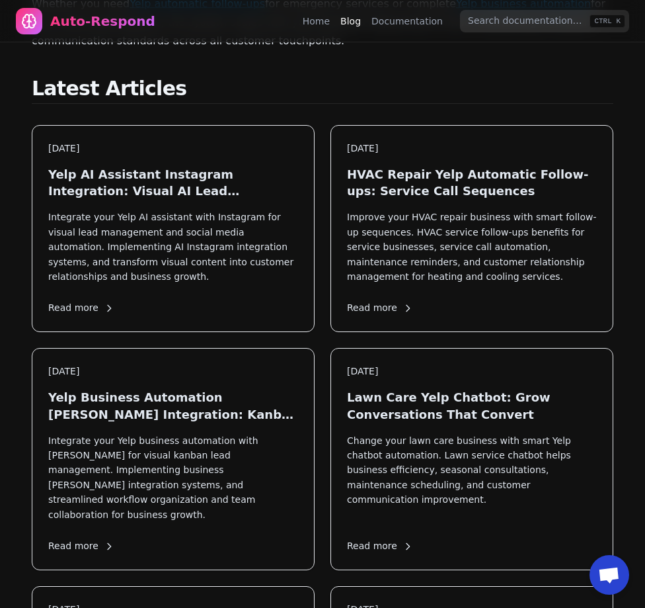
drag, startPoint x: 438, startPoint y: 290, endPoint x: 560, endPoint y: 475, distance: 221.5
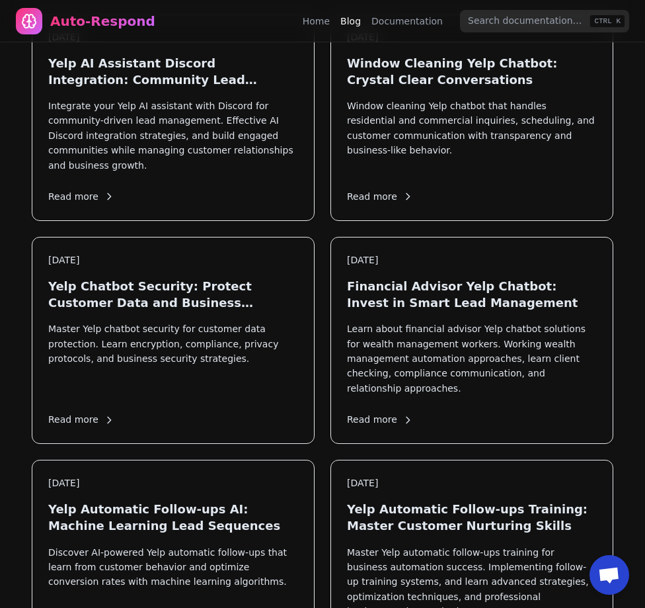
scroll to position [8381, 0]
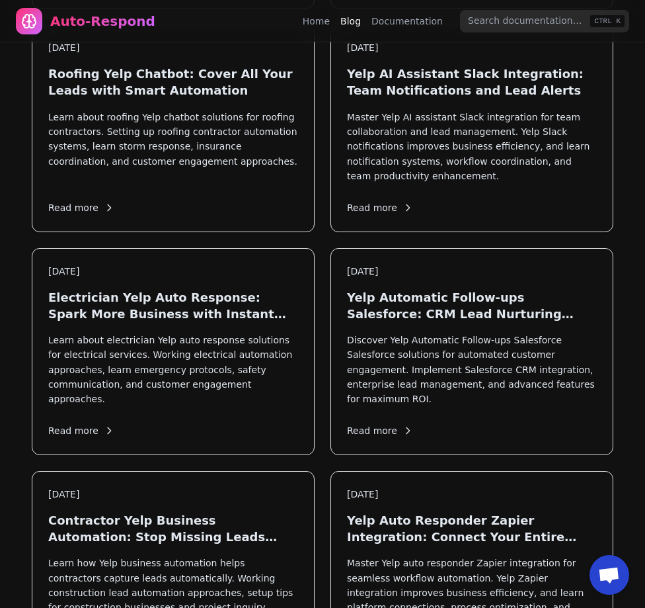
drag, startPoint x: 625, startPoint y: 235, endPoint x: 616, endPoint y: 463, distance: 228.3
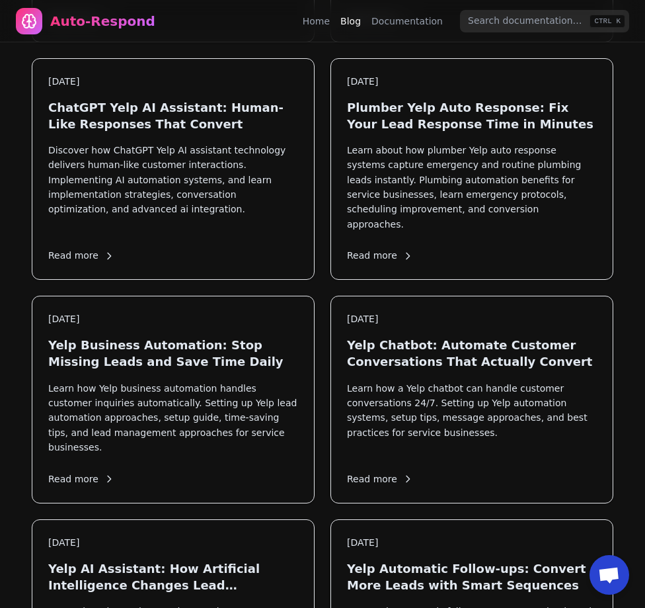
drag, startPoint x: 52, startPoint y: 563, endPoint x: 30, endPoint y: 566, distance: 21.4
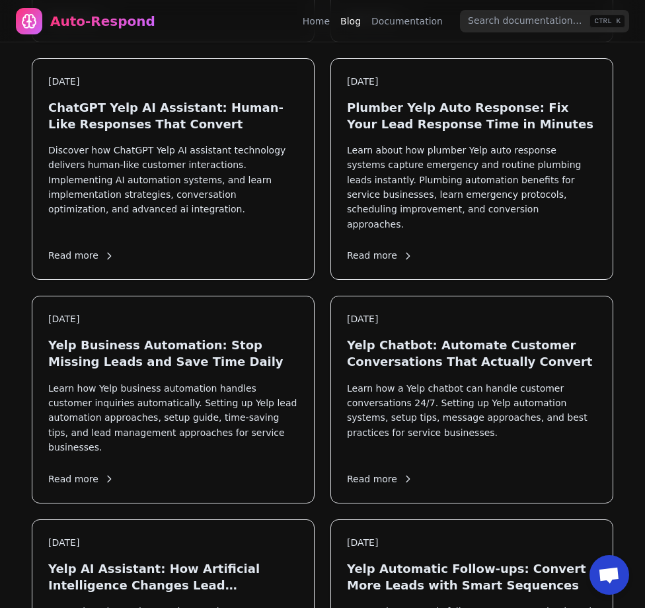
drag, startPoint x: 49, startPoint y: 572, endPoint x: 38, endPoint y: 572, distance: 11.2
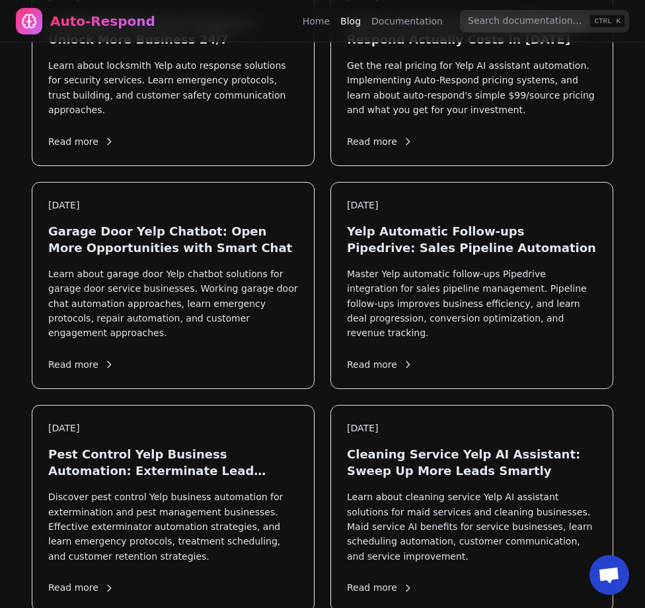
scroll to position [0, 0]
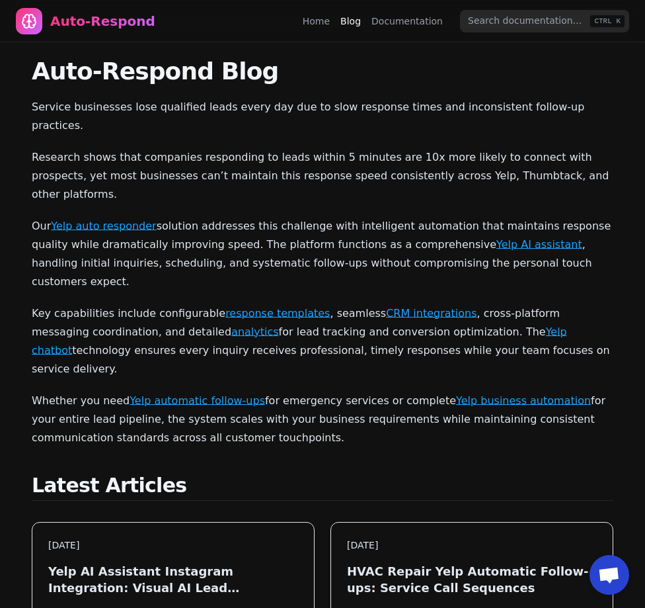
drag, startPoint x: 214, startPoint y: 569, endPoint x: 269, endPoint y: -19, distance: 590.4
click at [333, 13] on div "Home Blog Documentation" at bounding box center [376, 21] width 147 height 21
click at [331, 15] on div "Home Blog Documentation" at bounding box center [376, 21] width 147 height 21
click at [329, 19] on link "Home" at bounding box center [316, 21] width 27 height 13
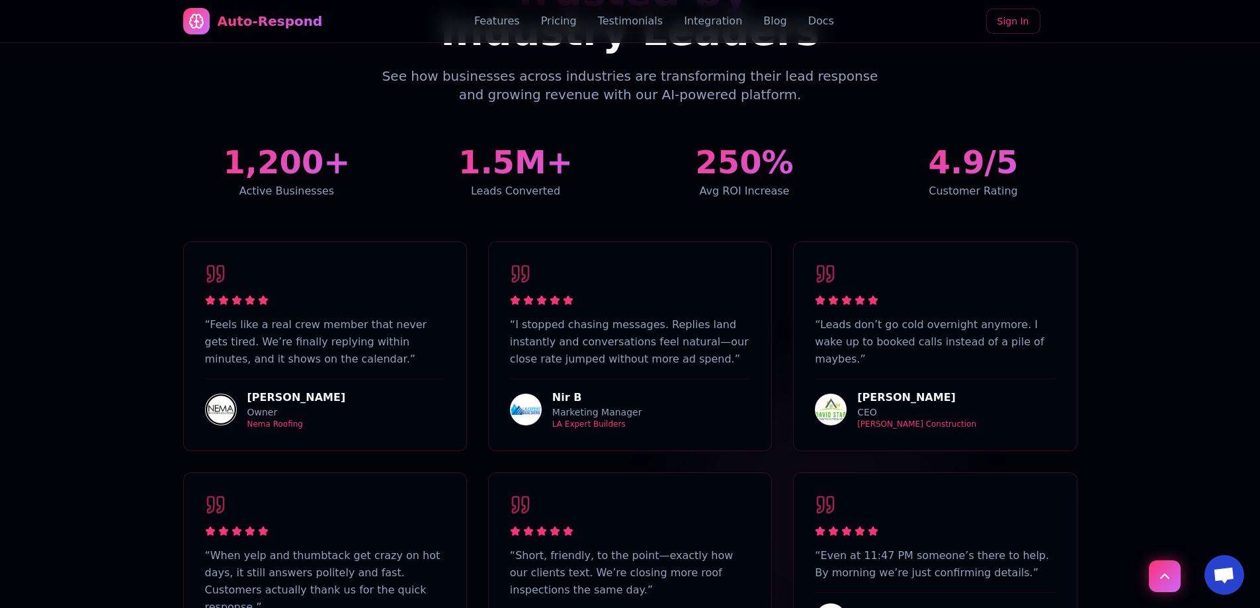
scroll to position [5286, 0]
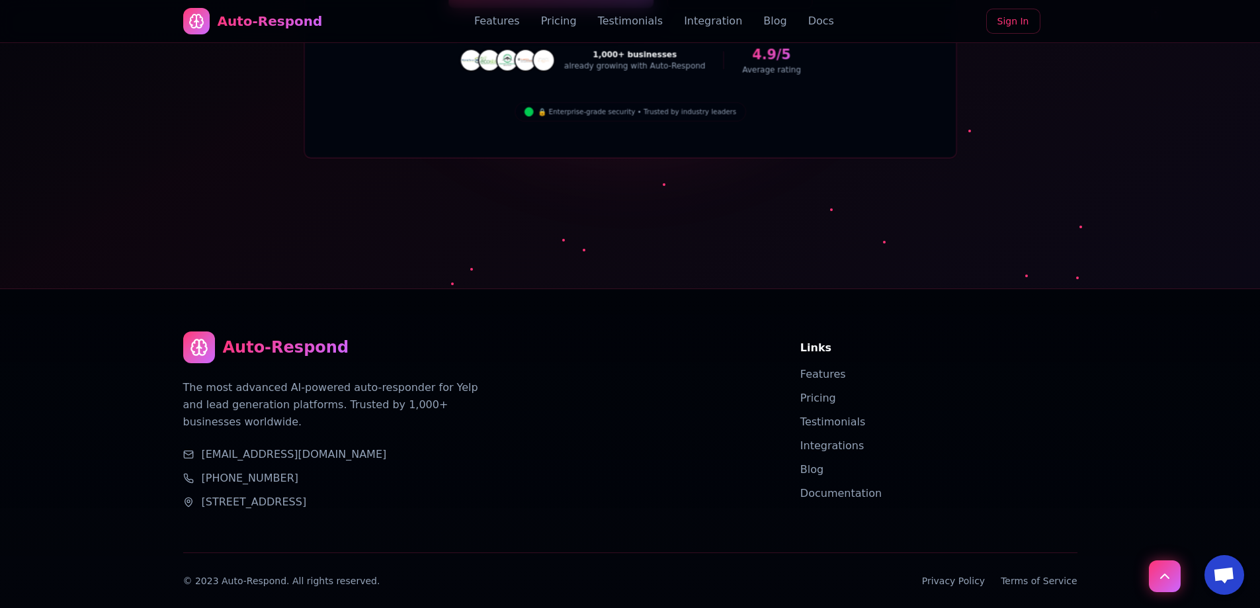
drag, startPoint x: 466, startPoint y: 176, endPoint x: 511, endPoint y: 538, distance: 364.5
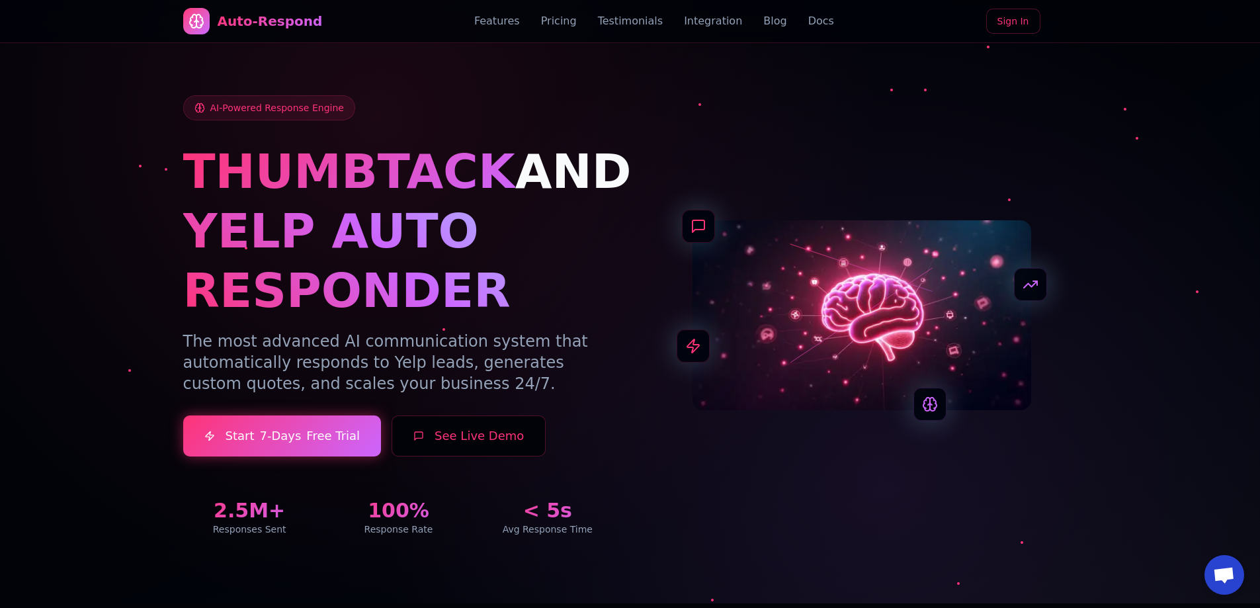
scroll to position [0, 0]
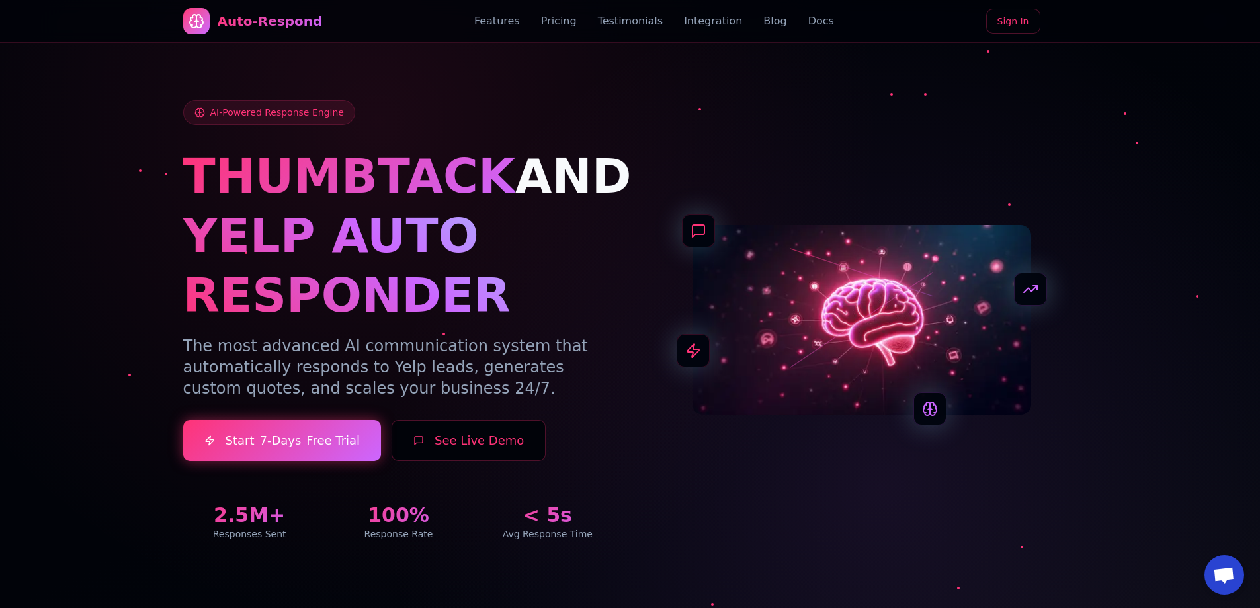
click at [645, 23] on link "Blog" at bounding box center [774, 21] width 23 height 16
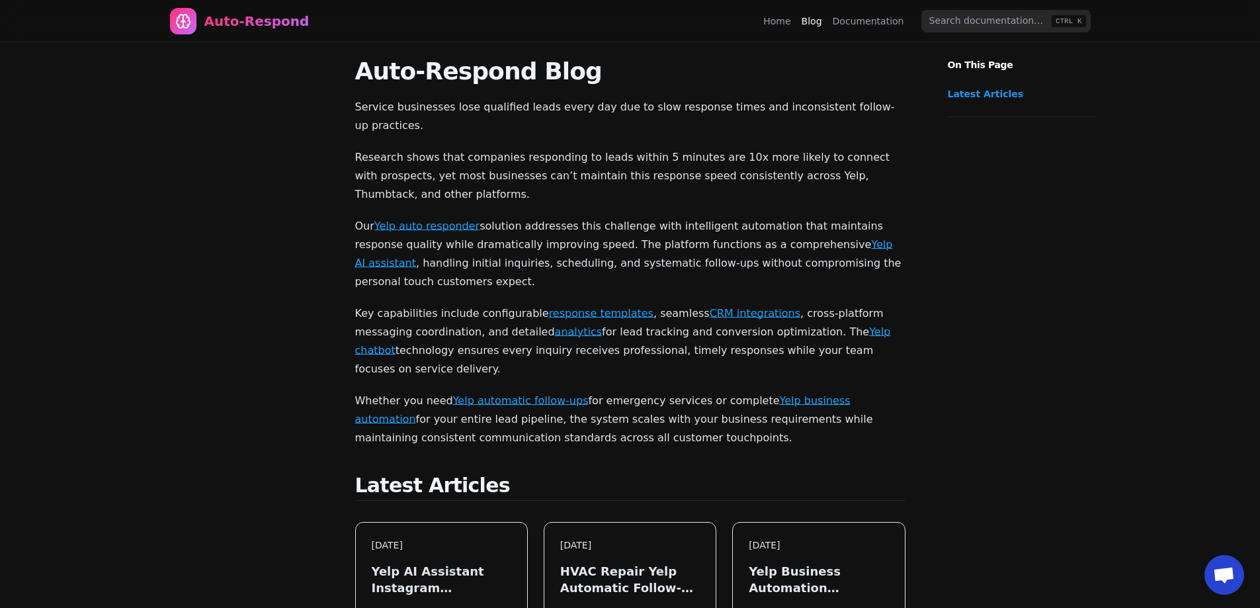
drag, startPoint x: 233, startPoint y: 427, endPoint x: 323, endPoint y: 120, distance: 319.9
click at [786, 25] on link "Home" at bounding box center [776, 21] width 27 height 13
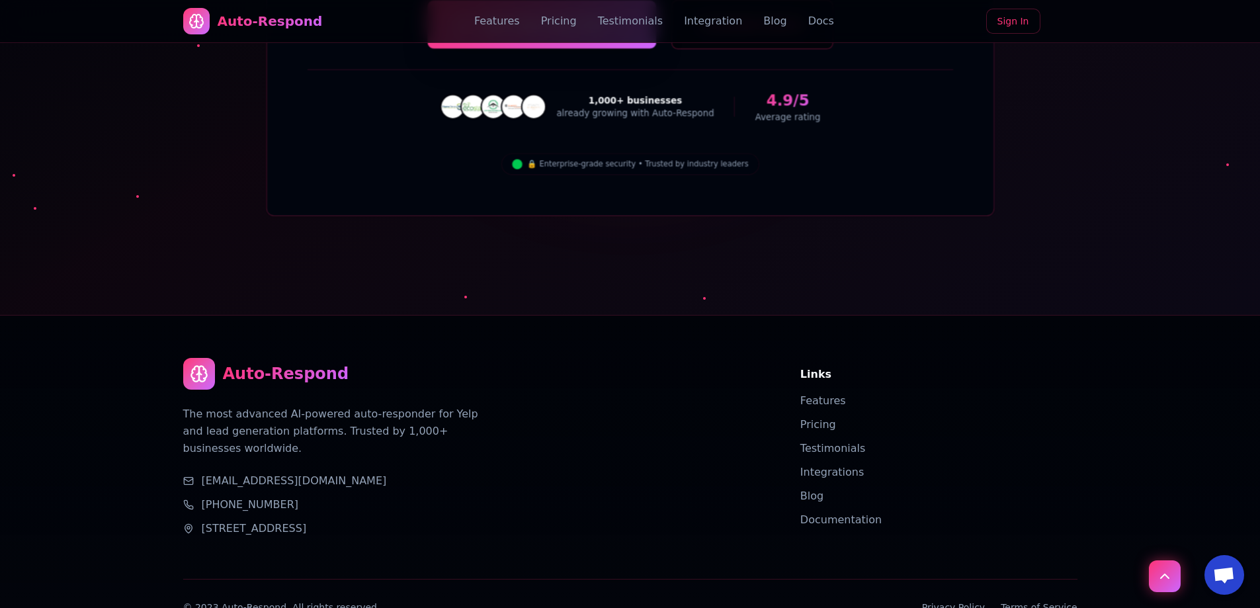
scroll to position [5286, 0]
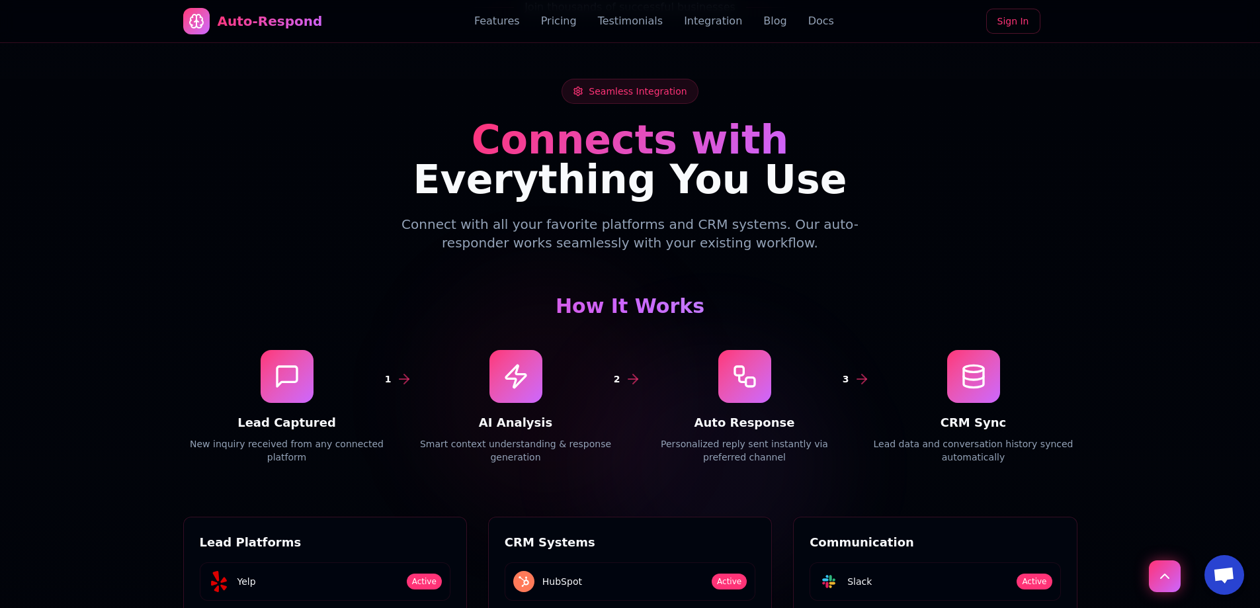
drag, startPoint x: 426, startPoint y: 361, endPoint x: 467, endPoint y: 177, distance: 188.5
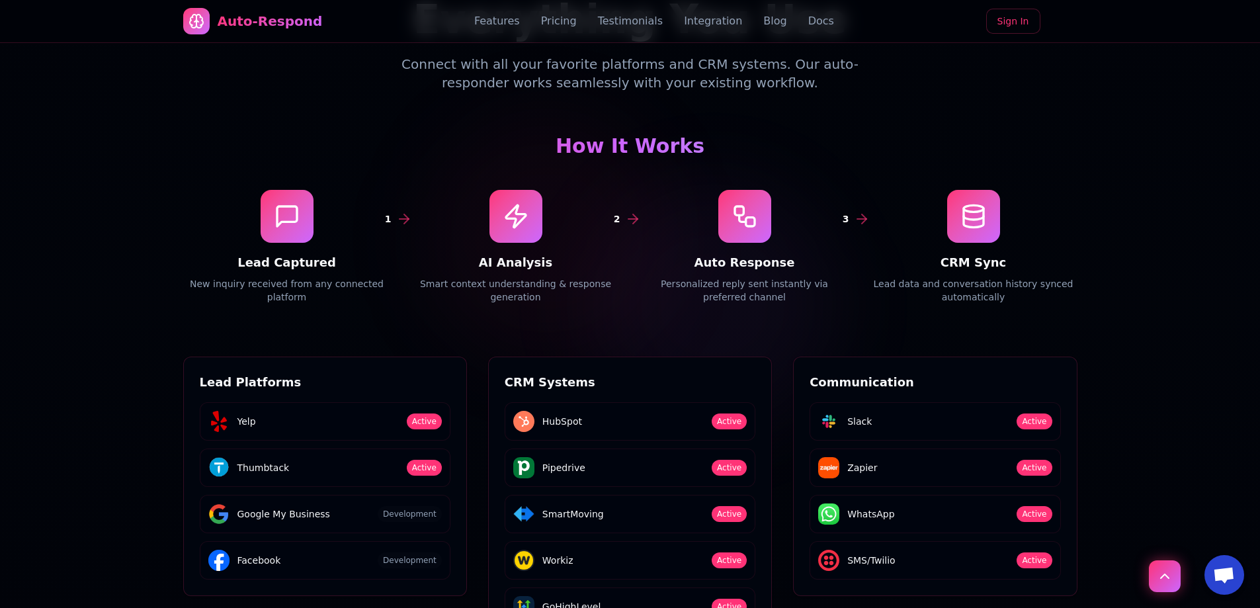
scroll to position [4072, 0]
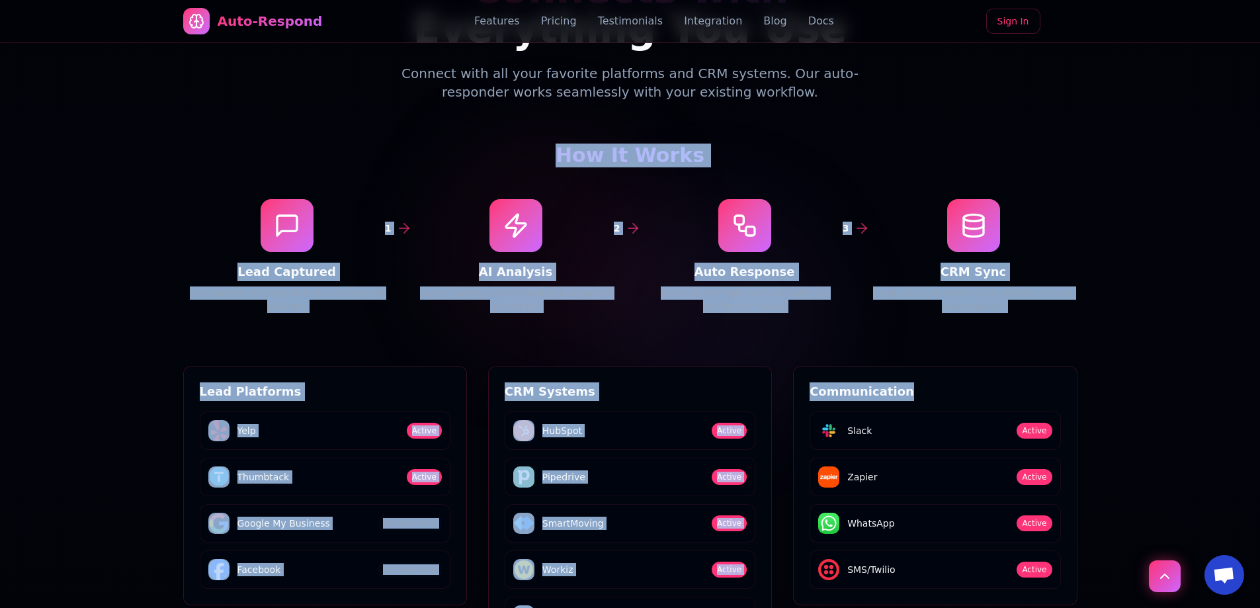
drag, startPoint x: 459, startPoint y: 70, endPoint x: 938, endPoint y: 278, distance: 522.7
click at [937, 283] on div "Seamless Integration Connects with Everything You Use Connect with all your fav…" at bounding box center [630, 313] width 926 height 770
click at [1037, 240] on div "Seamless Integration Connects with Everything You Use Connect with all your fav…" at bounding box center [630, 313] width 926 height 770
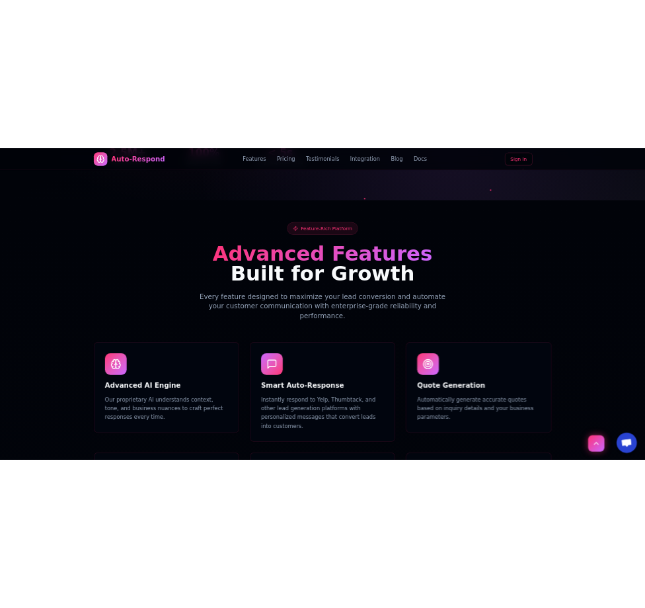
scroll to position [0, 0]
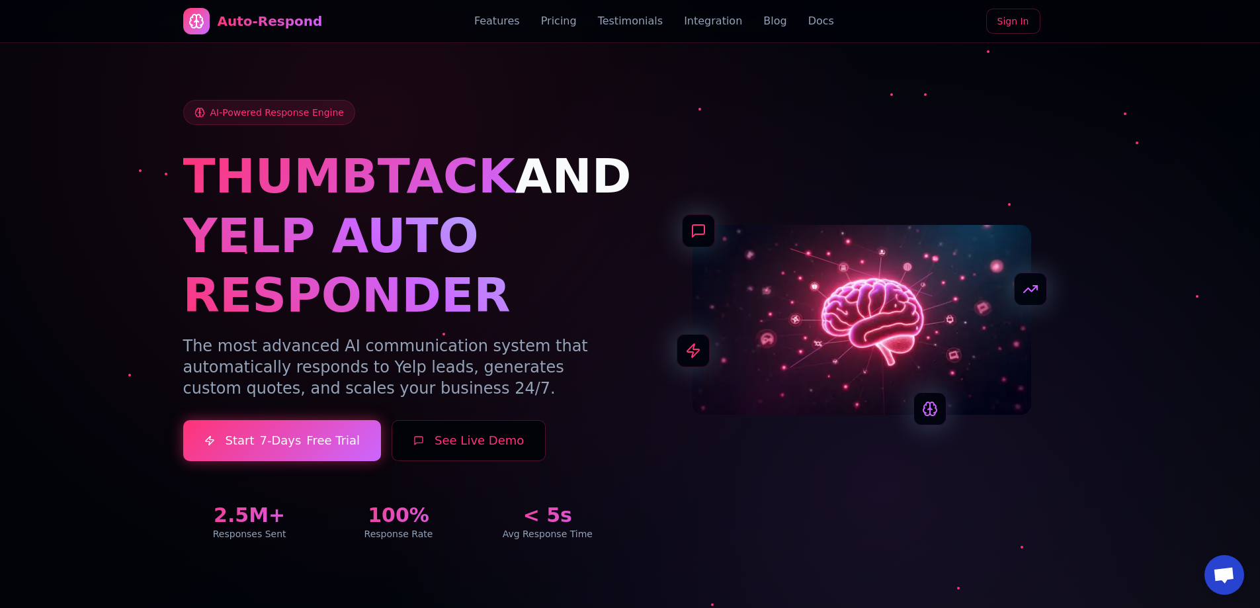
drag, startPoint x: 512, startPoint y: 370, endPoint x: 510, endPoint y: 52, distance: 318.0
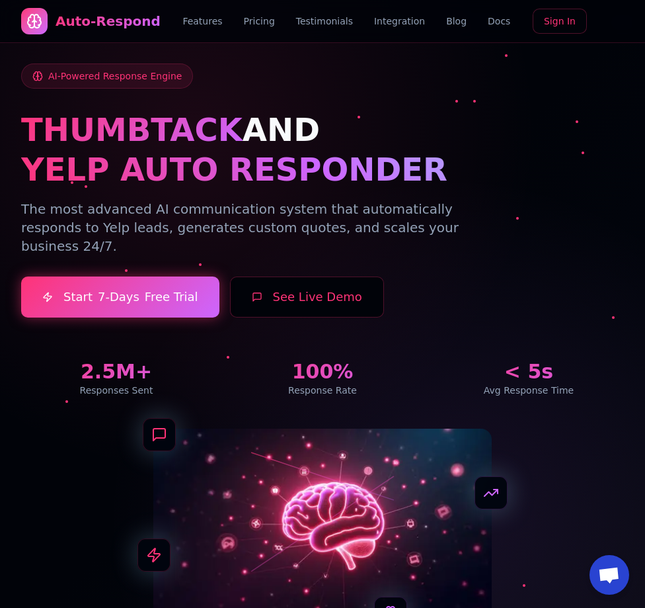
drag, startPoint x: 207, startPoint y: 0, endPoint x: 71, endPoint y: 61, distance: 148.8
click at [71, 61] on div "AI-Powered Response Engine THUMBTACK AND YELP AUTO RESPONDER The most advanced …" at bounding box center [322, 325] width 635 height 651
